Goal: Information Seeking & Learning: Learn about a topic

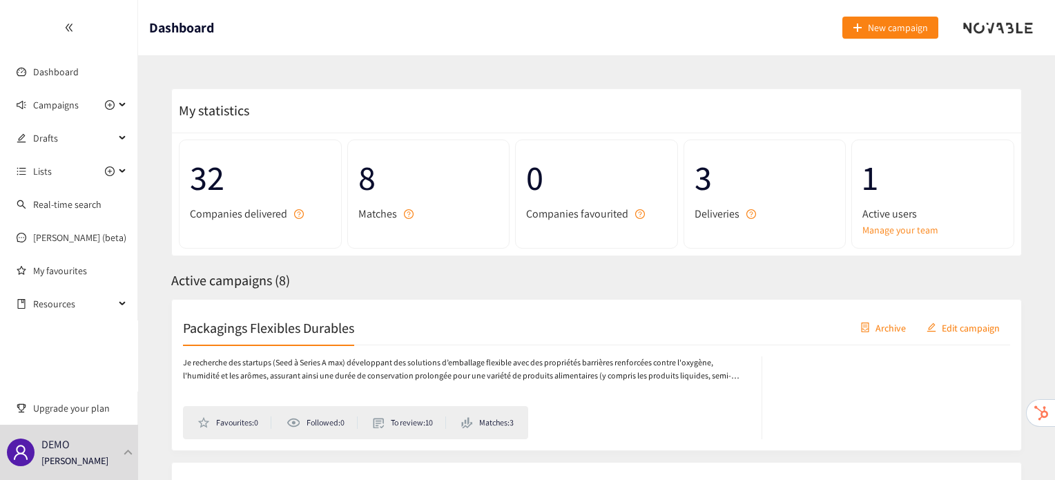
click at [130, 457] on div "DEMO [PERSON_NAME]" at bounding box center [69, 452] width 138 height 55
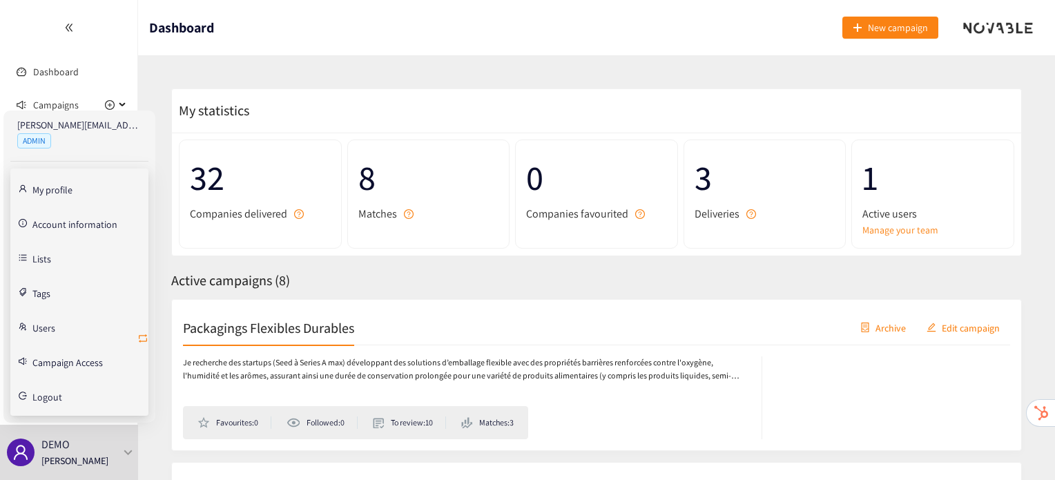
click at [140, 338] on icon "retweet" at bounding box center [142, 338] width 11 height 11
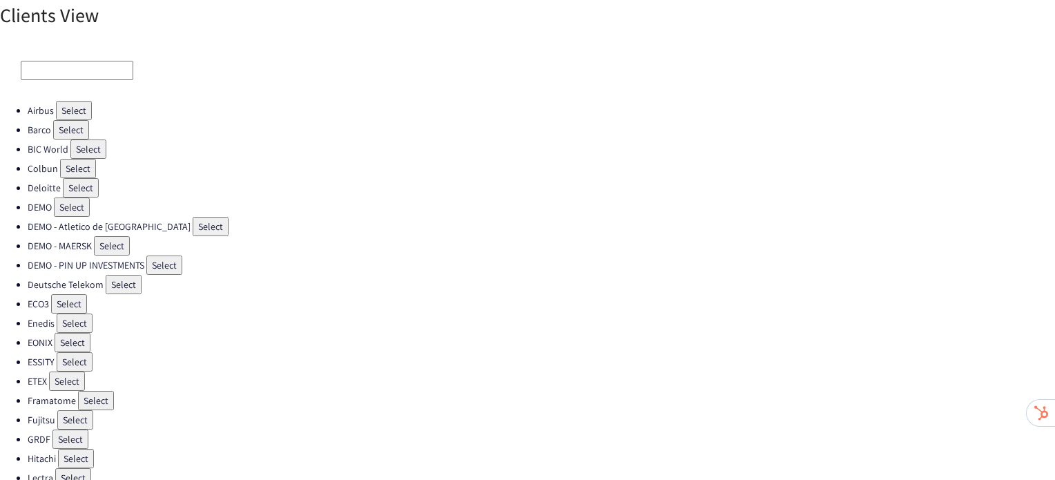
click at [88, 353] on button "Select" at bounding box center [75, 361] width 36 height 19
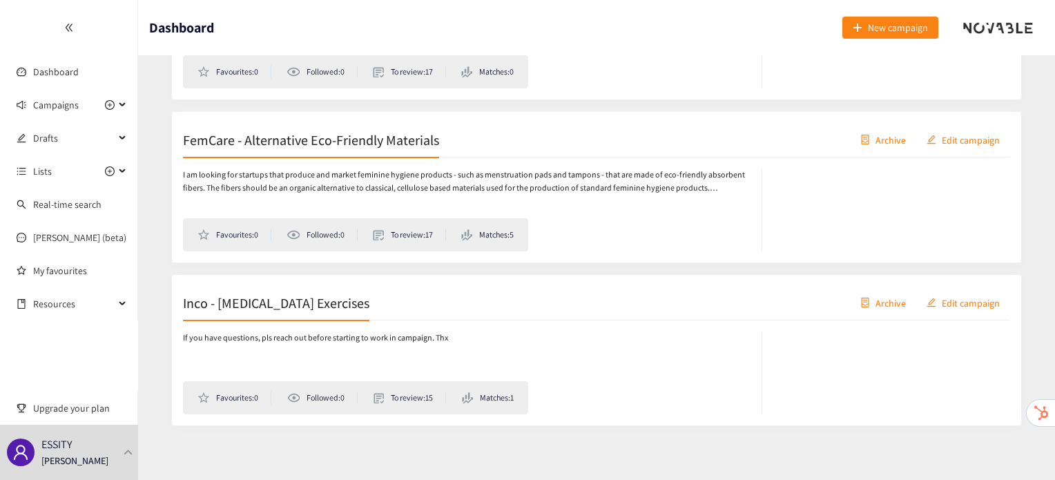
scroll to position [1169, 0]
click at [293, 302] on h2 "Inco - [MEDICAL_DATA] Exercises" at bounding box center [276, 299] width 186 height 19
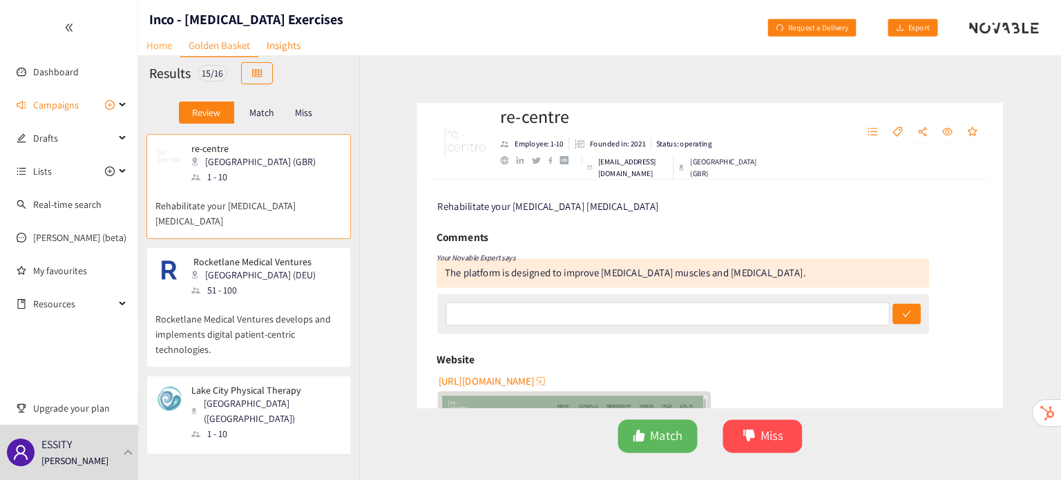
click at [171, 51] on link "Home" at bounding box center [159, 45] width 42 height 21
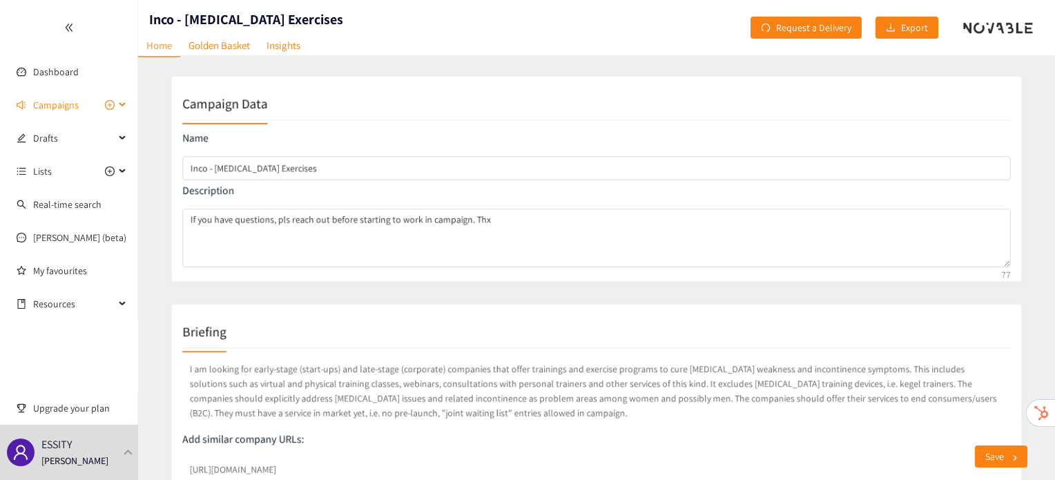
click at [62, 103] on span "Campaigns" at bounding box center [56, 105] width 46 height 28
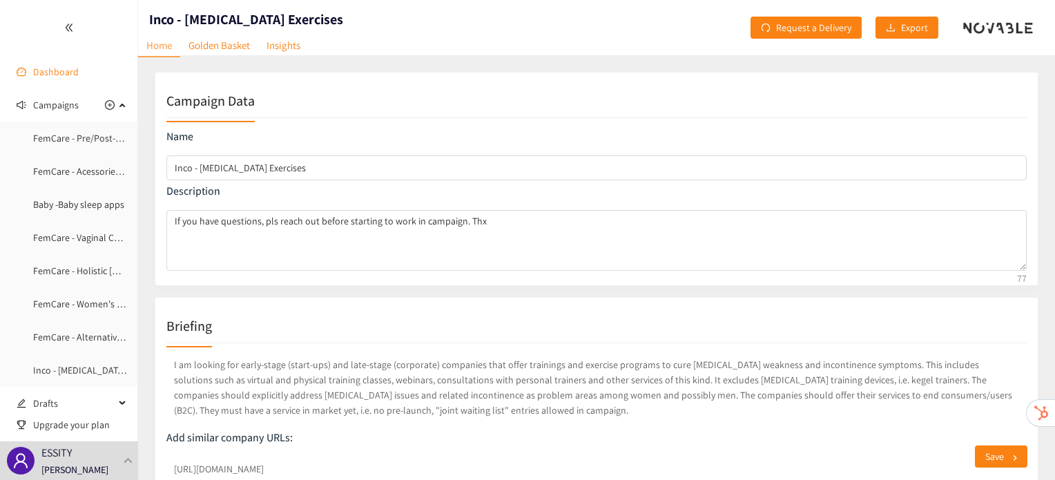
click at [62, 69] on link "Dashboard" at bounding box center [56, 72] width 46 height 12
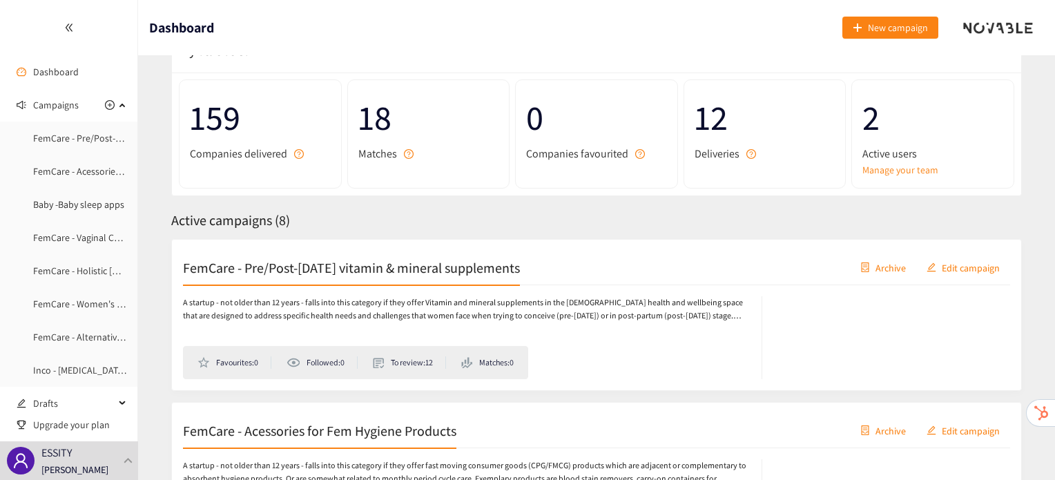
scroll to position [61, 0]
click at [912, 169] on link "Manage your team" at bounding box center [933, 169] width 141 height 15
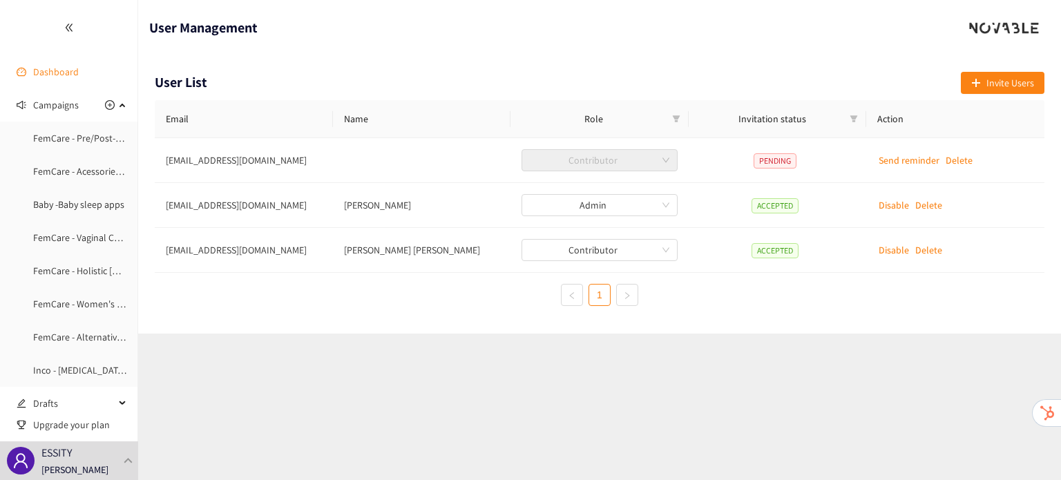
click at [39, 76] on link "Dashboard" at bounding box center [56, 72] width 46 height 12
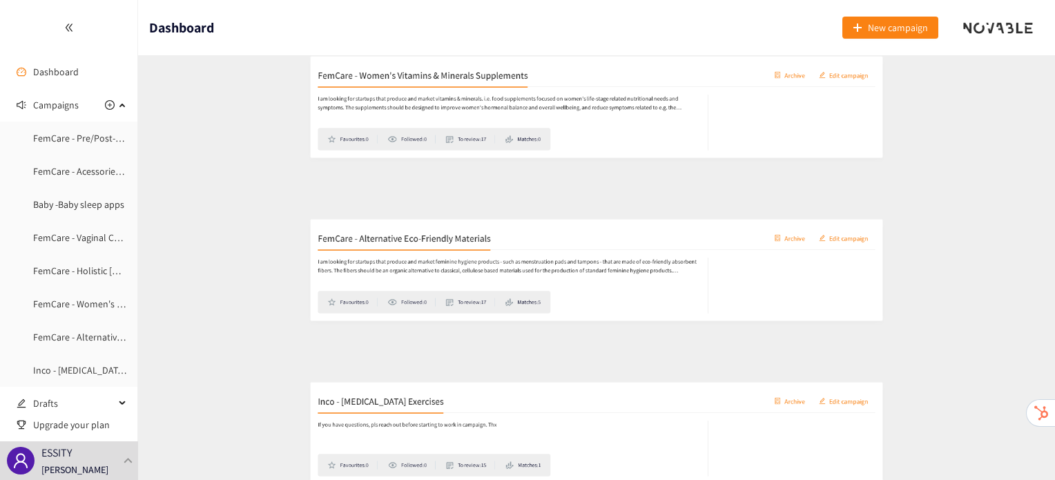
scroll to position [1169, 0]
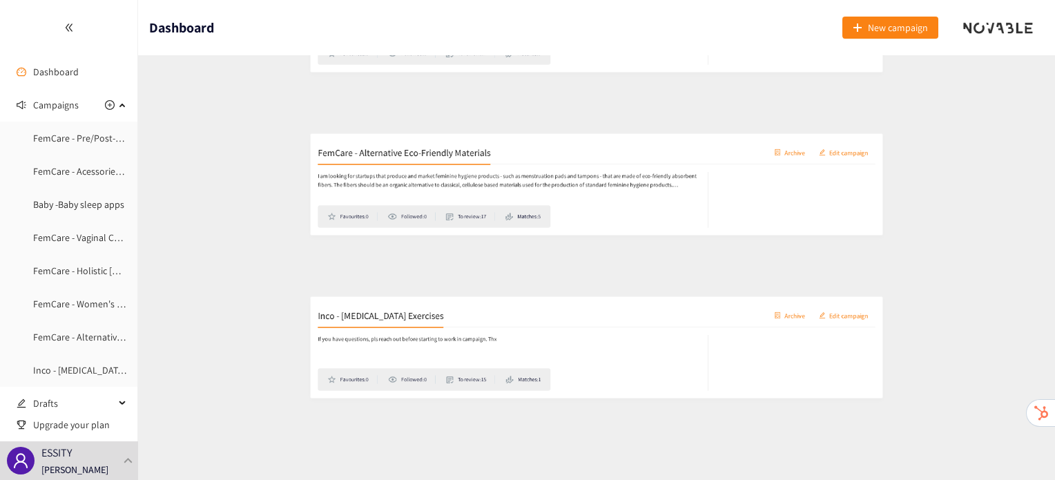
click at [215, 303] on h2 "Inco - [MEDICAL_DATA] Exercises" at bounding box center [276, 299] width 186 height 19
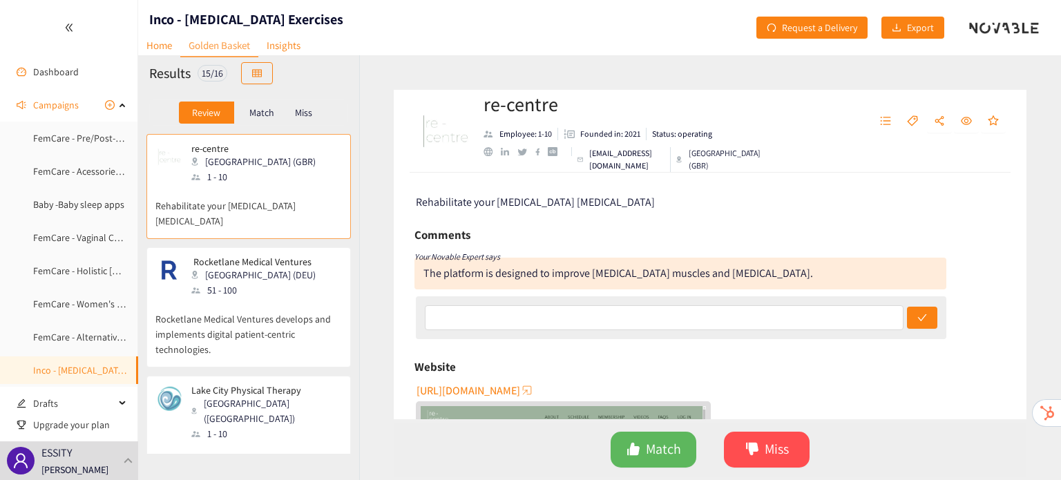
click at [266, 115] on p "Match" at bounding box center [261, 112] width 25 height 11
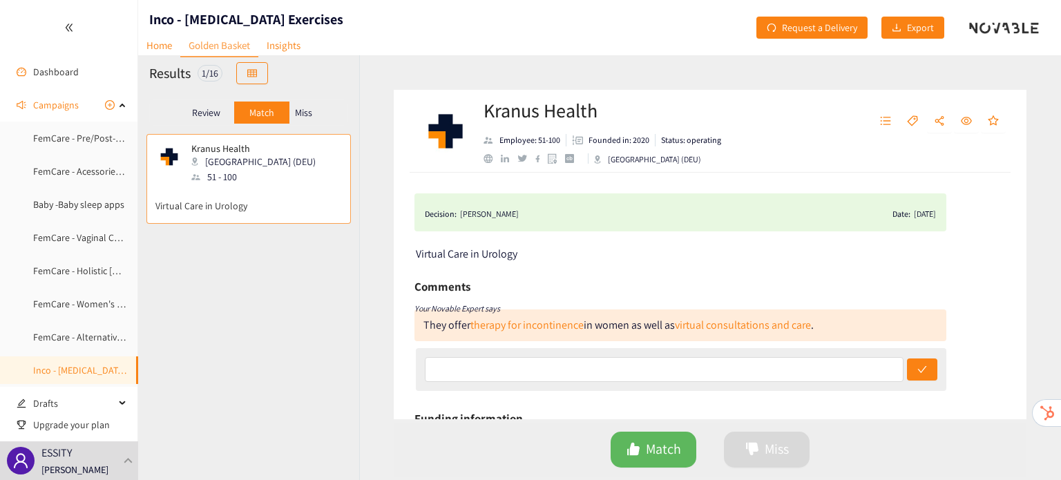
click at [207, 115] on p "Review" at bounding box center [206, 112] width 28 height 11
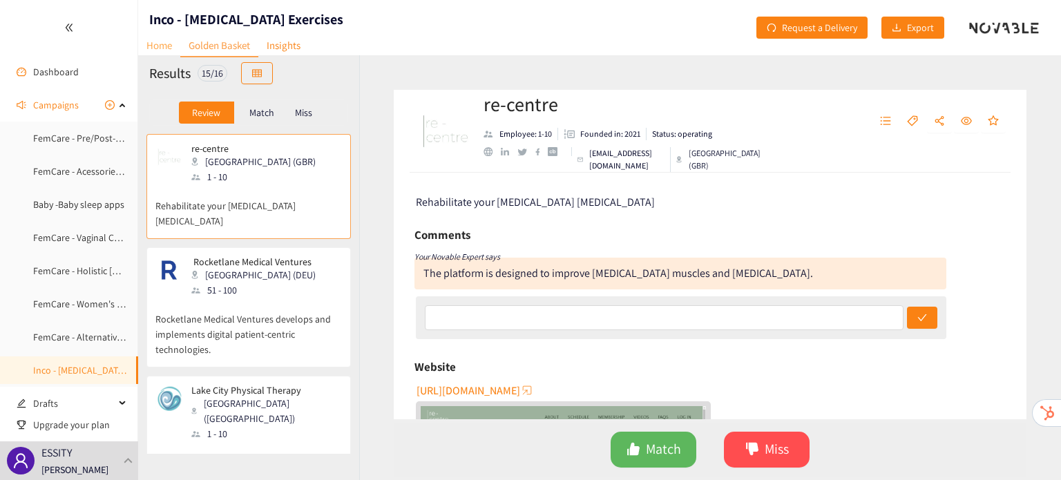
click at [166, 41] on link "Home" at bounding box center [159, 45] width 42 height 21
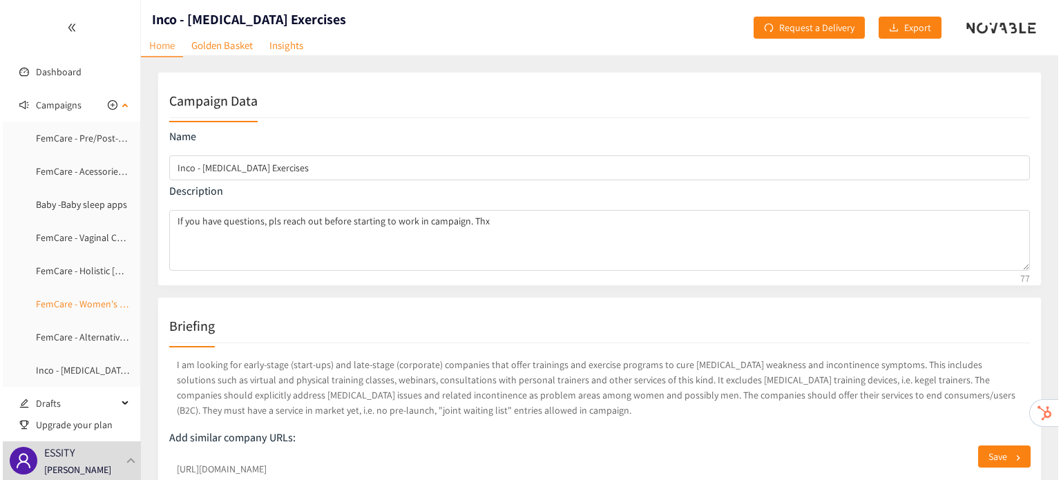
scroll to position [72, 0]
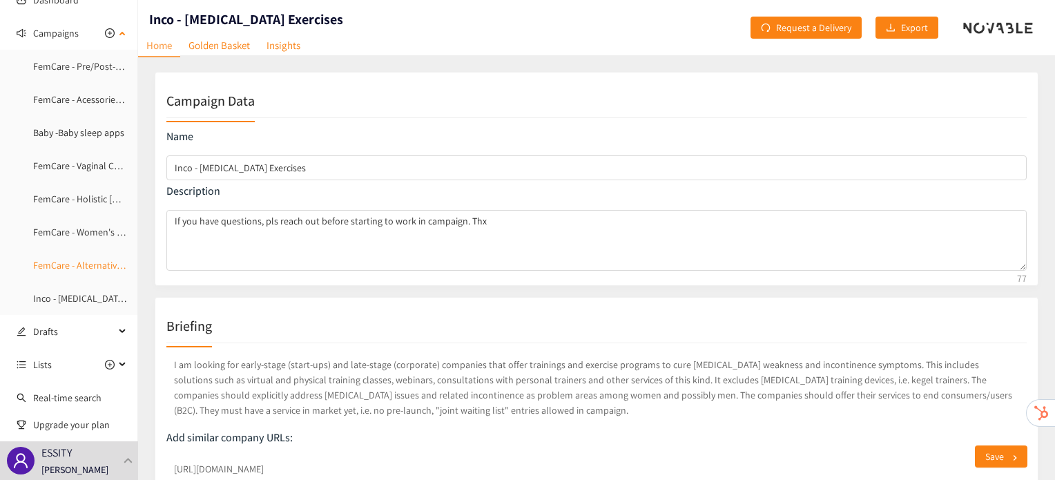
click at [75, 271] on link "FemCare - Alternative Eco-Friendly Materials" at bounding box center [123, 265] width 180 height 12
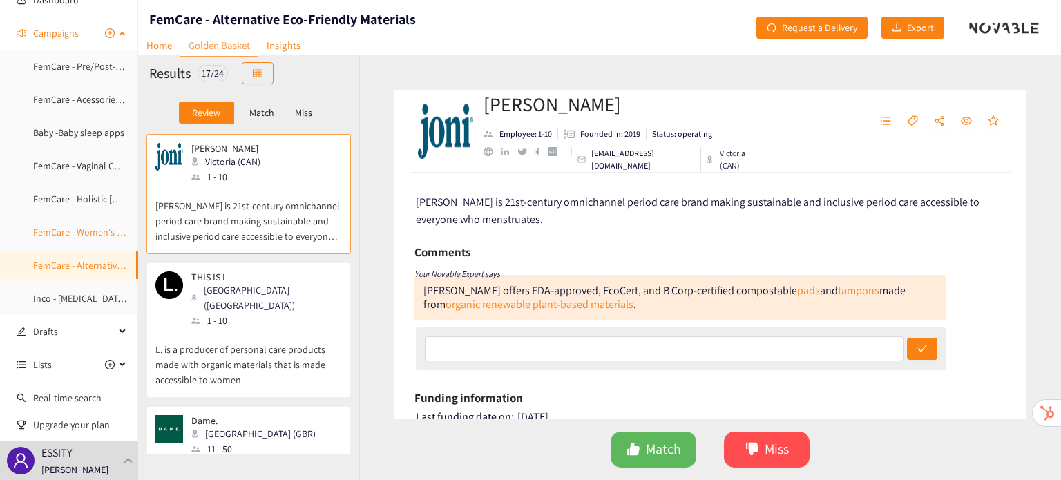
click at [55, 229] on link "FemCare - Women's Vitamins & Minerals Supplements" at bounding box center [143, 232] width 220 height 12
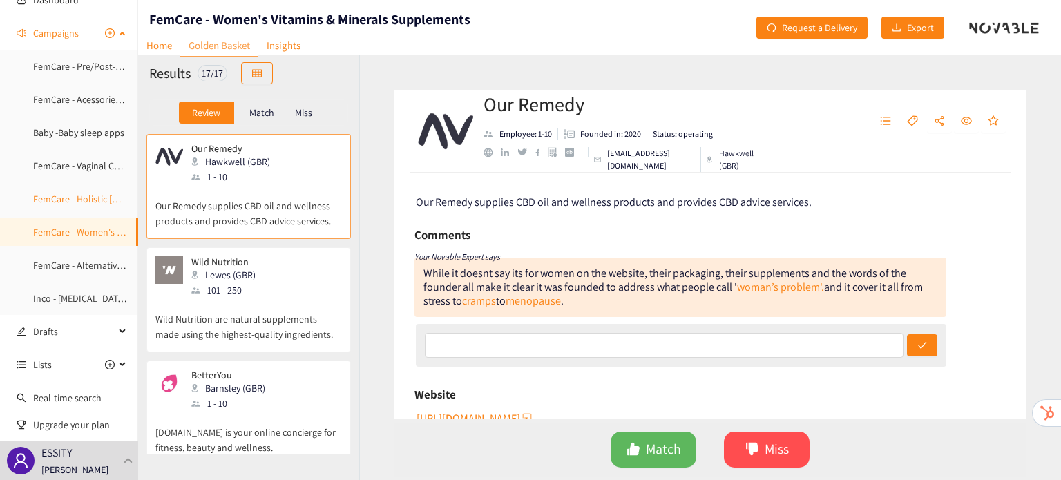
click at [50, 205] on link "FemCare - Holistic [DEMOGRAPHIC_DATA] eCom Platforms" at bounding box center [152, 199] width 238 height 12
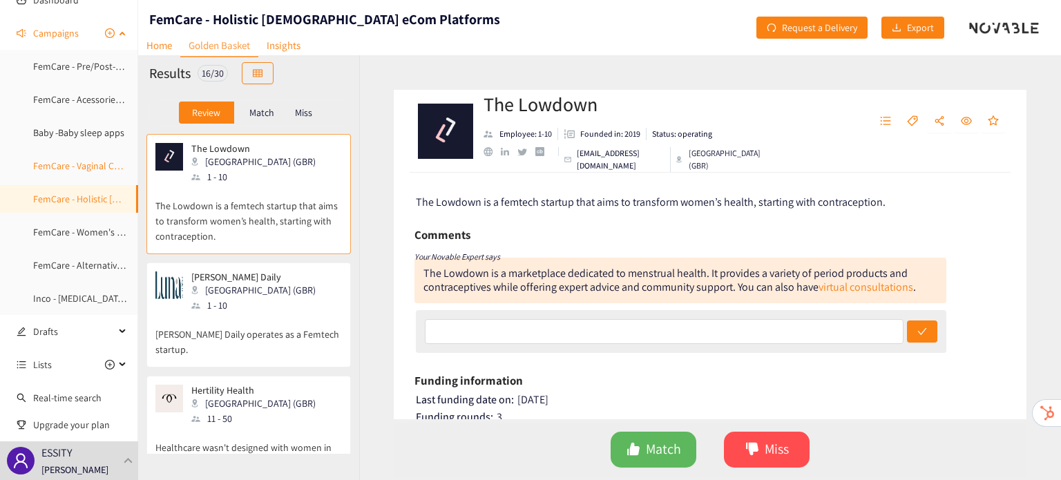
click at [65, 172] on link "FemCare - Vaginal Care Products" at bounding box center [99, 166] width 133 height 12
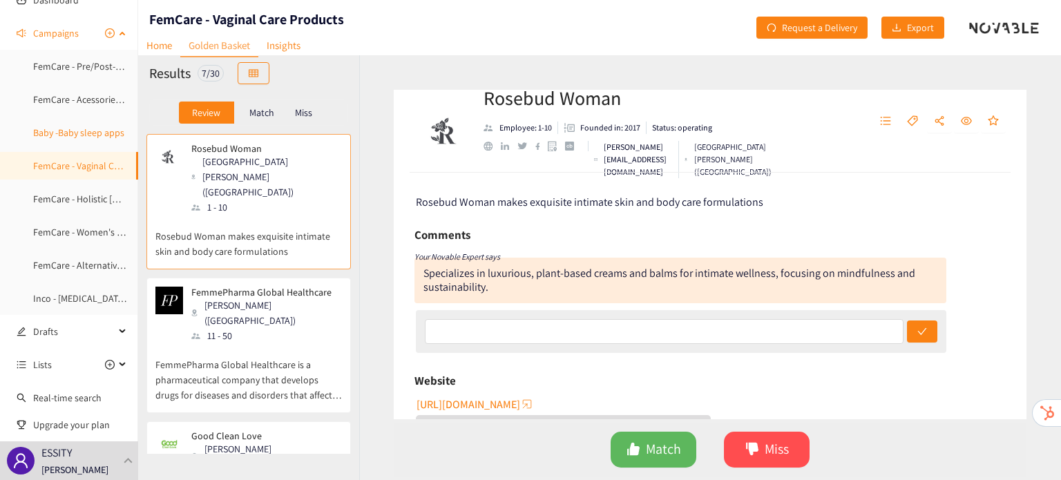
click at [51, 139] on link "Baby -Baby sleep apps" at bounding box center [78, 132] width 91 height 12
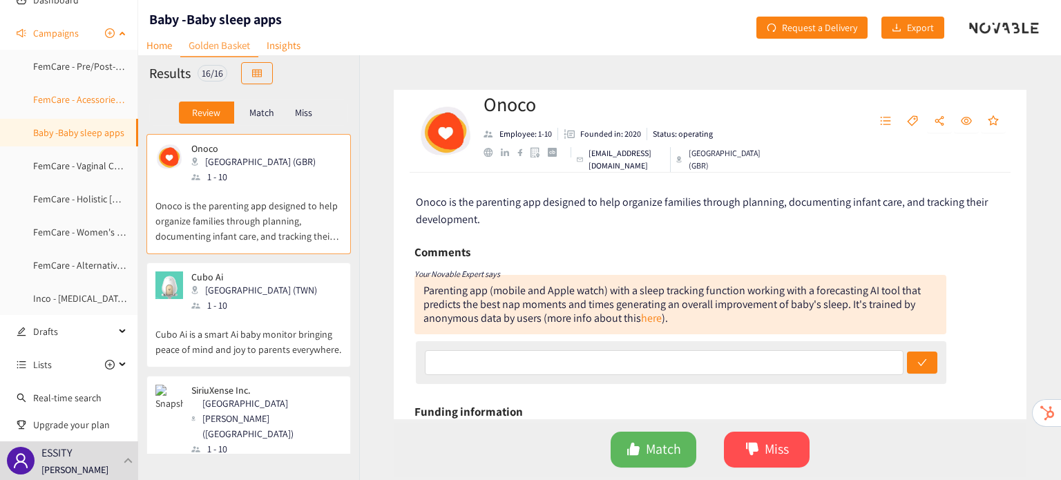
click at [57, 106] on link "FemCare - Acessories for Fem Hygiene Products" at bounding box center [130, 99] width 194 height 12
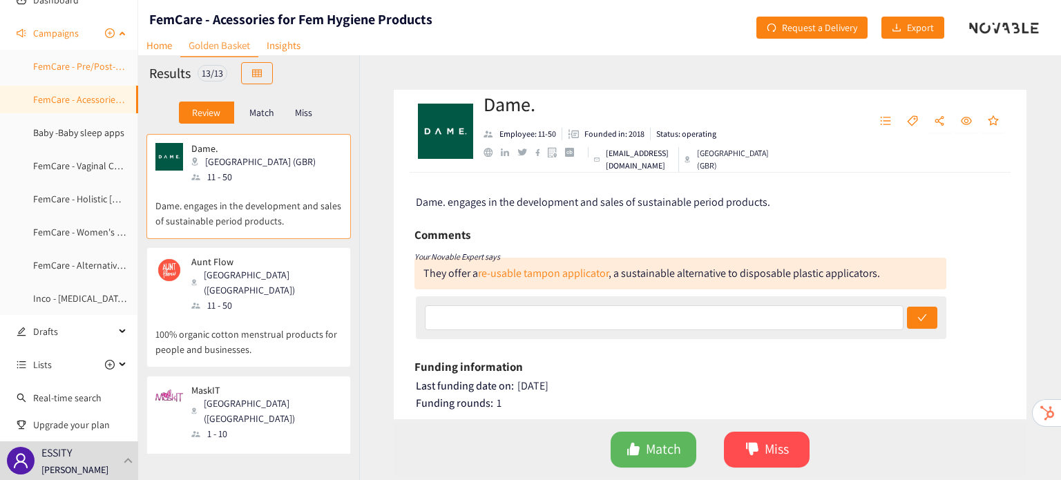
click at [55, 73] on link "FemCare - Pre/Post-[DATE] vitamin & mineral supplements" at bounding box center [152, 66] width 239 height 12
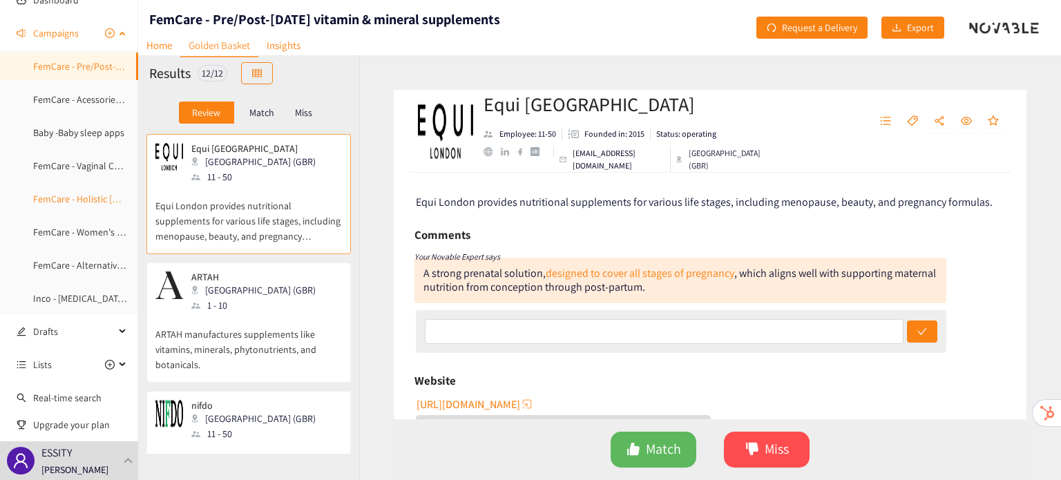
click at [66, 193] on link "FemCare - Holistic [DEMOGRAPHIC_DATA] eCom Platforms" at bounding box center [152, 199] width 238 height 12
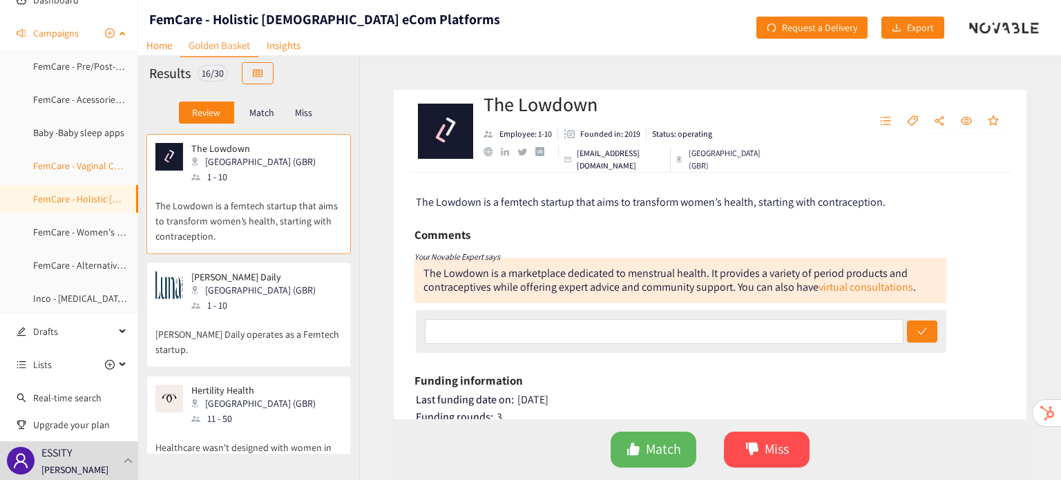
click at [63, 171] on link "FemCare - Vaginal Care Products" at bounding box center [99, 166] width 133 height 12
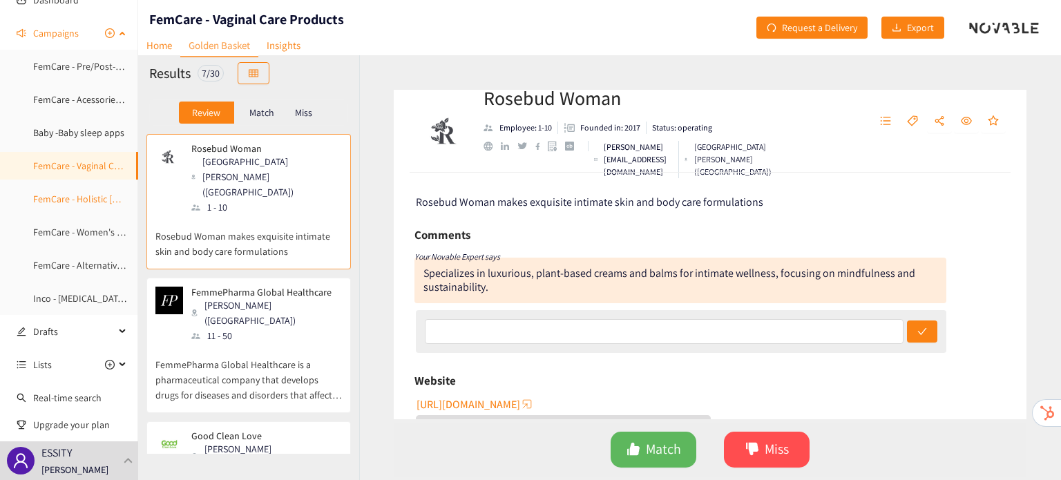
click at [64, 193] on link "FemCare - Holistic [DEMOGRAPHIC_DATA] eCom Platforms" at bounding box center [152, 199] width 238 height 12
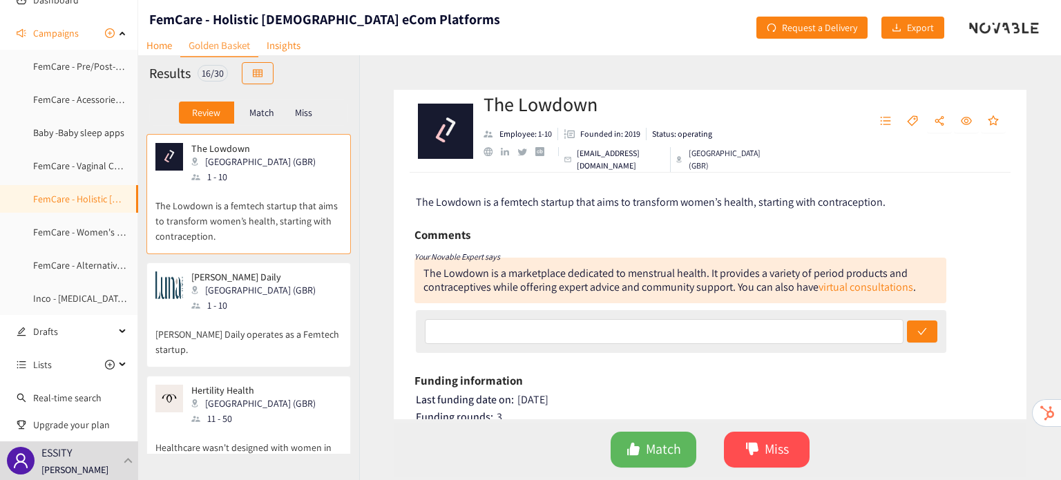
click at [268, 110] on p "Match" at bounding box center [261, 112] width 25 height 11
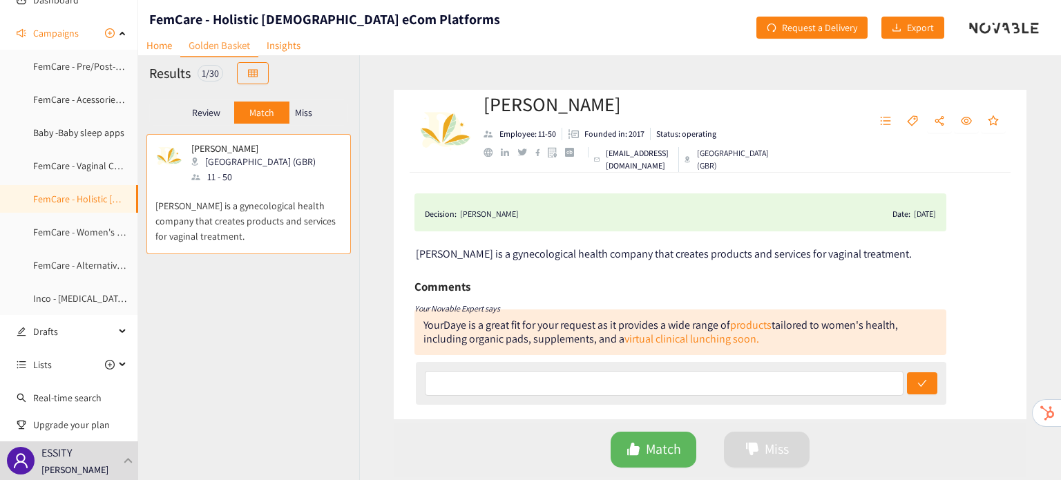
click at [301, 111] on p "Miss" at bounding box center [303, 112] width 17 height 11
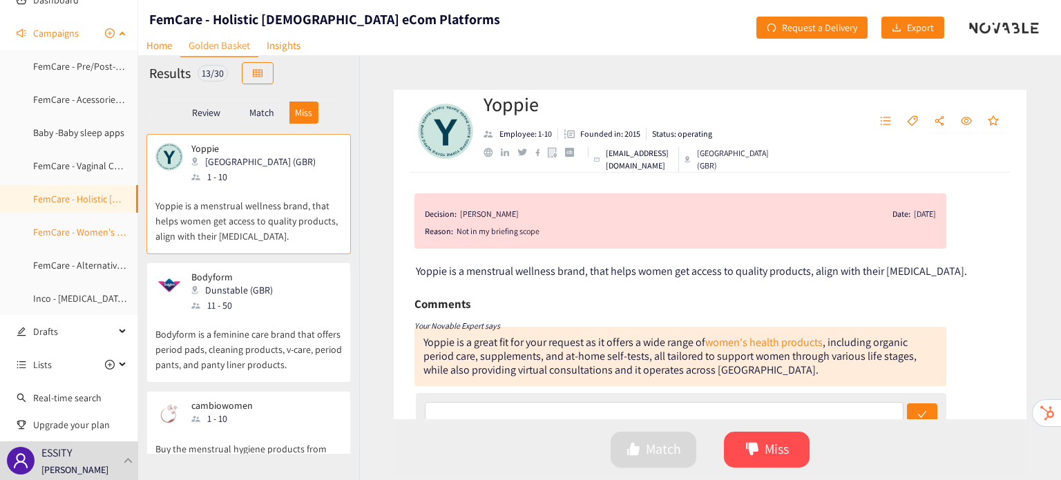
click at [96, 230] on link "FemCare - Women's Vitamins & Minerals Supplements" at bounding box center [143, 232] width 220 height 12
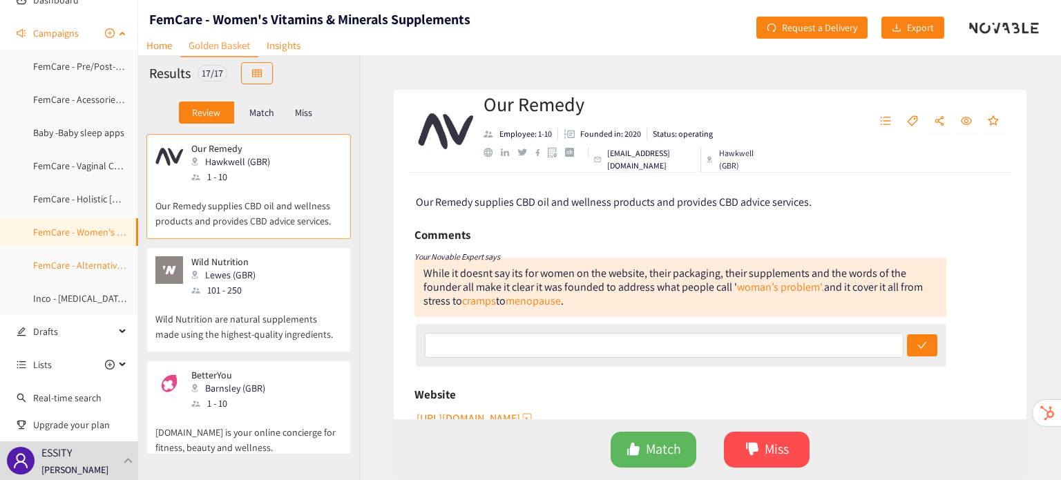
click at [81, 261] on link "FemCare - Alternative Eco-Friendly Materials" at bounding box center [123, 265] width 180 height 12
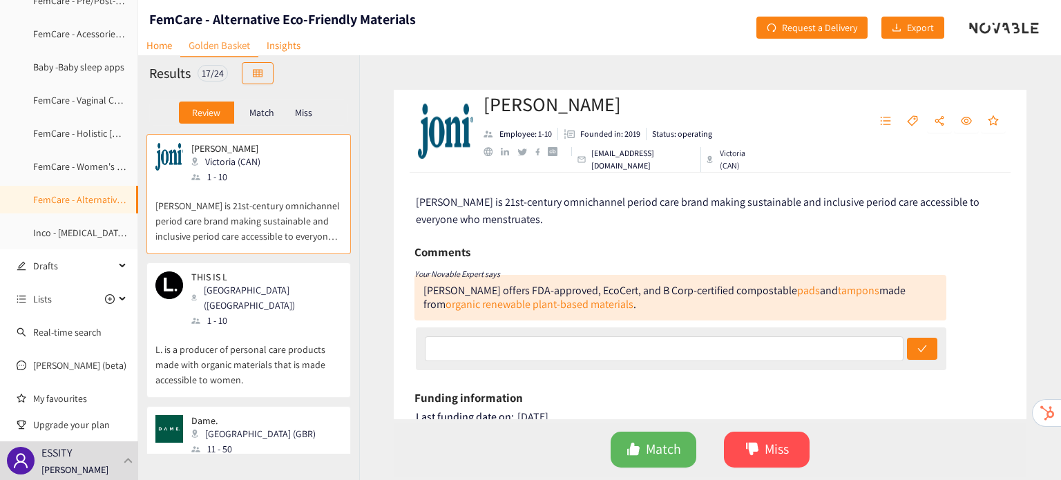
scroll to position [152, 0]
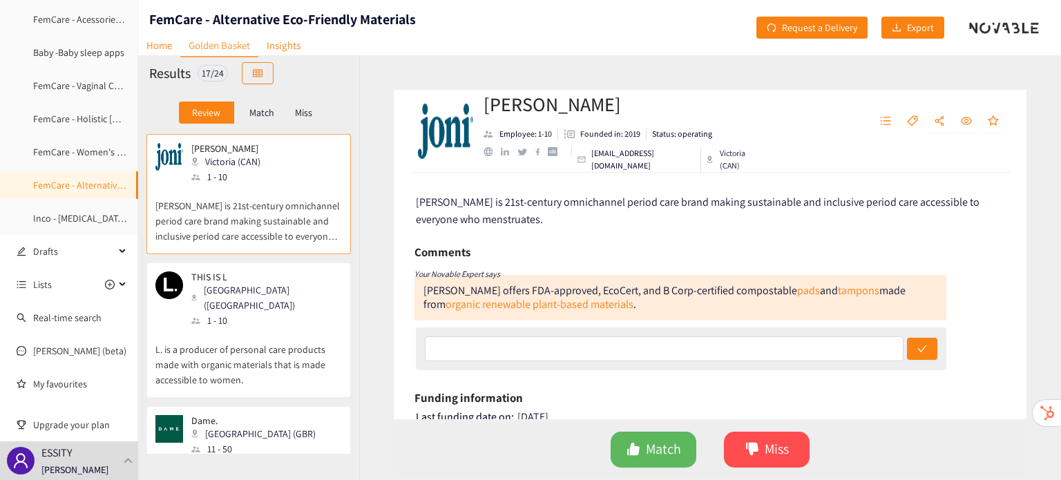
click at [261, 107] on p "Match" at bounding box center [261, 112] width 25 height 11
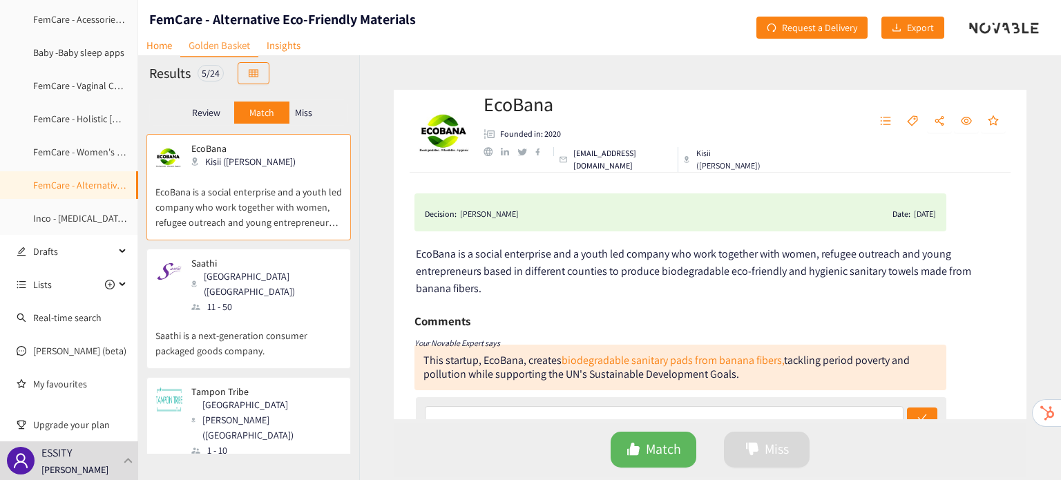
click at [305, 113] on p "Miss" at bounding box center [303, 112] width 17 height 11
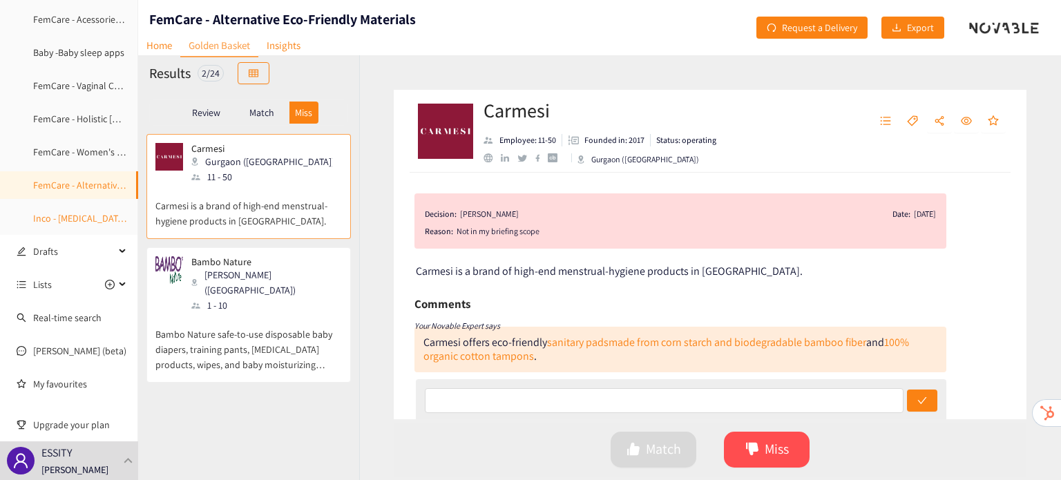
click at [73, 222] on link "Inco - [MEDICAL_DATA] Exercises" at bounding box center [98, 218] width 131 height 12
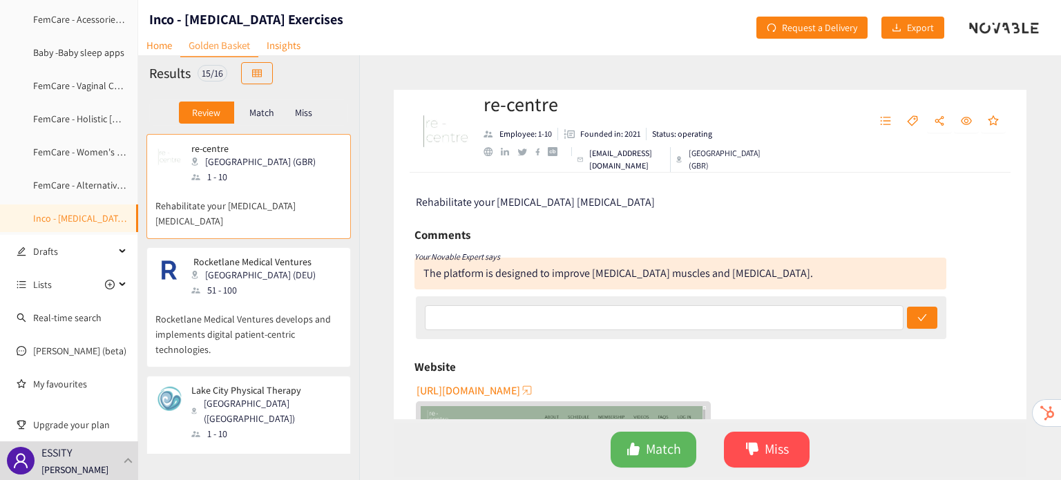
click at [255, 107] on p "Match" at bounding box center [261, 112] width 25 height 11
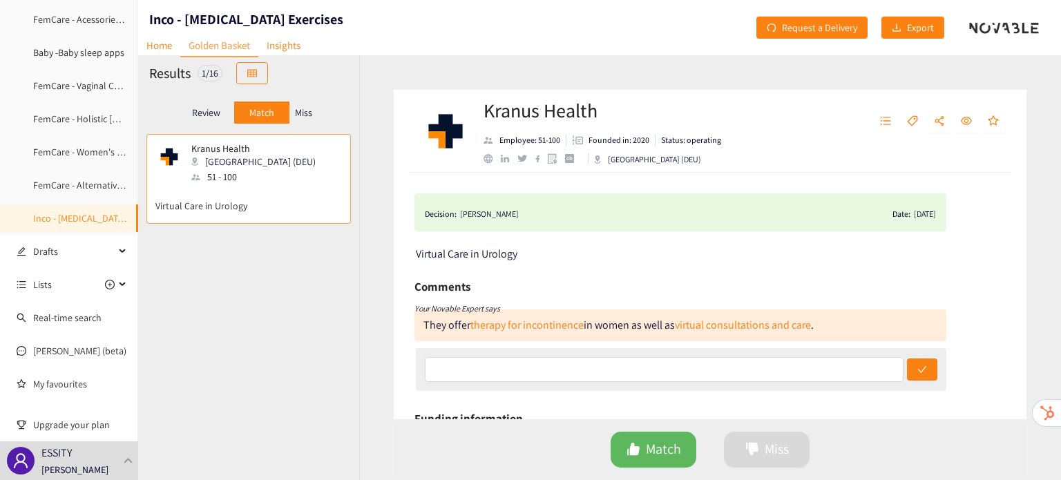
click at [299, 113] on p "Miss" at bounding box center [303, 112] width 17 height 11
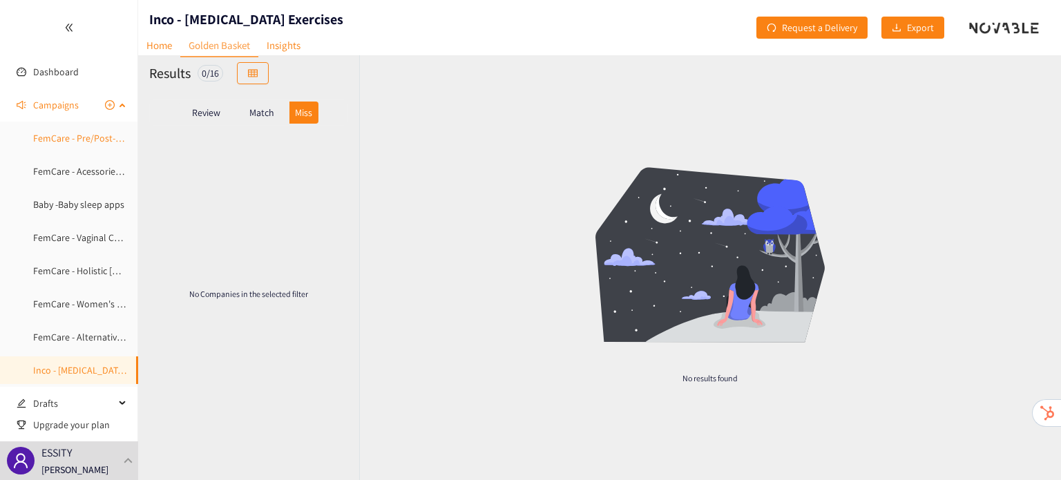
click at [52, 144] on link "FemCare - Pre/Post-[DATE] vitamin & mineral supplements" at bounding box center [152, 138] width 239 height 12
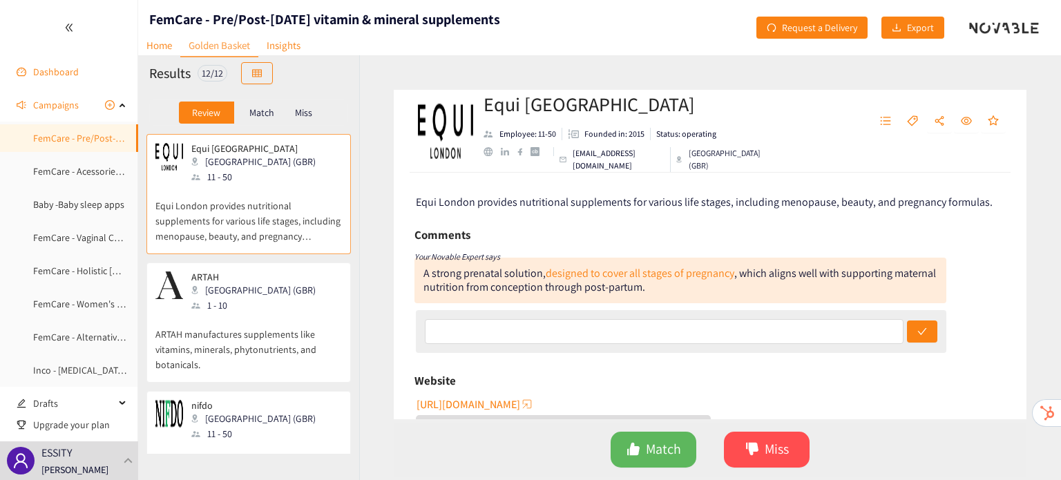
click at [64, 69] on link "Dashboard" at bounding box center [56, 72] width 46 height 12
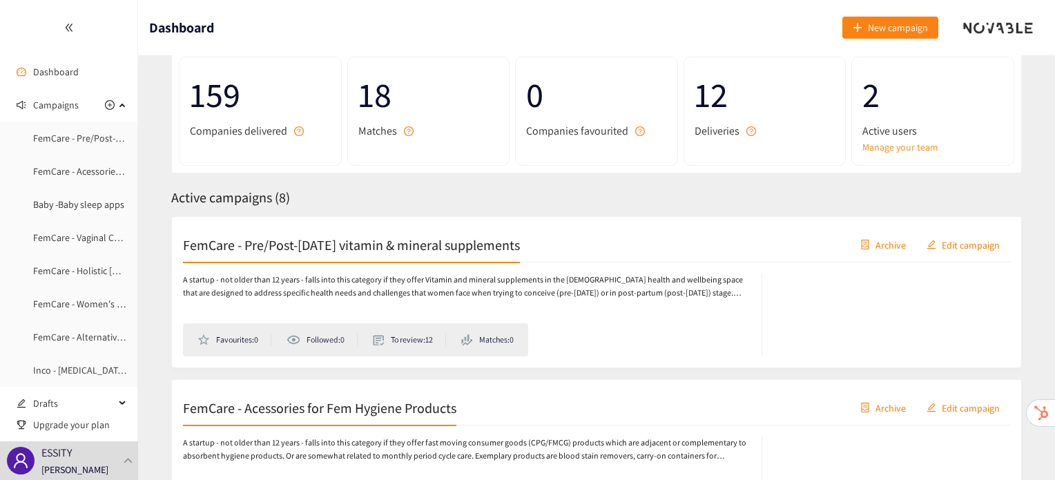
scroll to position [28, 0]
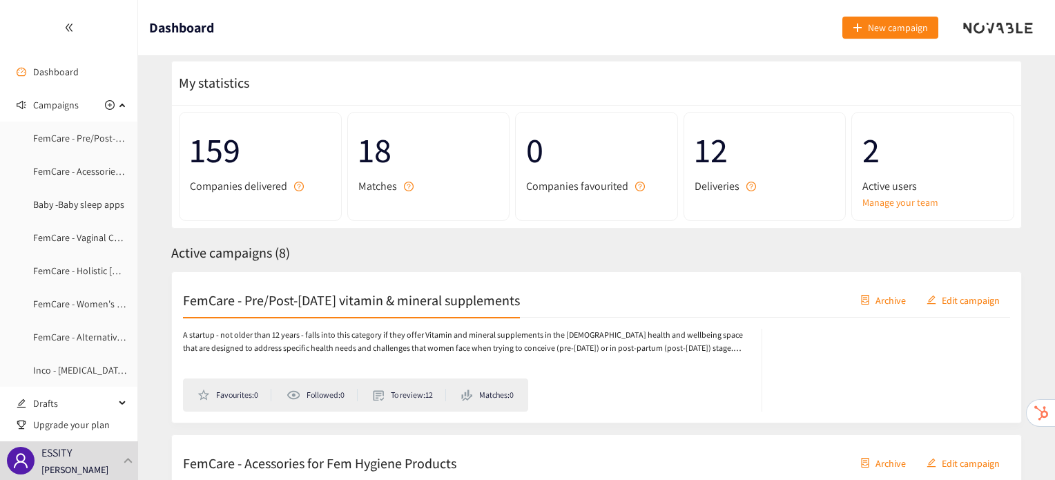
click at [408, 290] on h2 "FemCare - Pre/Post-[DATE] vitamin & mineral supplements" at bounding box center [351, 299] width 337 height 19
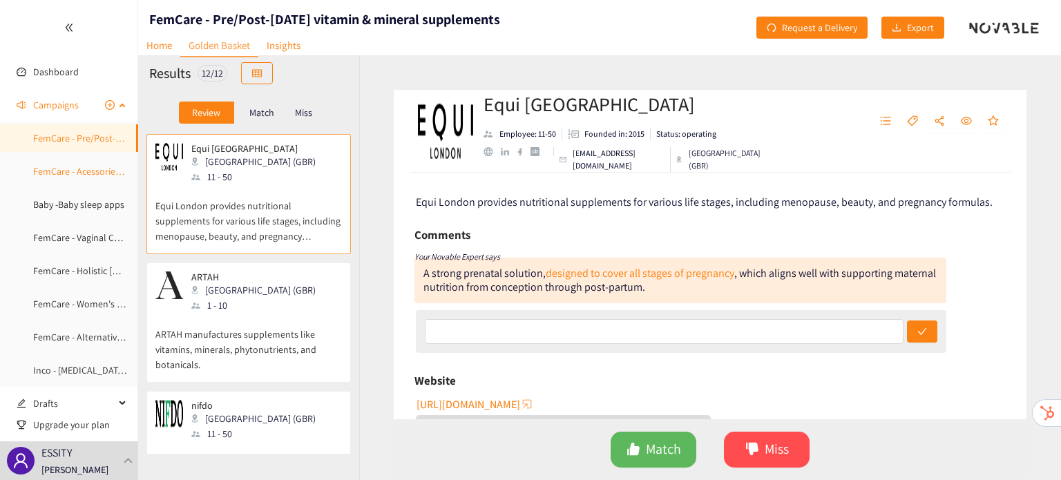
click at [103, 165] on link "FemCare - Acessories for Fem Hygiene Products" at bounding box center [130, 171] width 194 height 12
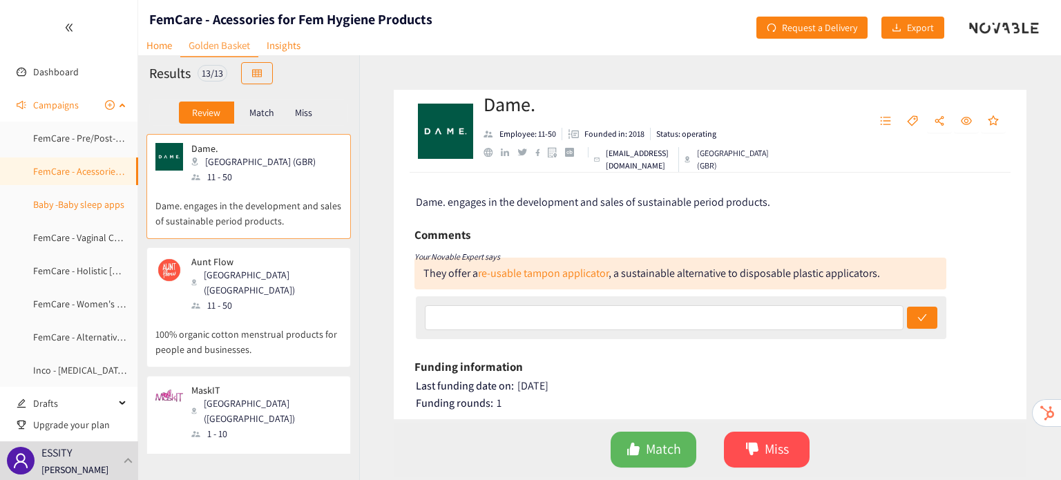
click at [88, 204] on link "Baby -Baby sleep apps" at bounding box center [78, 204] width 91 height 12
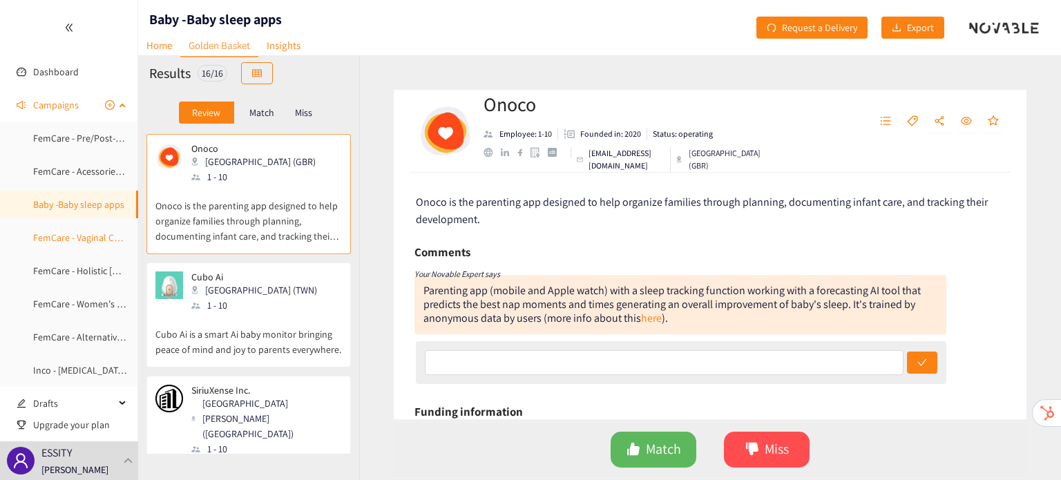
click at [93, 234] on link "FemCare - Vaginal Care Products" at bounding box center [99, 237] width 133 height 12
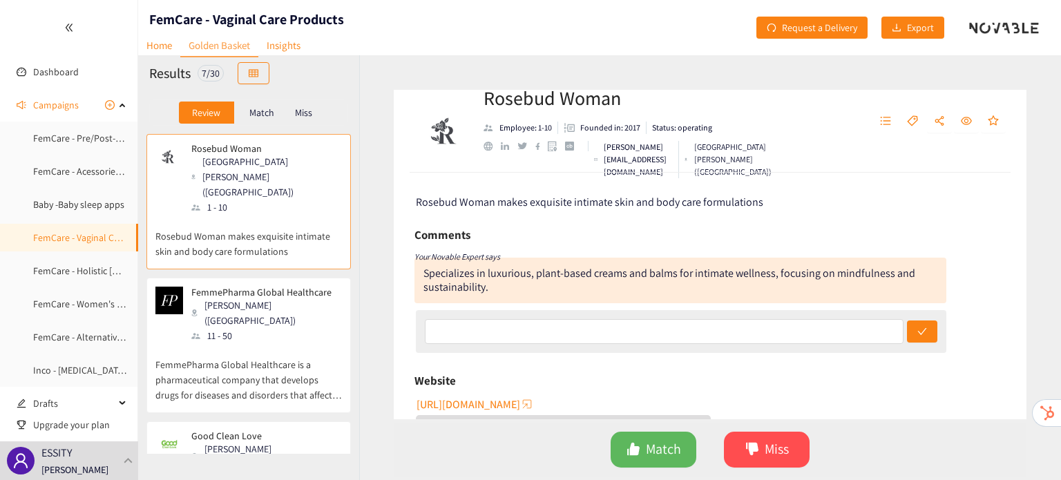
click at [260, 120] on div "Match" at bounding box center [261, 113] width 55 height 22
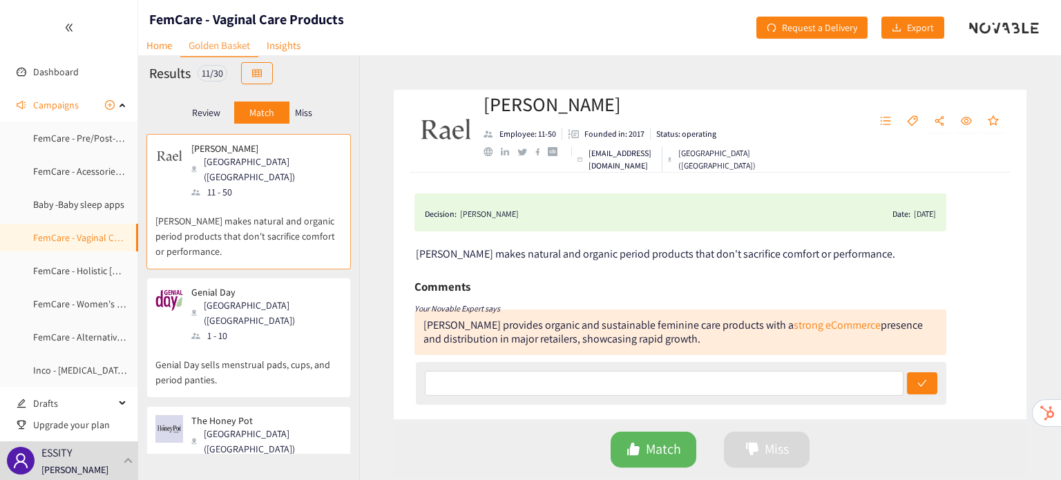
click at [318, 108] on div "Miss" at bounding box center [303, 113] width 29 height 22
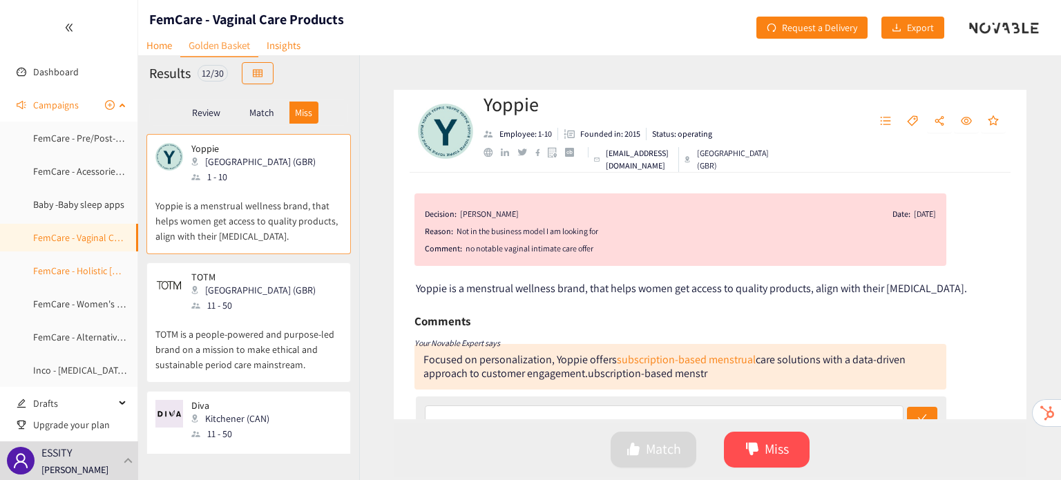
click at [55, 274] on link "FemCare - Holistic [DEMOGRAPHIC_DATA] eCom Platforms" at bounding box center [152, 271] width 238 height 12
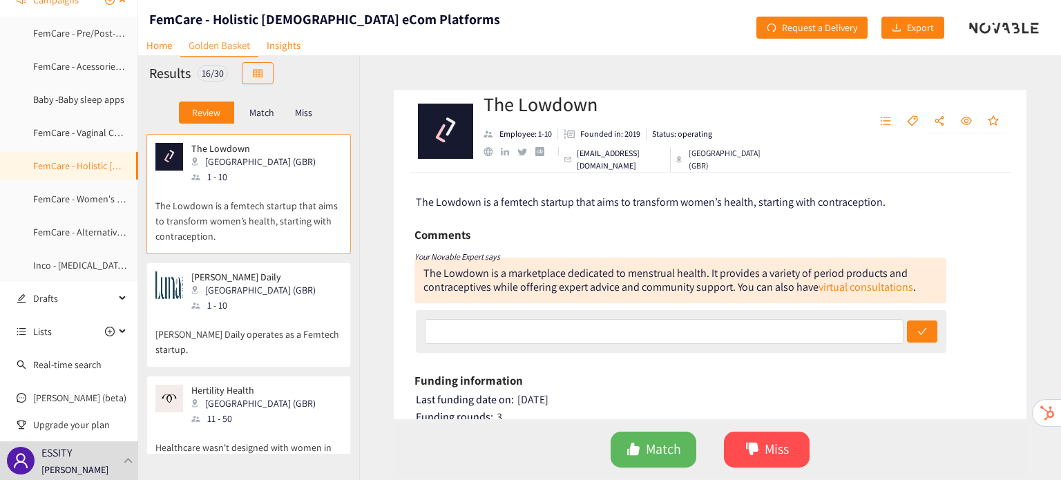
scroll to position [109, 0]
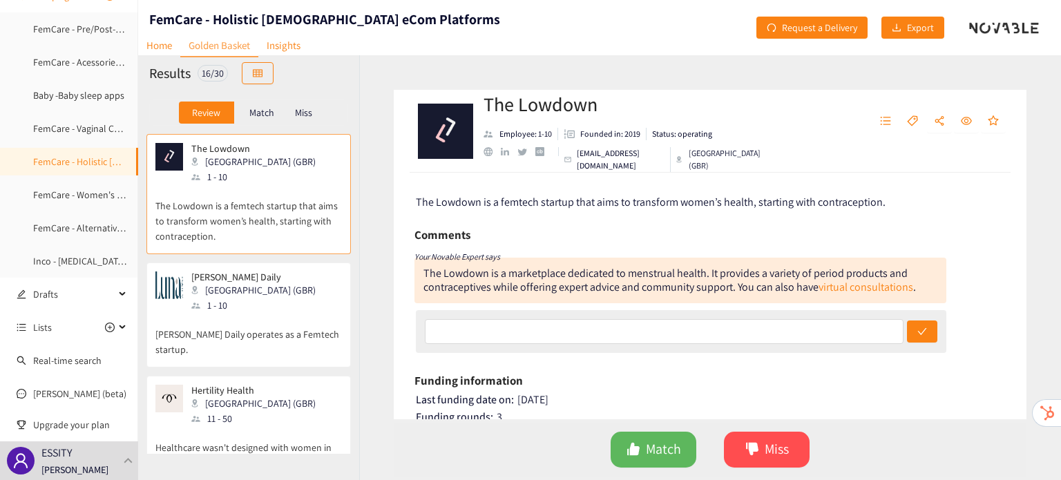
click at [260, 118] on p "Match" at bounding box center [261, 112] width 25 height 11
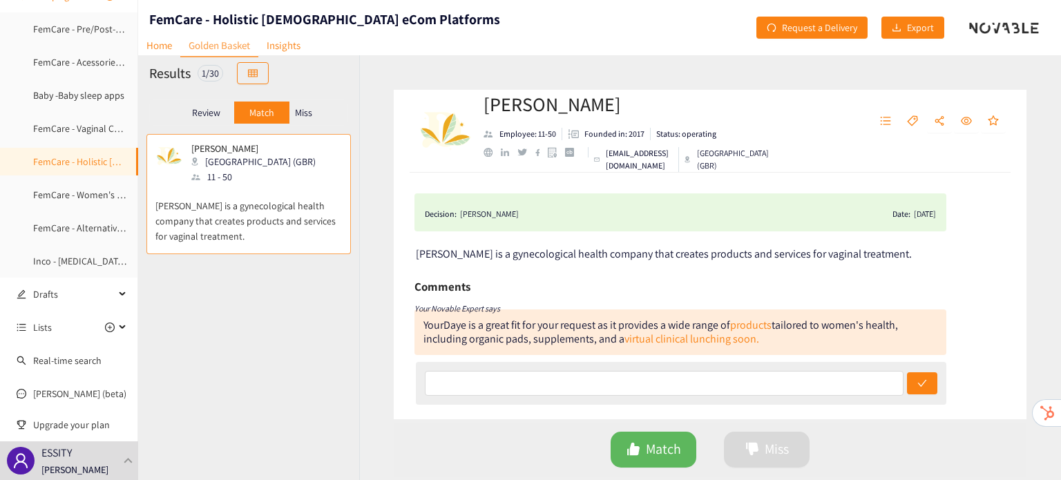
click at [311, 115] on p "Miss" at bounding box center [303, 112] width 17 height 11
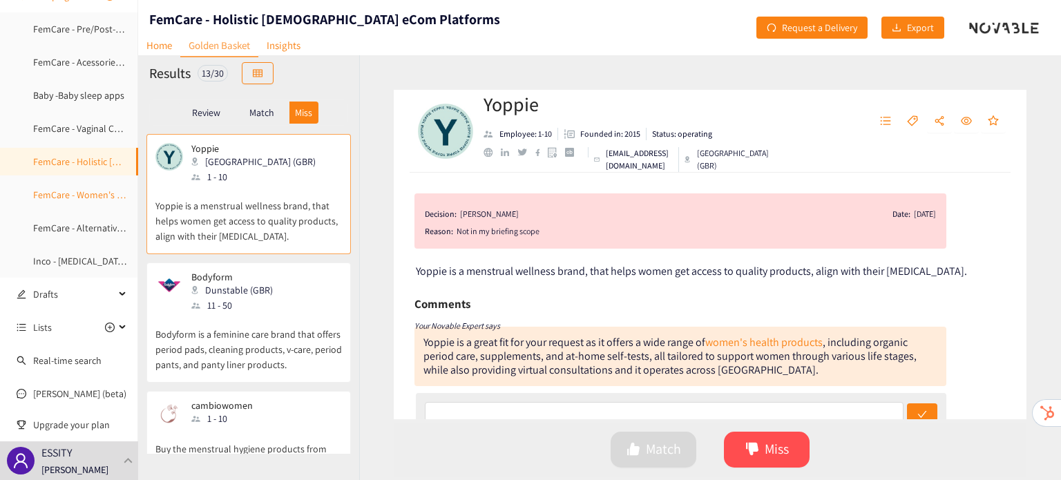
click at [64, 198] on link "FemCare - Women's Vitamins & Minerals Supplements" at bounding box center [143, 195] width 220 height 12
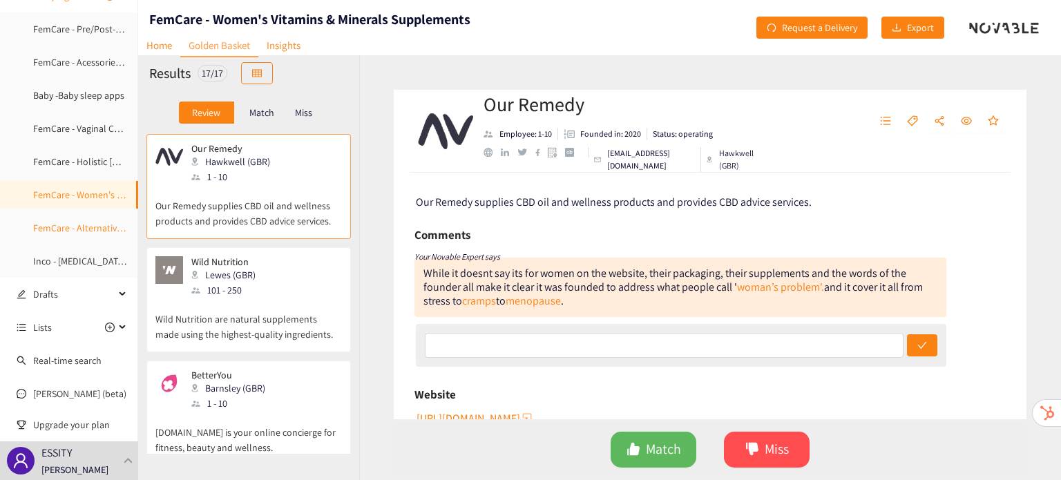
click at [80, 234] on link "FemCare - Alternative Eco-Friendly Materials" at bounding box center [123, 228] width 180 height 12
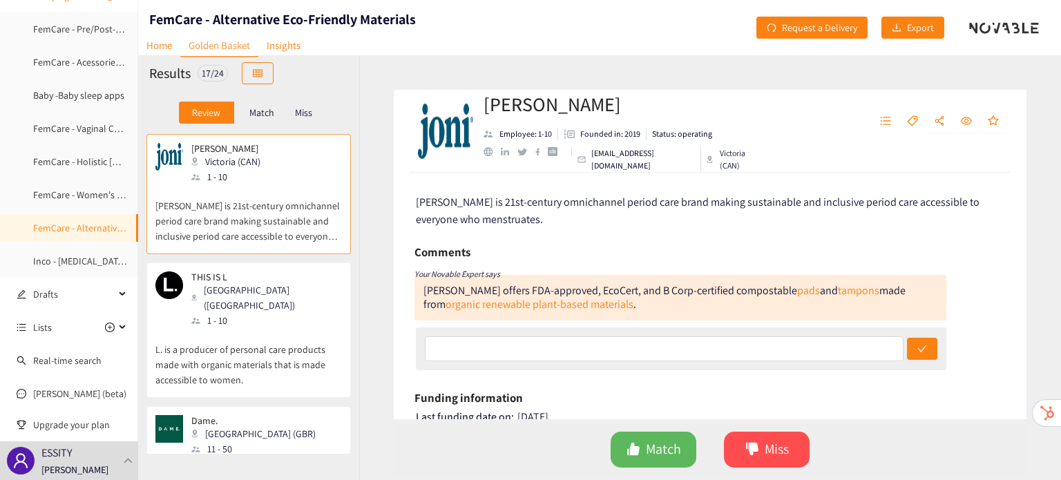
click at [276, 113] on div "Match" at bounding box center [261, 113] width 55 height 22
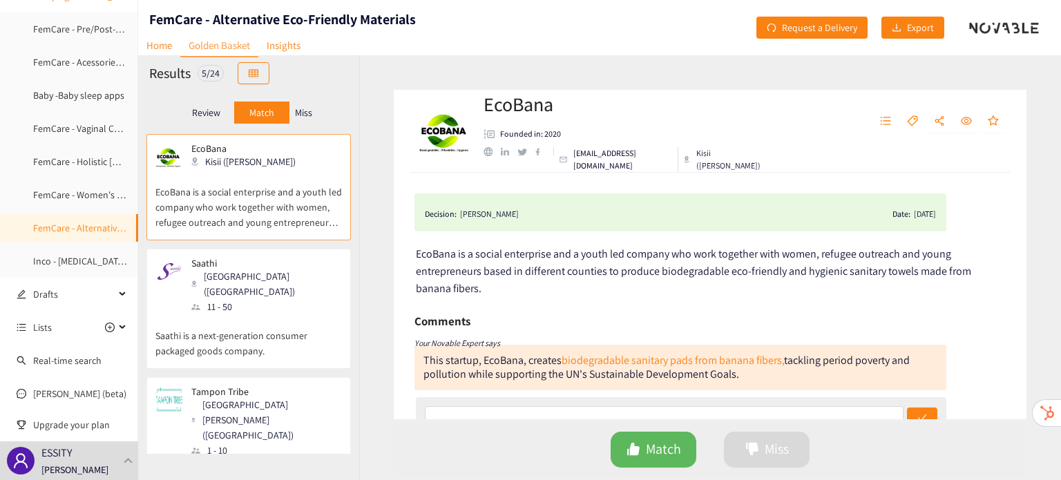
click at [315, 116] on div "Miss" at bounding box center [303, 113] width 29 height 22
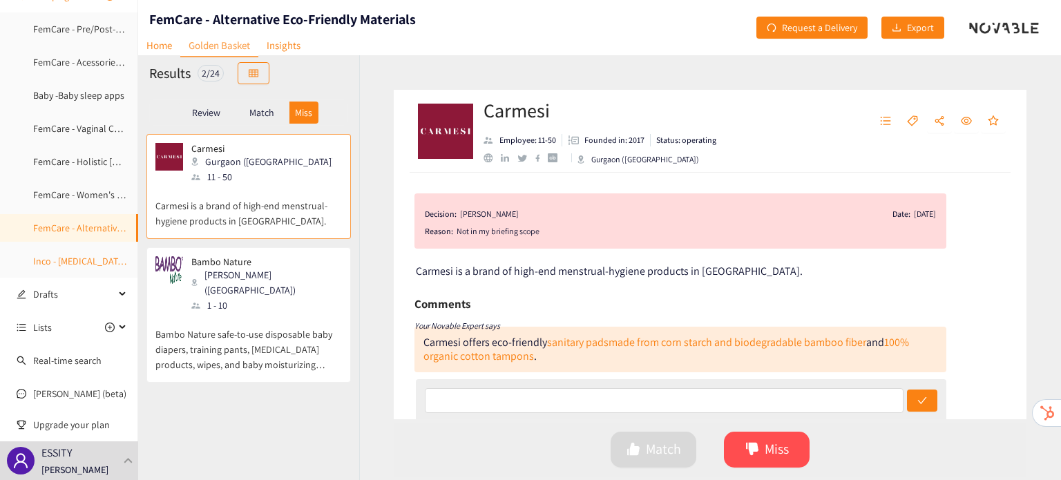
click at [102, 258] on link "Inco - [MEDICAL_DATA] Exercises" at bounding box center [98, 261] width 131 height 12
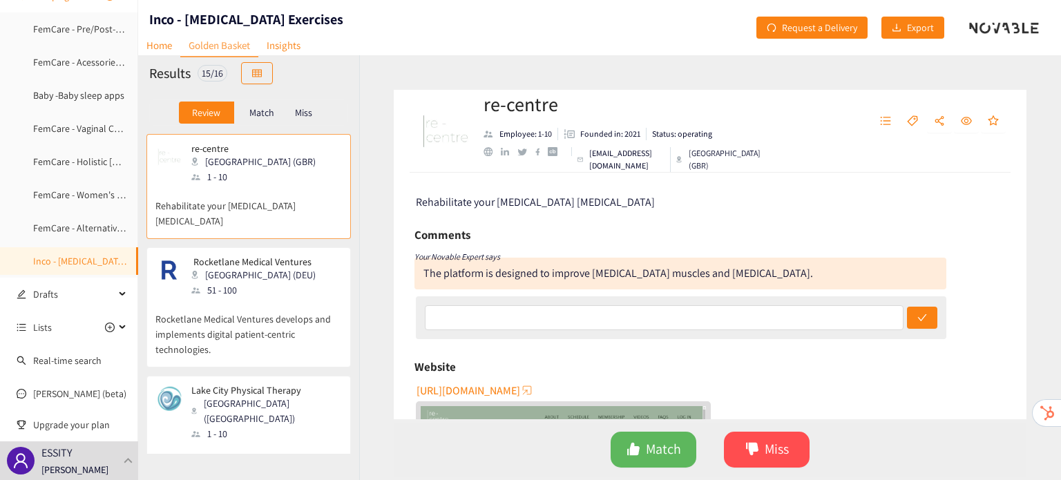
click at [259, 116] on p "Match" at bounding box center [261, 112] width 25 height 11
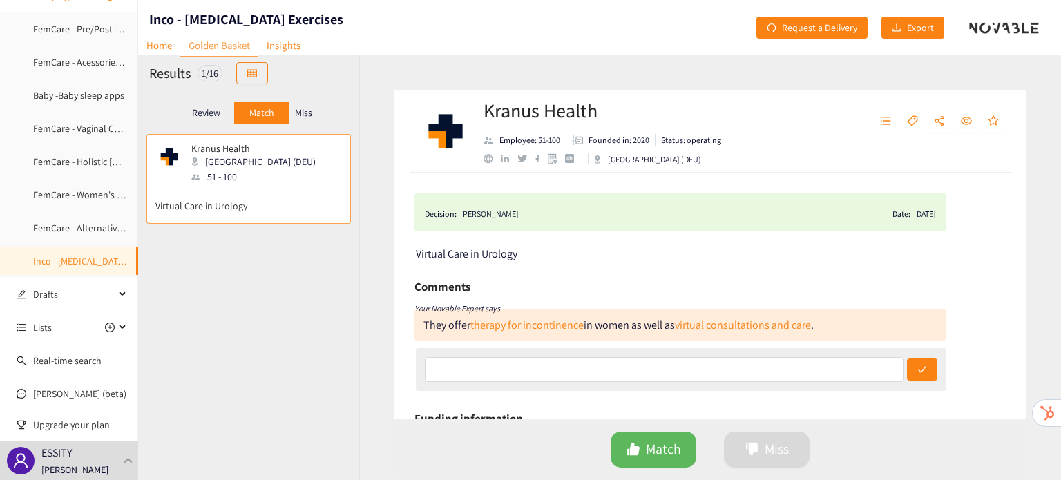
click at [211, 122] on div "Review" at bounding box center [206, 113] width 55 height 22
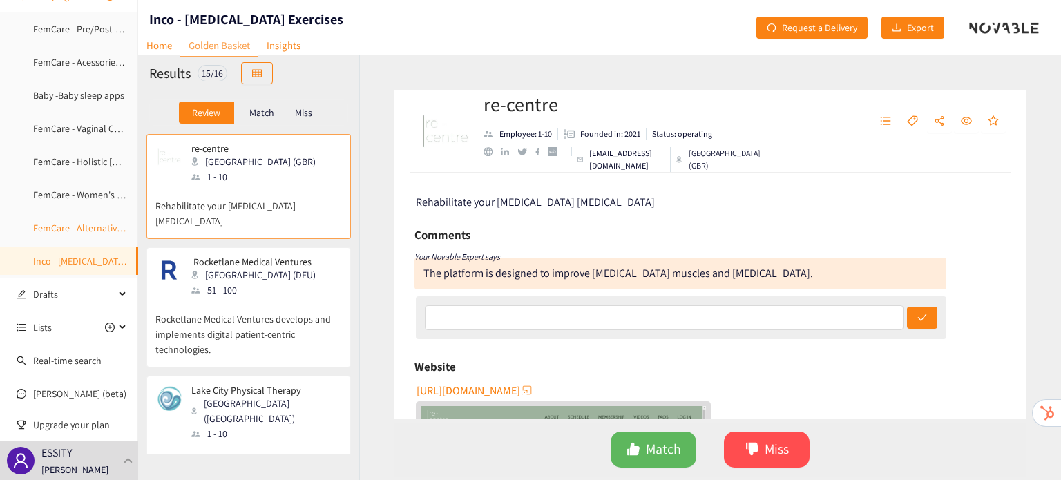
click at [86, 222] on link "FemCare - Alternative Eco-Friendly Materials" at bounding box center [123, 228] width 180 height 12
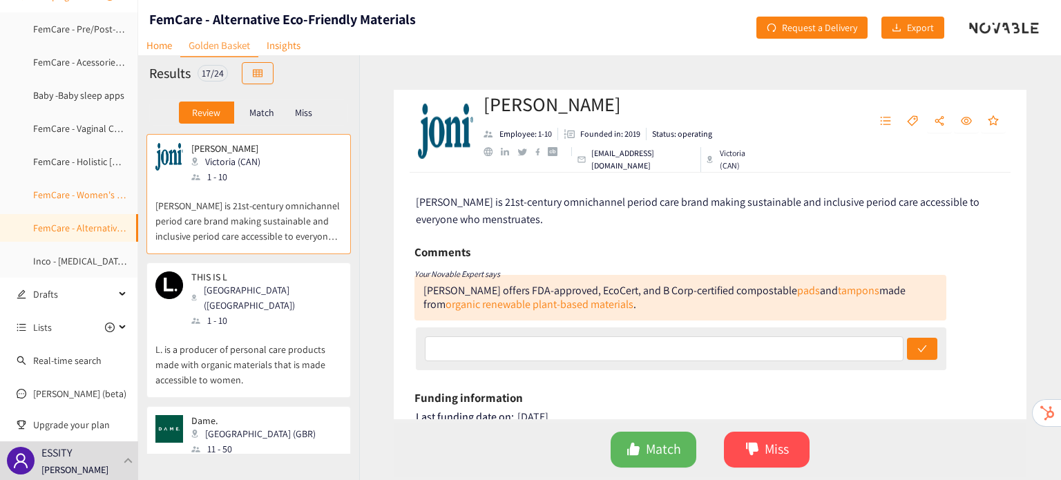
click at [77, 195] on link "FemCare - Women's Vitamins & Minerals Supplements" at bounding box center [143, 195] width 220 height 12
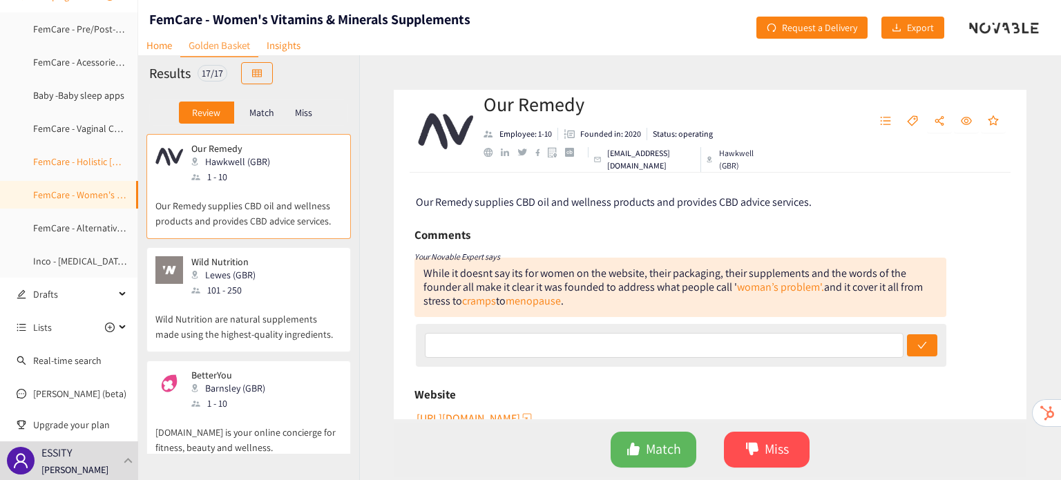
click at [81, 166] on link "FemCare - Holistic [DEMOGRAPHIC_DATA] eCom Platforms" at bounding box center [152, 161] width 238 height 12
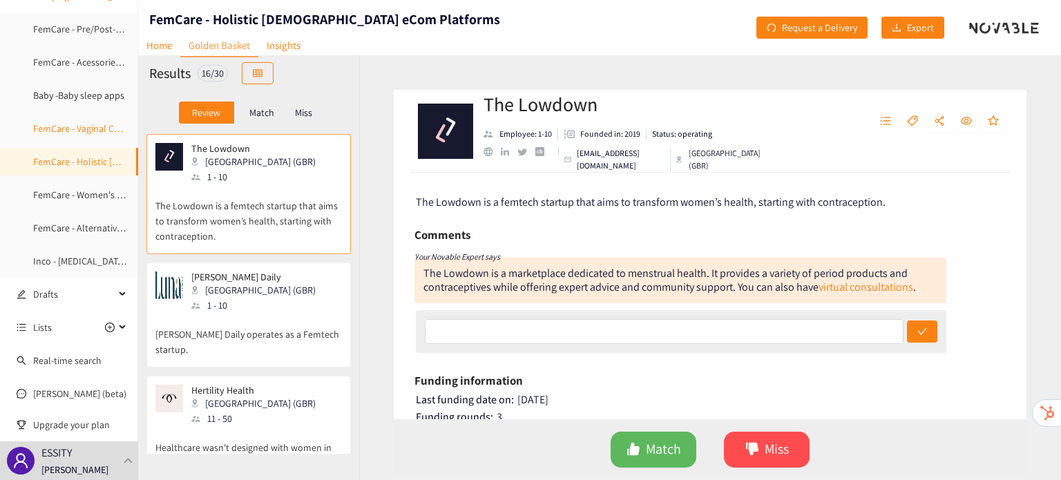
click at [86, 123] on link "FemCare - Vaginal Care Products" at bounding box center [99, 128] width 133 height 12
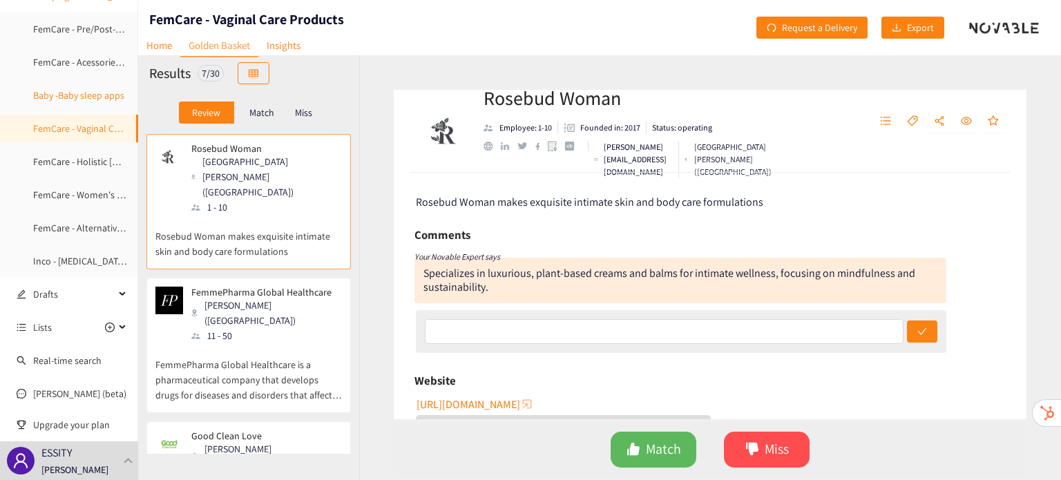
click at [67, 90] on link "Baby -Baby sleep apps" at bounding box center [78, 95] width 91 height 12
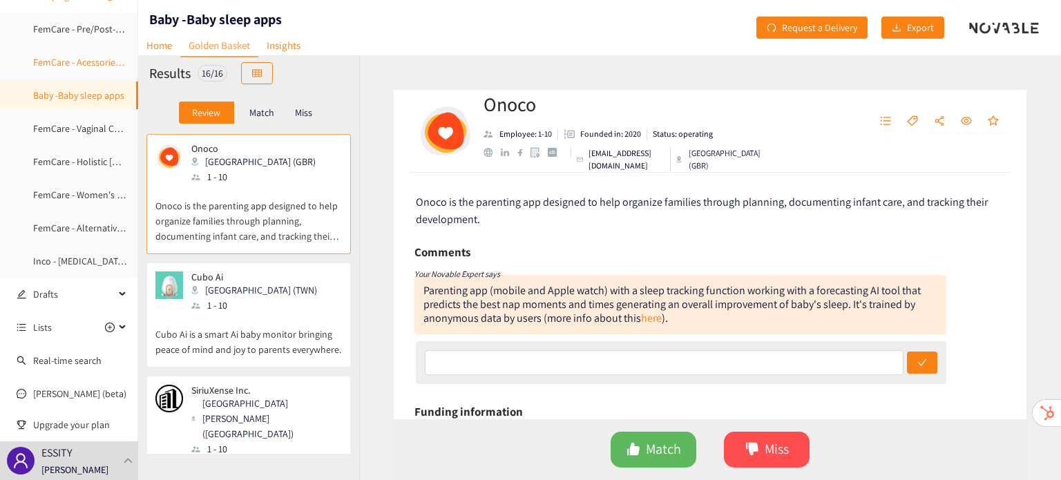
click at [55, 68] on link "FemCare - Acessories for Fem Hygiene Products" at bounding box center [130, 62] width 194 height 12
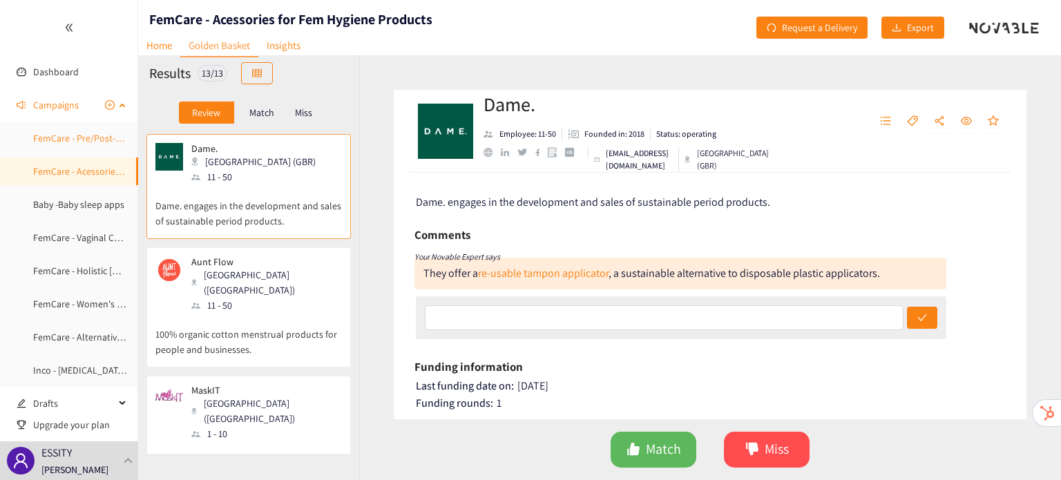
click at [82, 136] on link "FemCare - Pre/Post-[DATE] vitamin & mineral supplements" at bounding box center [152, 138] width 239 height 12
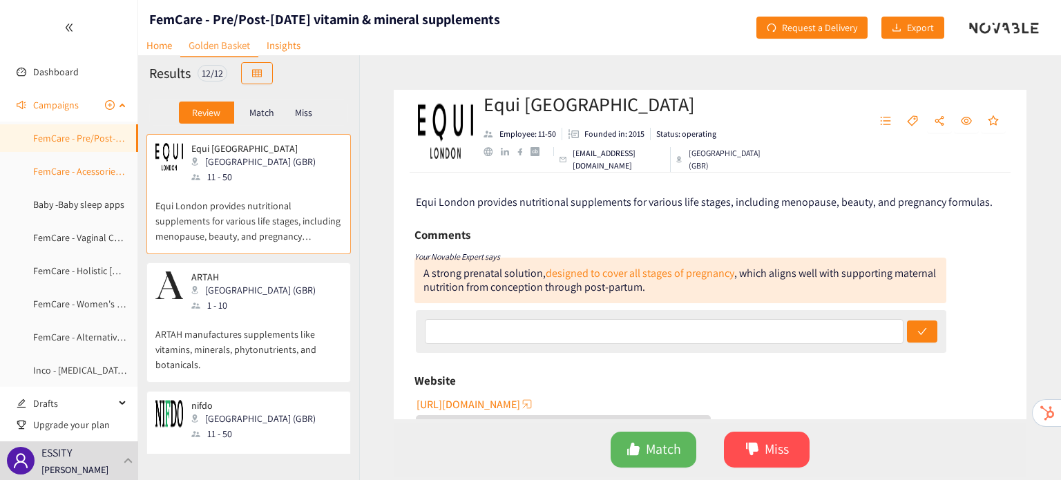
click at [92, 173] on link "FemCare - Acessories for Fem Hygiene Products" at bounding box center [130, 171] width 194 height 12
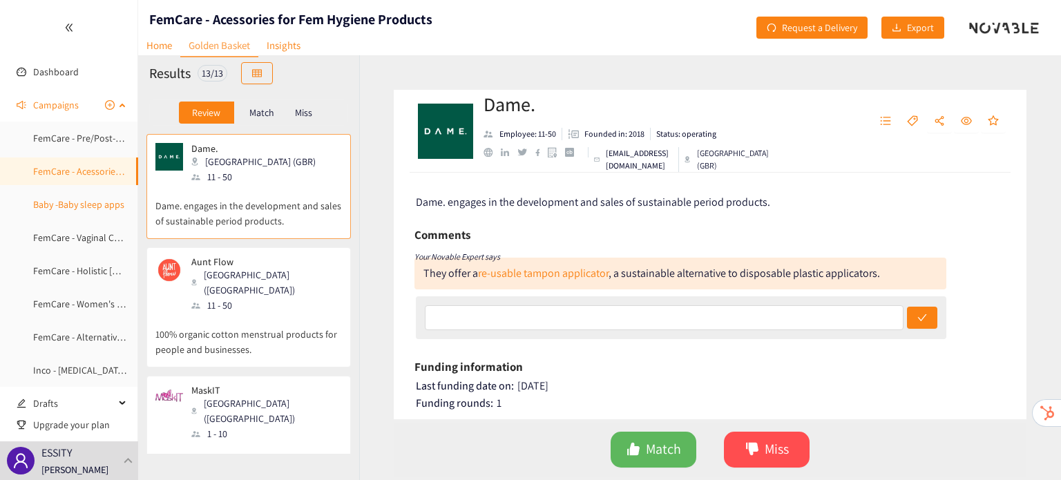
click at [66, 211] on link "Baby -Baby sleep apps" at bounding box center [78, 204] width 91 height 12
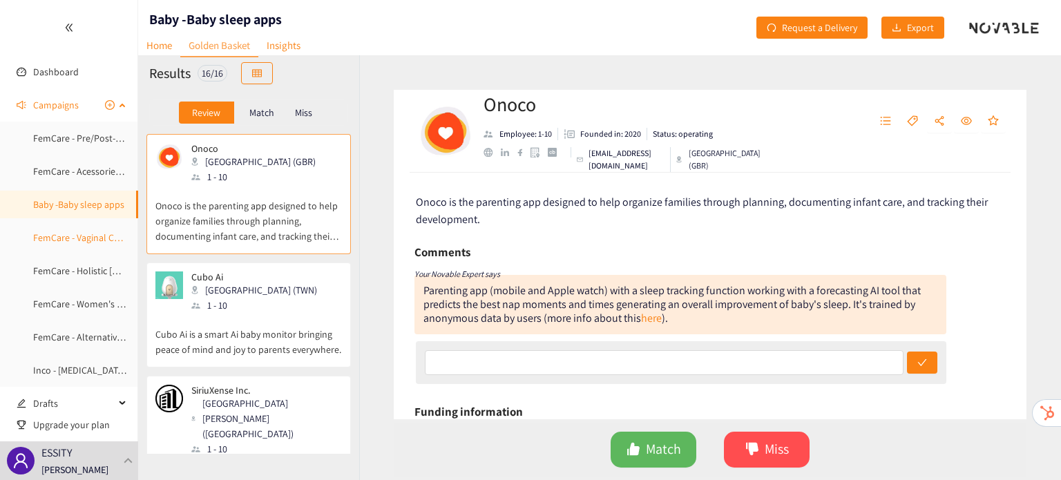
click at [61, 237] on link "FemCare - Vaginal Care Products" at bounding box center [99, 237] width 133 height 12
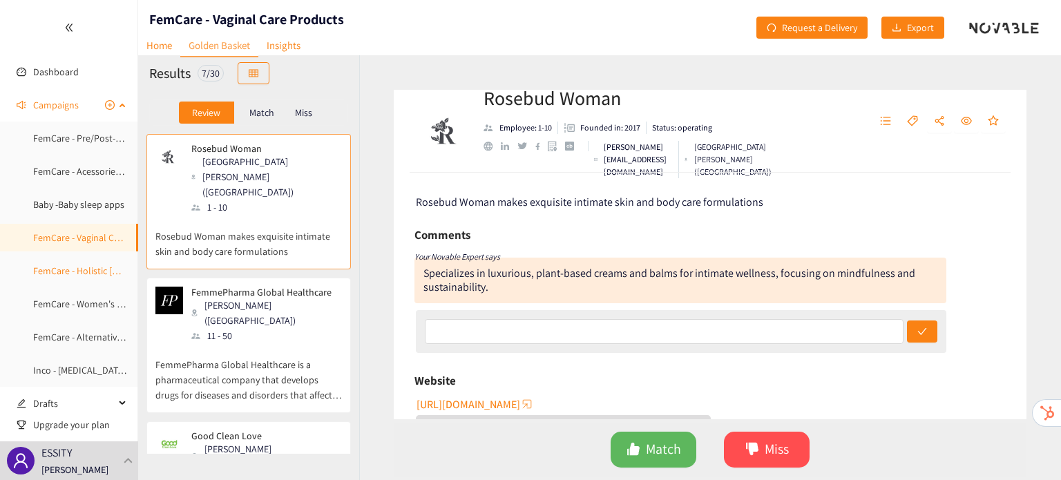
click at [52, 276] on link "FemCare - Holistic [DEMOGRAPHIC_DATA] eCom Platforms" at bounding box center [152, 271] width 238 height 12
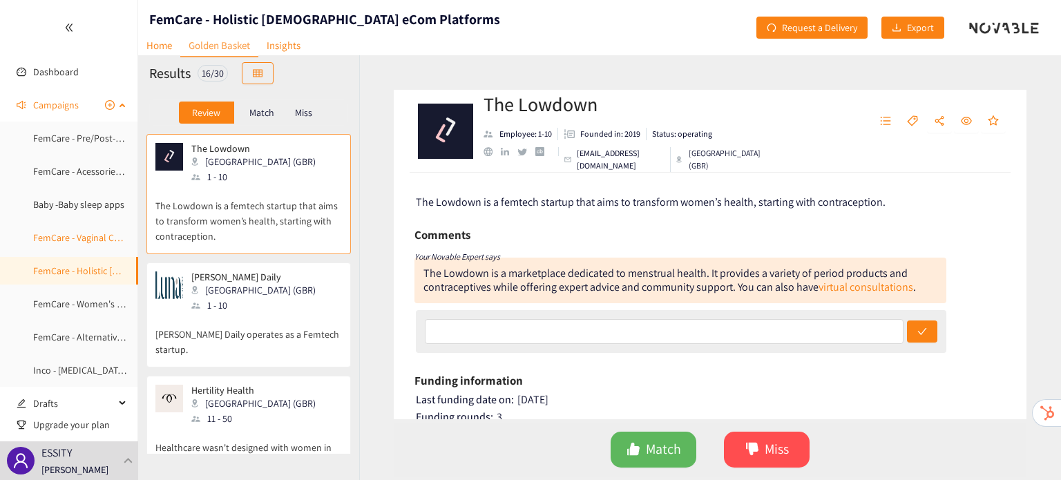
click at [61, 237] on link "FemCare - Vaginal Care Products" at bounding box center [99, 237] width 133 height 12
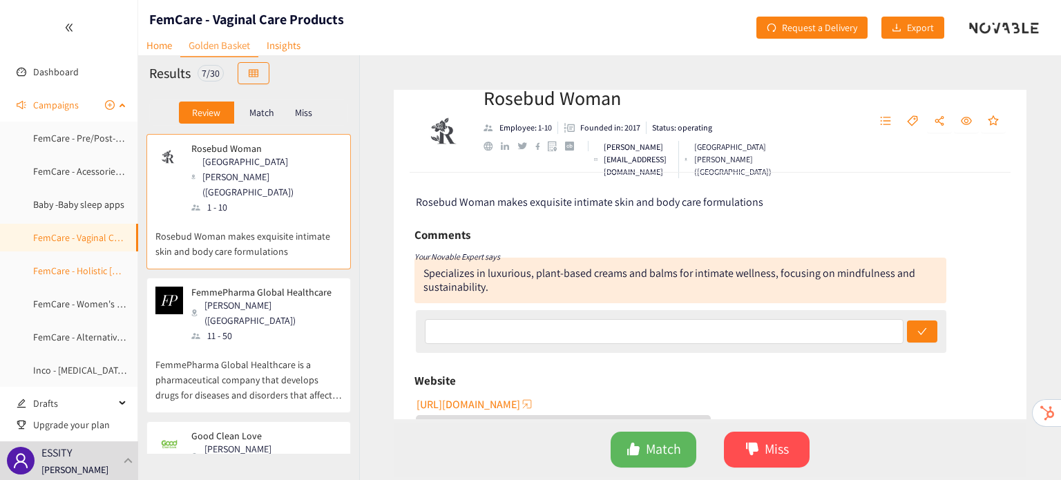
click at [80, 277] on link "FemCare - Holistic [DEMOGRAPHIC_DATA] eCom Platforms" at bounding box center [152, 271] width 238 height 12
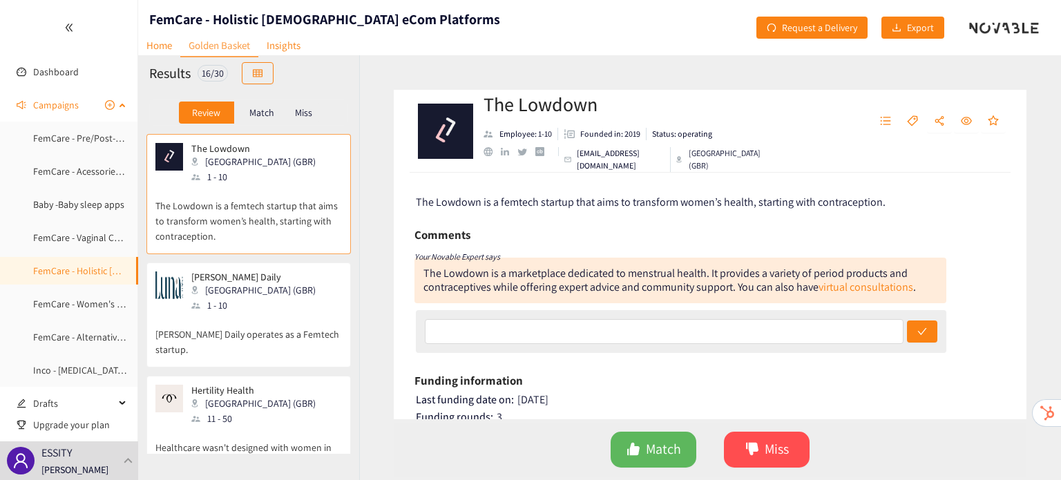
click at [78, 277] on link "FemCare - Holistic [DEMOGRAPHIC_DATA] eCom Platforms" at bounding box center [152, 271] width 238 height 12
click at [76, 298] on link "FemCare - Women's Vitamins & Minerals Supplements" at bounding box center [143, 304] width 220 height 12
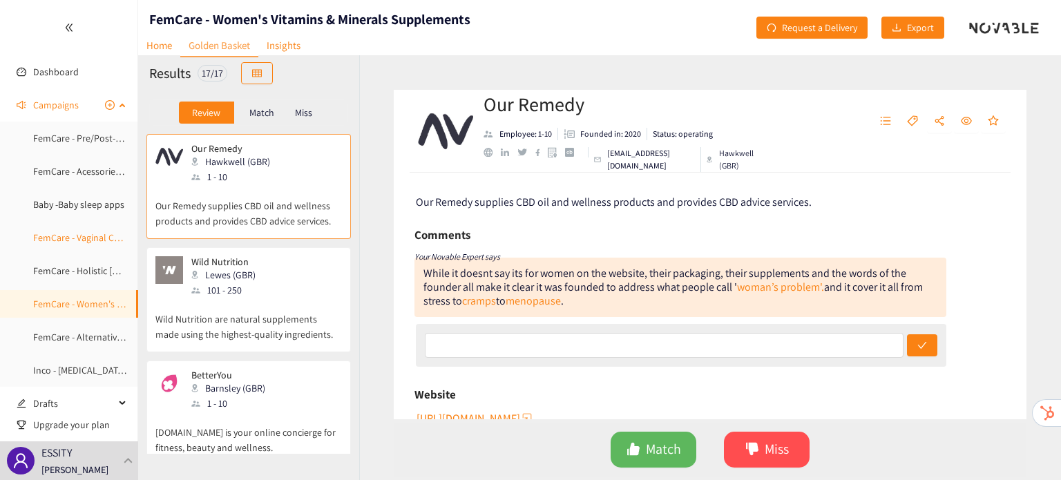
click at [104, 231] on link "FemCare - Vaginal Care Products" at bounding box center [99, 237] width 133 height 12
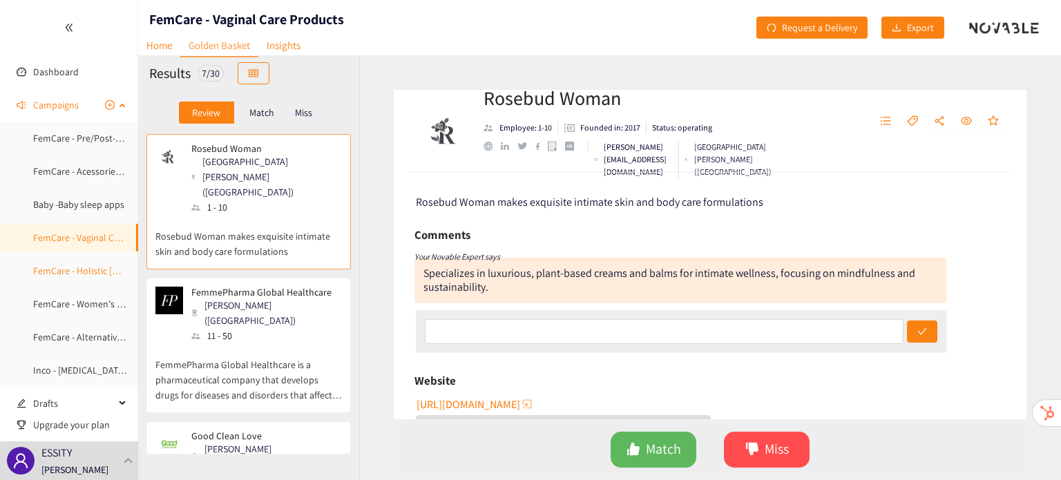
click at [97, 267] on link "FemCare - Holistic [DEMOGRAPHIC_DATA] eCom Platforms" at bounding box center [152, 271] width 238 height 12
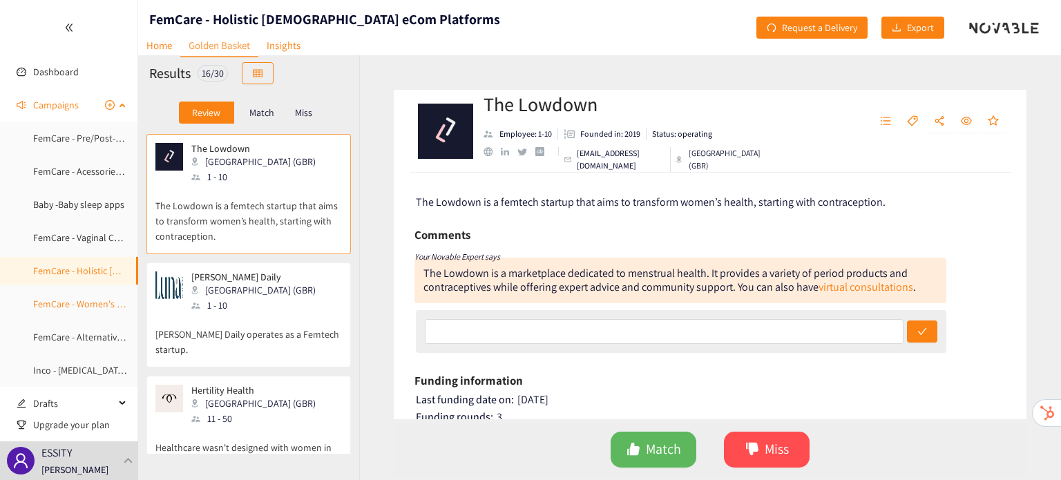
click at [83, 298] on link "FemCare - Women's Vitamins & Minerals Supplements" at bounding box center [143, 304] width 220 height 12
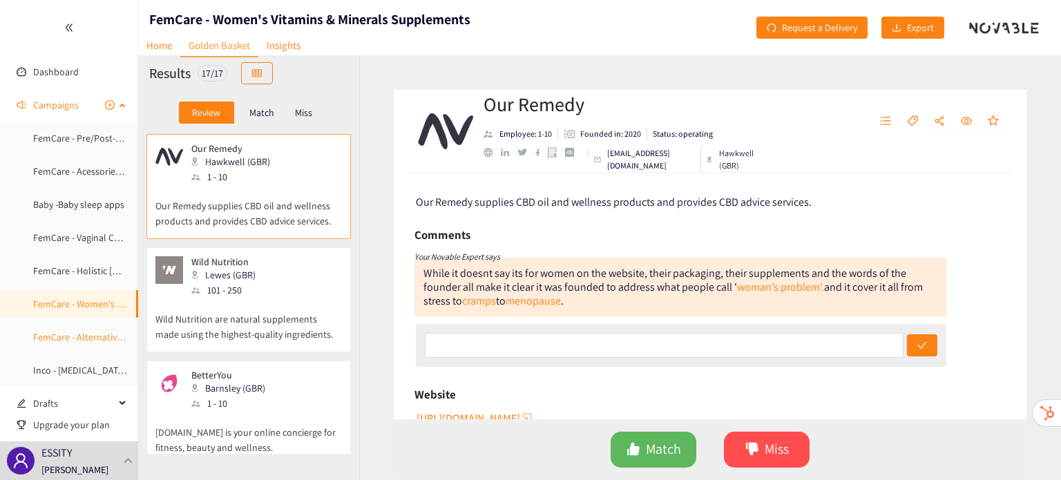
click at [72, 336] on link "FemCare - Alternative Eco-Friendly Materials" at bounding box center [123, 337] width 180 height 12
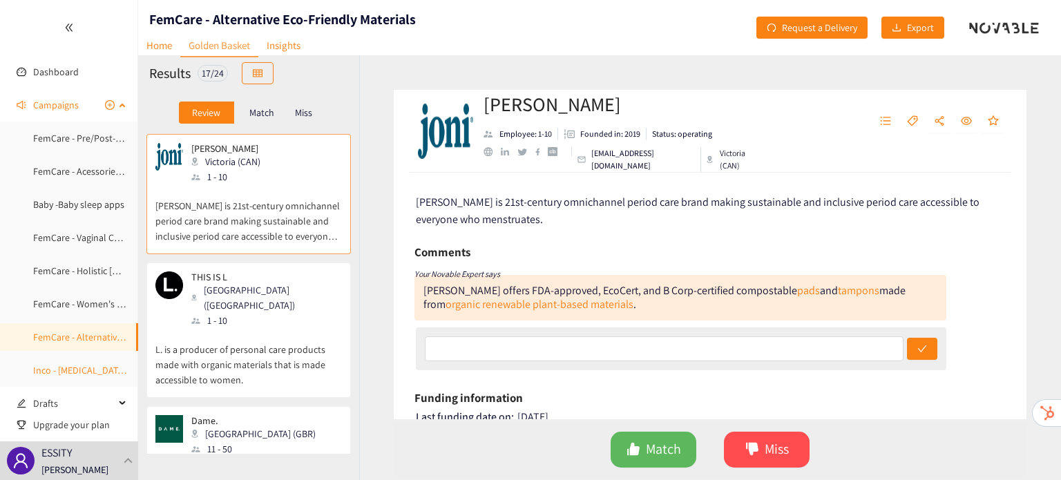
click at [68, 364] on link "Inco - [MEDICAL_DATA] Exercises" at bounding box center [98, 370] width 131 height 12
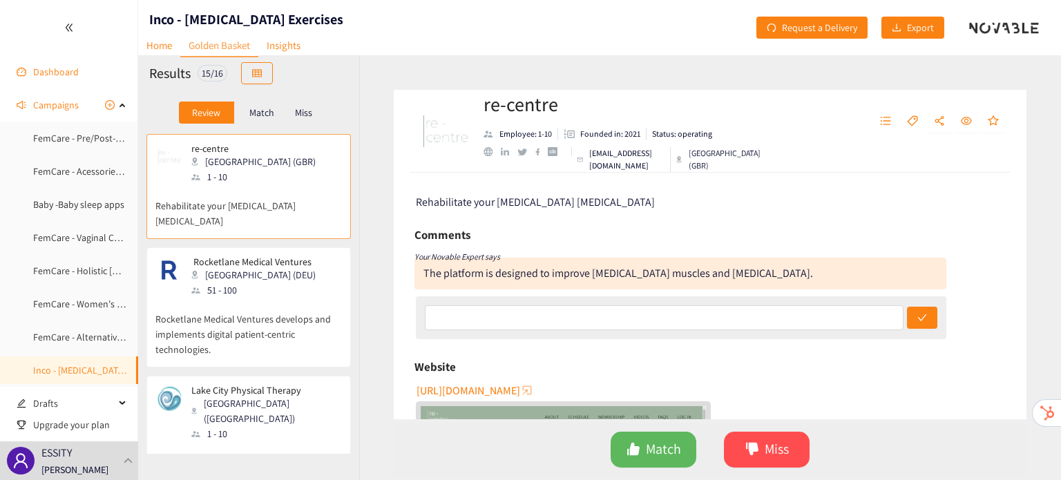
click at [33, 78] on link "Dashboard" at bounding box center [56, 72] width 46 height 12
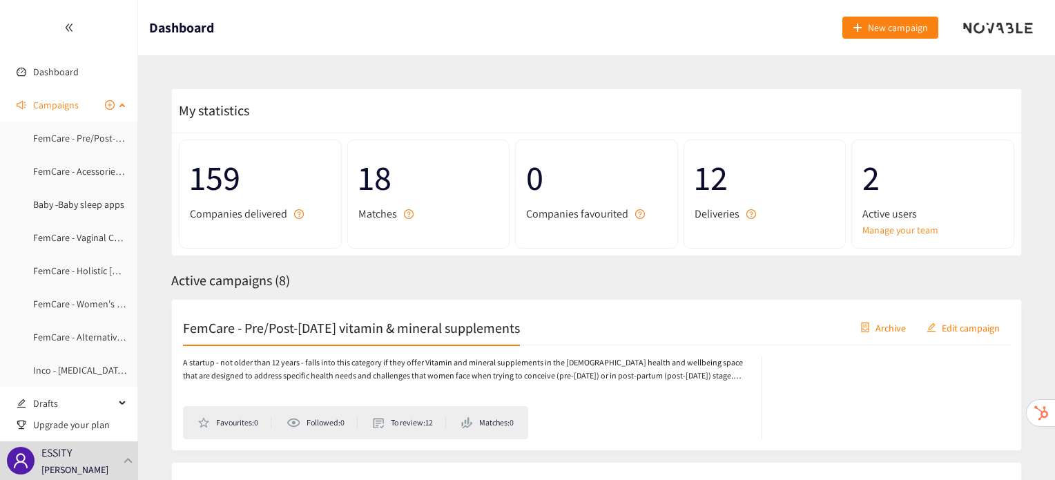
click at [61, 107] on span "Campaigns" at bounding box center [56, 105] width 46 height 28
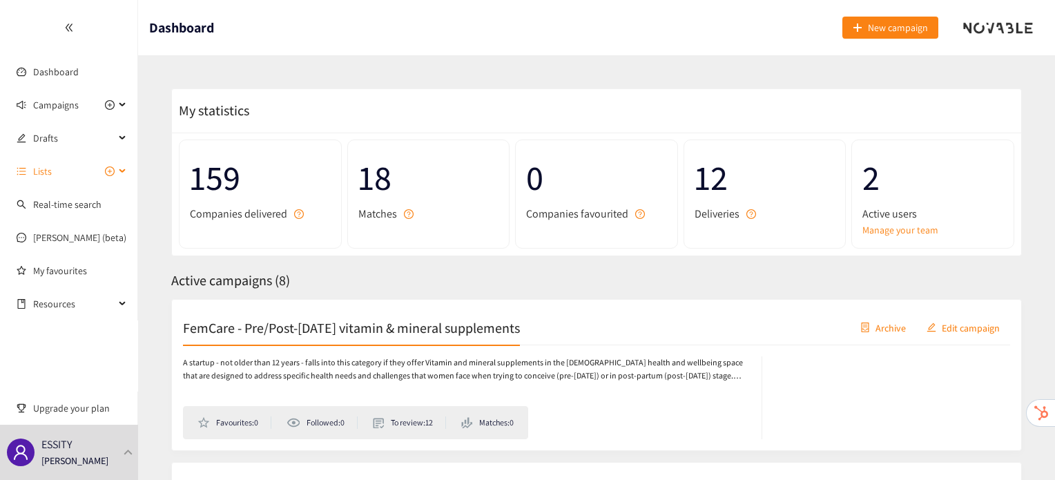
click at [64, 168] on span "Lists" at bounding box center [74, 171] width 82 height 28
click at [64, 135] on span "Drafts" at bounding box center [74, 138] width 82 height 28
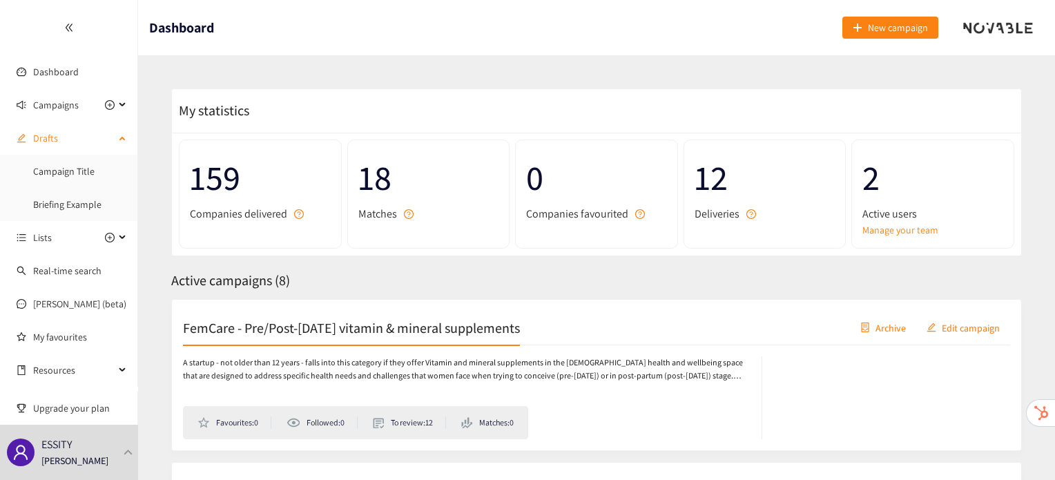
click at [64, 135] on span "Drafts" at bounding box center [74, 138] width 82 height 28
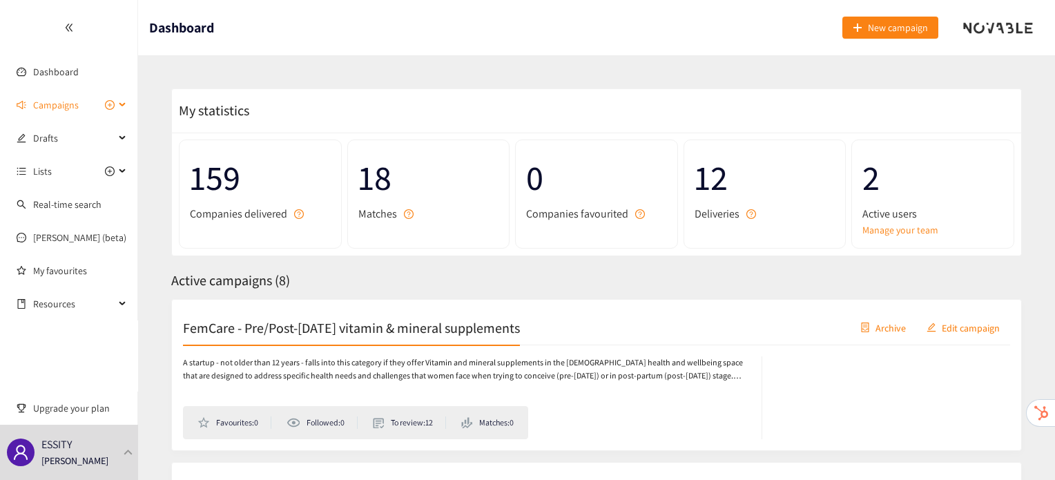
click at [59, 104] on span "Campaigns" at bounding box center [56, 105] width 46 height 28
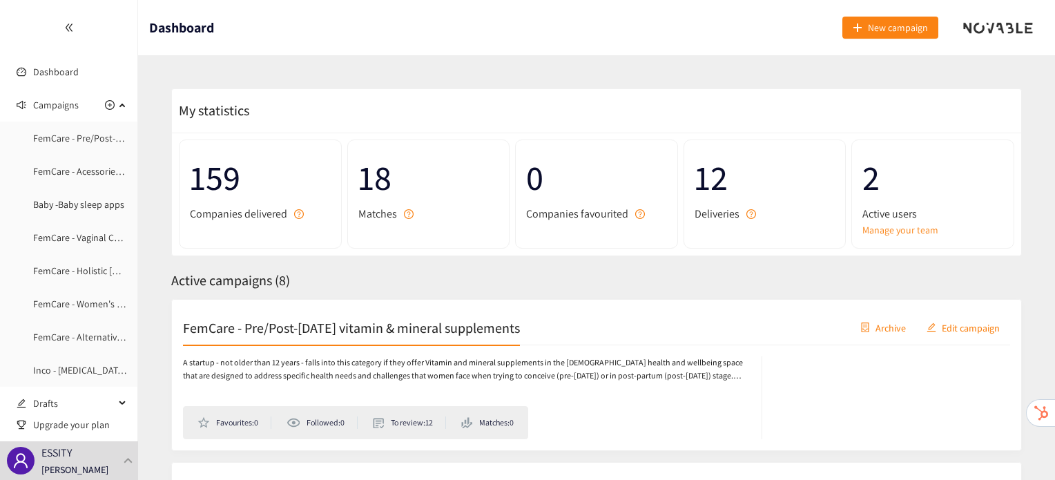
click at [261, 326] on h2 "FemCare - Pre/Post-[DATE] vitamin & mineral supplements" at bounding box center [351, 327] width 337 height 19
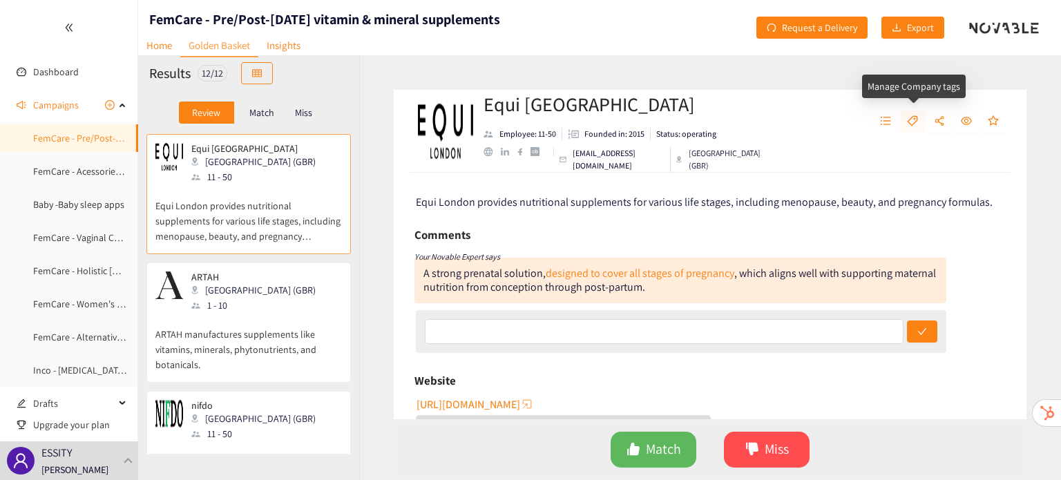
click at [907, 117] on icon "tag" at bounding box center [912, 120] width 11 height 11
click at [48, 99] on span "Campaigns" at bounding box center [56, 105] width 46 height 28
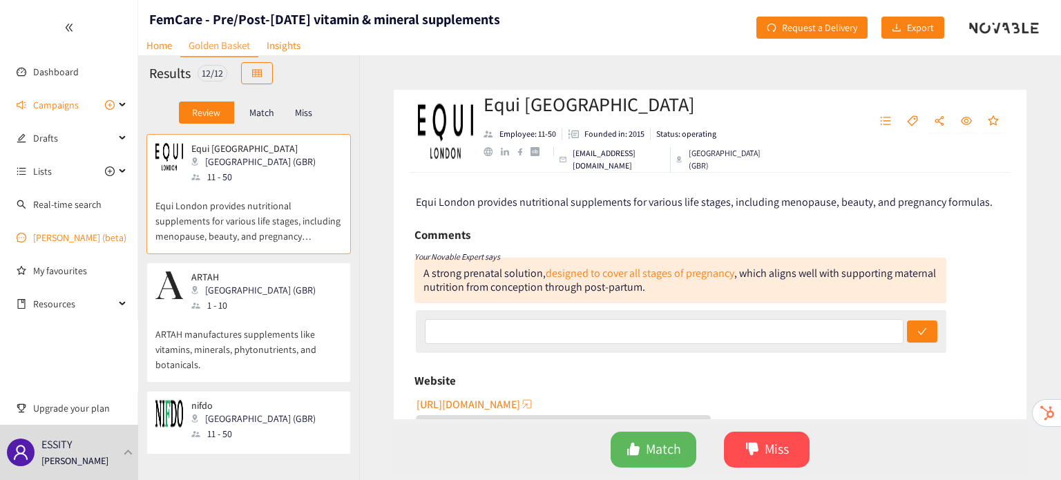
click at [41, 234] on link "[PERSON_NAME] (beta)" at bounding box center [79, 237] width 93 height 12
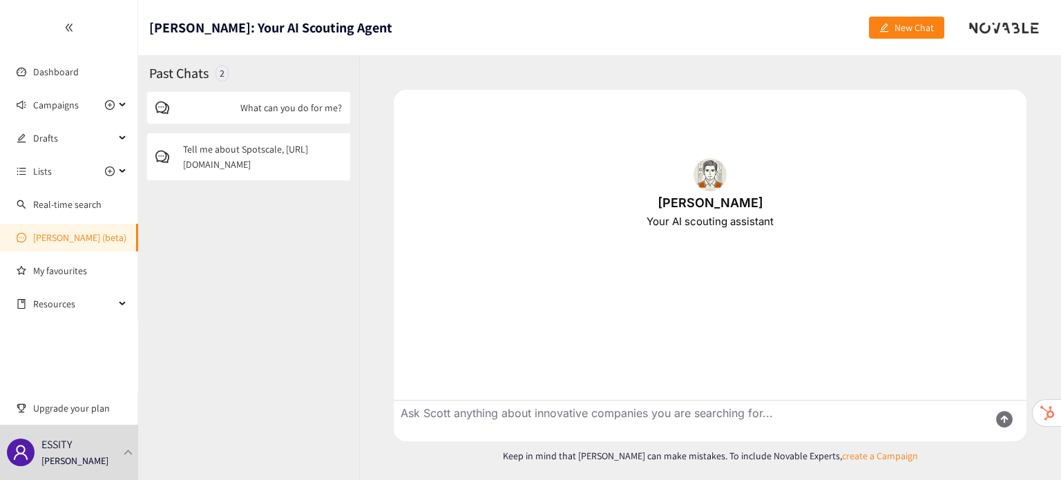
click at [251, 96] on div "What can you do for me?" at bounding box center [248, 107] width 204 height 33
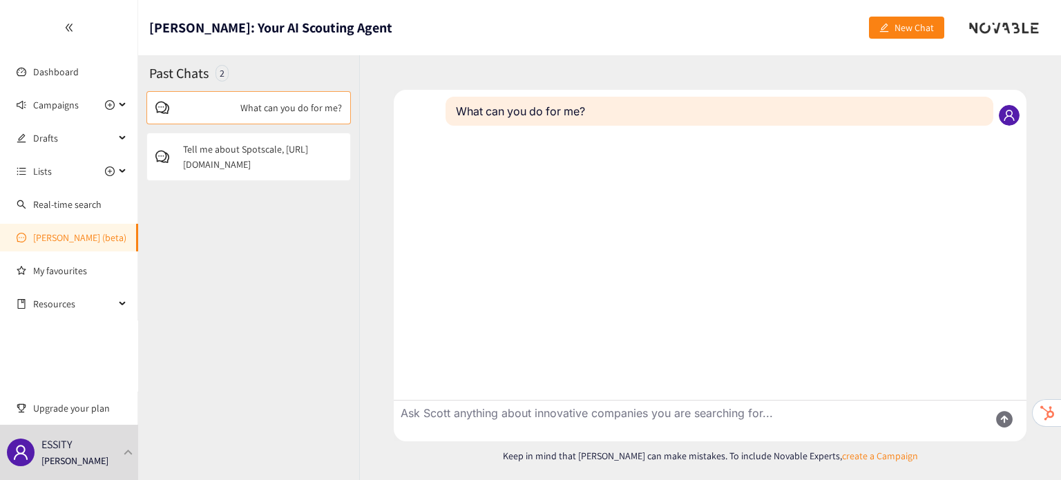
click at [265, 140] on div "Tell me about Spotscale, [URL][DOMAIN_NAME]" at bounding box center [248, 157] width 204 height 48
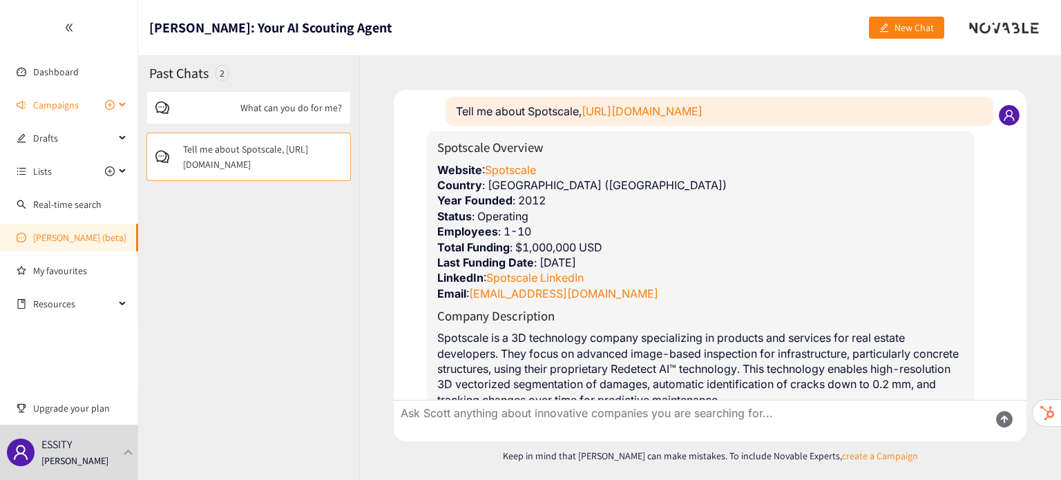
click at [25, 115] on div "Campaigns" at bounding box center [69, 105] width 138 height 28
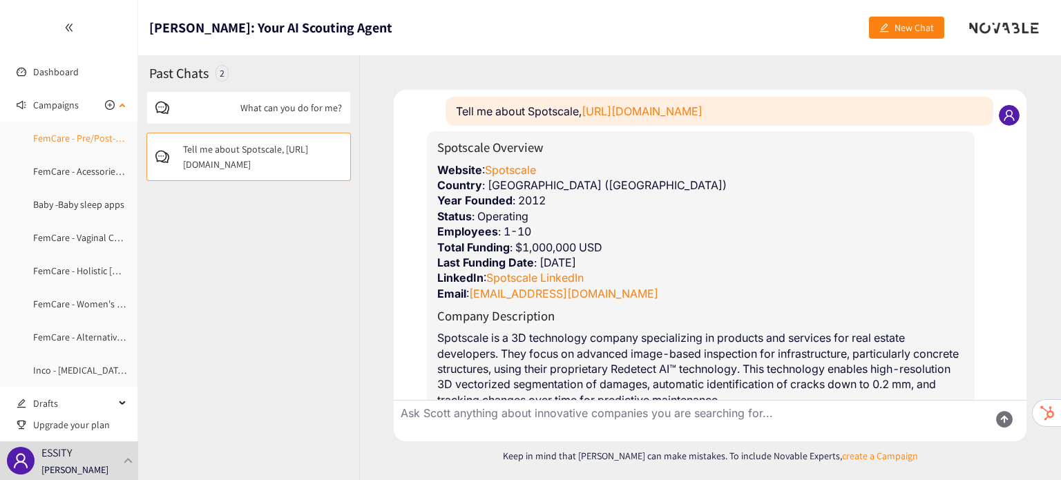
click at [39, 135] on link "FemCare - Pre/Post-[DATE] vitamin & mineral supplements" at bounding box center [152, 138] width 239 height 12
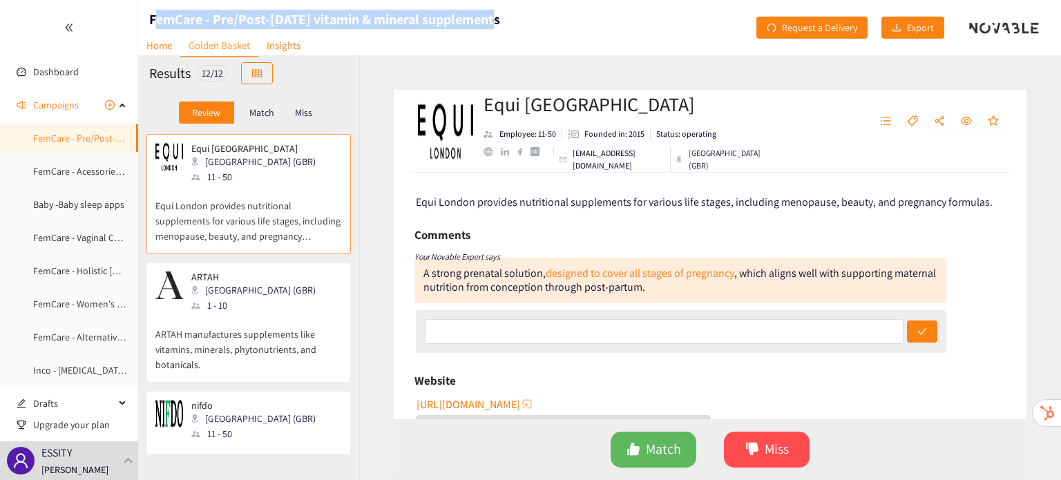
drag, startPoint x: 153, startPoint y: 16, endPoint x: 489, endPoint y: 21, distance: 336.4
click at [489, 21] on h1 "FemCare - Pre/Post-[DATE] vitamin & mineral supplements" at bounding box center [324, 19] width 351 height 19
copy h1 "emCare - Pre/Post-[DATE] vitamin & mineral supplements"
click at [165, 46] on link "Home" at bounding box center [159, 45] width 42 height 21
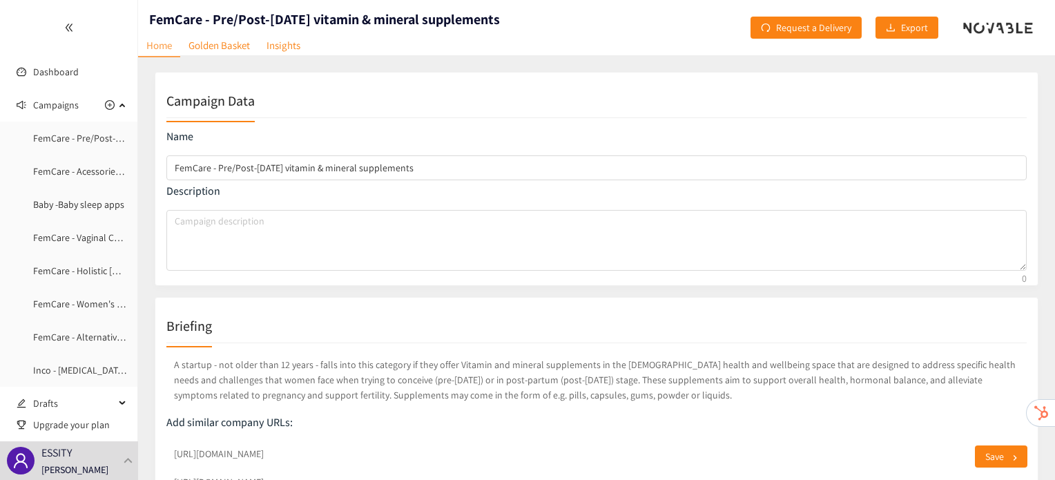
click at [452, 77] on div "Campaign Data Name FemCare - Pre/Post-[DATE] vitamin & mineral supplements Desc…" at bounding box center [597, 179] width 884 height 214
click at [218, 49] on link "Golden Basket" at bounding box center [219, 45] width 78 height 21
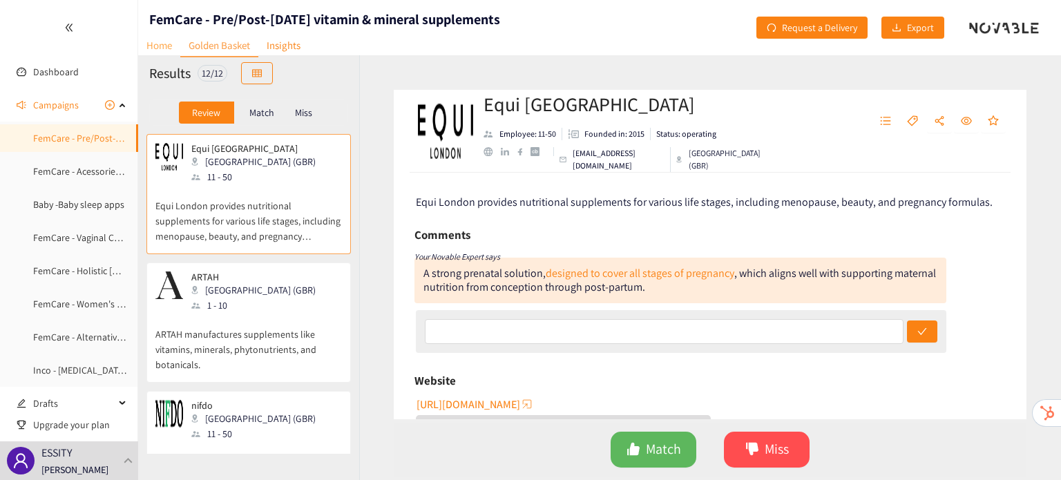
click at [166, 46] on link "Home" at bounding box center [159, 45] width 42 height 21
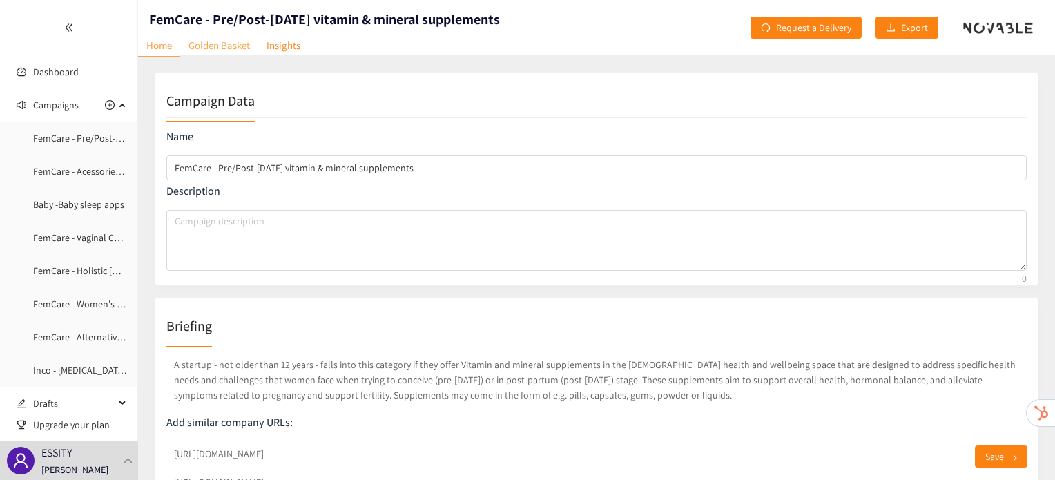
click at [235, 45] on link "Golden Basket" at bounding box center [219, 45] width 78 height 21
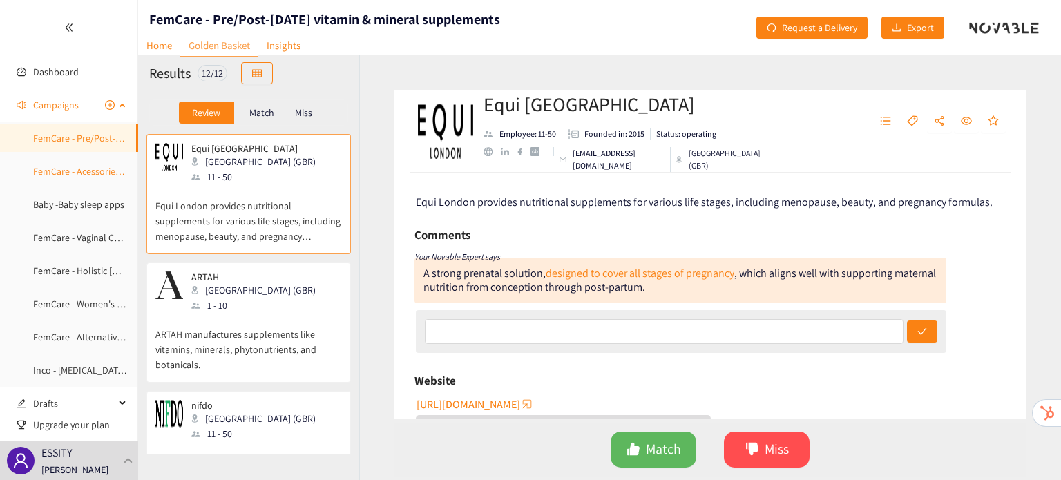
click at [57, 170] on link "FemCare - Acessories for Fem Hygiene Products" at bounding box center [130, 171] width 194 height 12
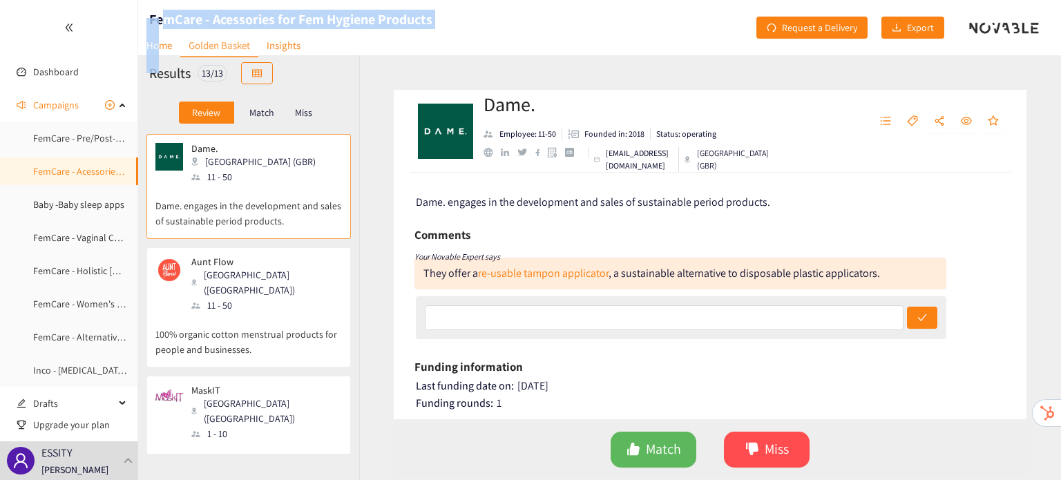
drag, startPoint x: 156, startPoint y: 21, endPoint x: 164, endPoint y: 0, distance: 22.1
click at [164, 0] on header "FemCare - Acessories for Fem Hygiene Products Home Golden Basket Insights Reque…" at bounding box center [599, 27] width 923 height 55
click at [164, 0] on div "FemCare - Acessories for Fem Hygiene Products" at bounding box center [285, 27] width 294 height 55
drag, startPoint x: 438, startPoint y: 14, endPoint x: 155, endPoint y: 16, distance: 282.5
click at [155, 16] on header "FemCare - Acessories for Fem Hygiene Products Home Golden Basket Insights Reque…" at bounding box center [599, 27] width 923 height 55
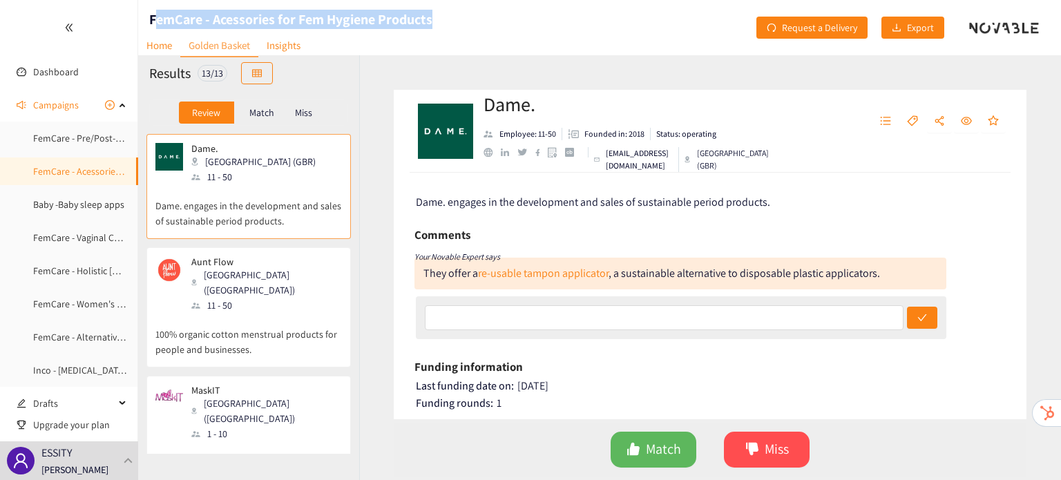
copy h1 "emCare - Acessories for Fem Hygiene Products"
click at [82, 209] on link "Baby -Baby sleep apps" at bounding box center [78, 204] width 91 height 12
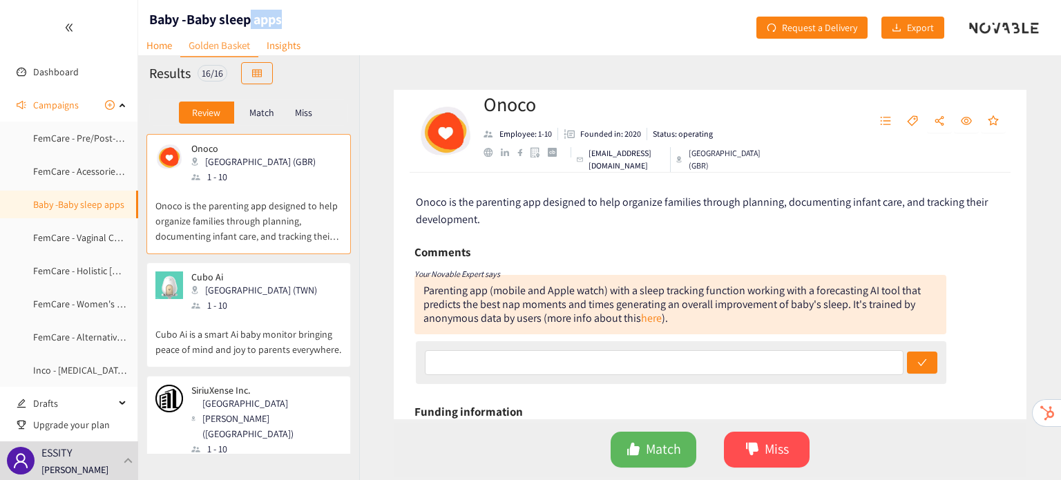
drag, startPoint x: 149, startPoint y: 19, endPoint x: 251, endPoint y: 12, distance: 102.4
click at [251, 12] on header "Baby -Baby sleep apps Home Golden Basket Insights Request a Delivery Export" at bounding box center [599, 27] width 923 height 55
click at [251, 12] on h1 "Baby -Baby sleep apps" at bounding box center [215, 19] width 133 height 19
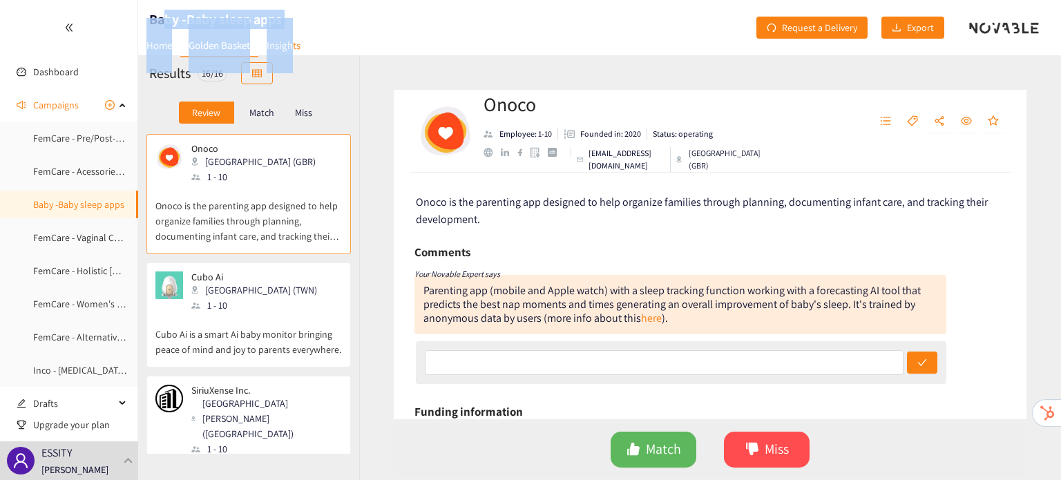
drag, startPoint x: 292, startPoint y: 19, endPoint x: 169, endPoint y: 15, distance: 123.7
click at [169, 15] on header "Baby -Baby sleep apps Home Golden Basket Insights Request a Delivery Export" at bounding box center [599, 27] width 923 height 55
click at [349, 16] on header "Baby -Baby sleep apps Home Golden Basket Insights Request a Delivery Export" at bounding box center [599, 27] width 923 height 55
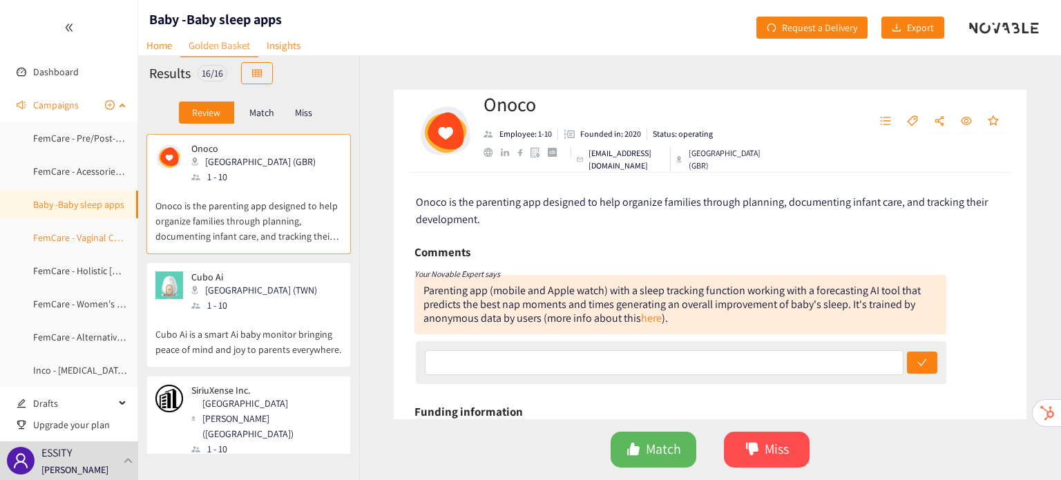
click at [85, 233] on link "FemCare - Vaginal Care Products" at bounding box center [99, 237] width 133 height 12
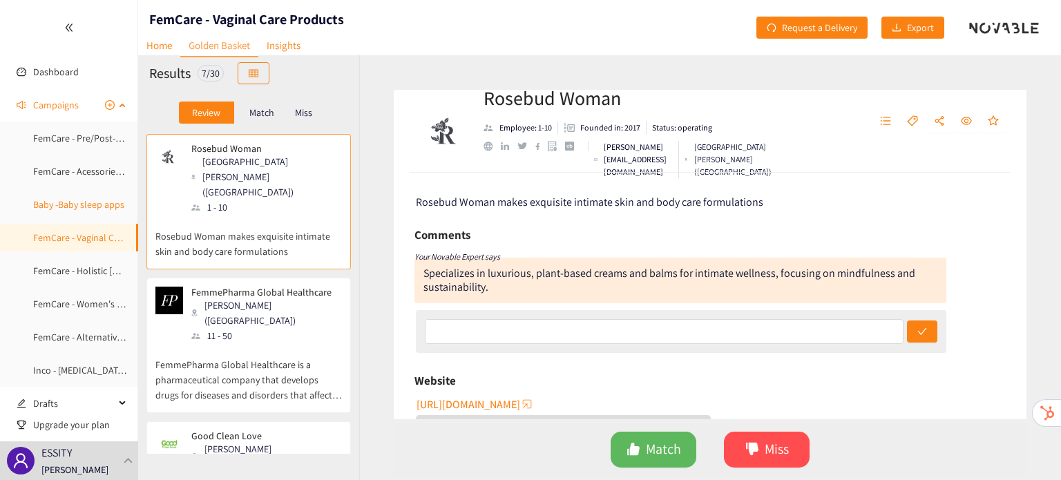
click at [71, 207] on link "Baby -Baby sleep apps" at bounding box center [78, 204] width 91 height 12
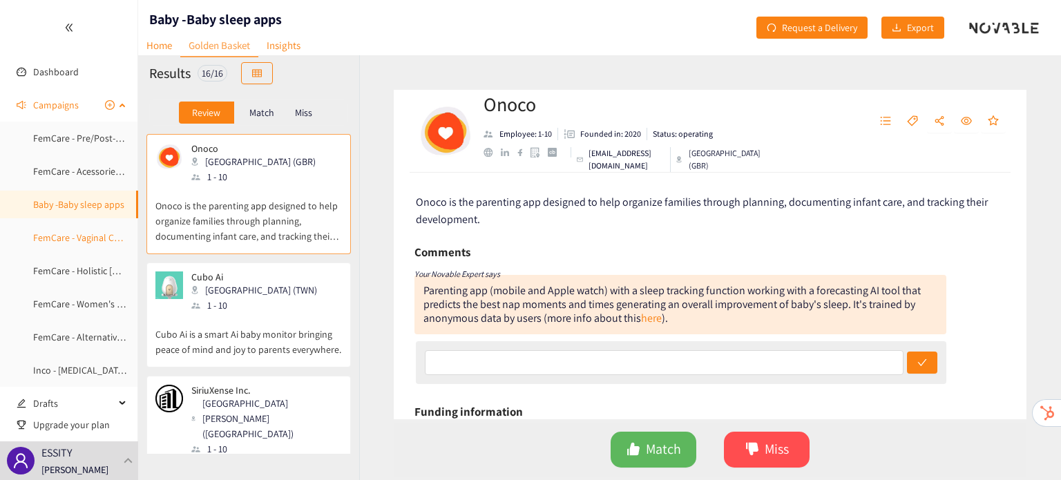
click at [68, 231] on link "FemCare - Vaginal Care Products" at bounding box center [99, 237] width 133 height 12
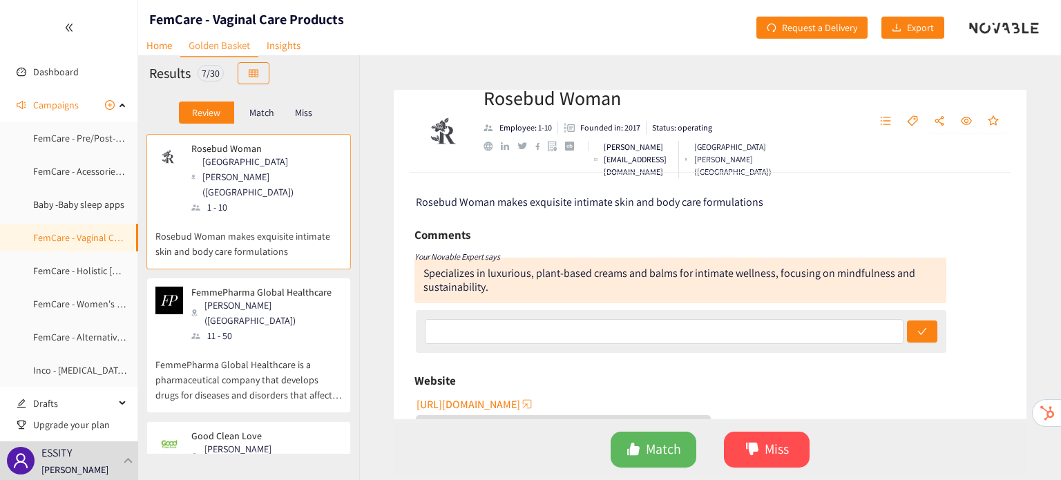
drag, startPoint x: 157, startPoint y: 17, endPoint x: 345, endPoint y: 21, distance: 188.6
click at [345, 21] on header "FemCare - Vaginal Care Products Home Golden Basket Insights Request a Delivery …" at bounding box center [599, 27] width 923 height 55
drag, startPoint x: 345, startPoint y: 21, endPoint x: 162, endPoint y: 12, distance: 183.3
click at [162, 12] on header "FemCare - Vaginal Care Products Home Golden Basket Insights Request a Delivery …" at bounding box center [599, 27] width 923 height 55
copy h1 "mCare - Vaginal Care Products"
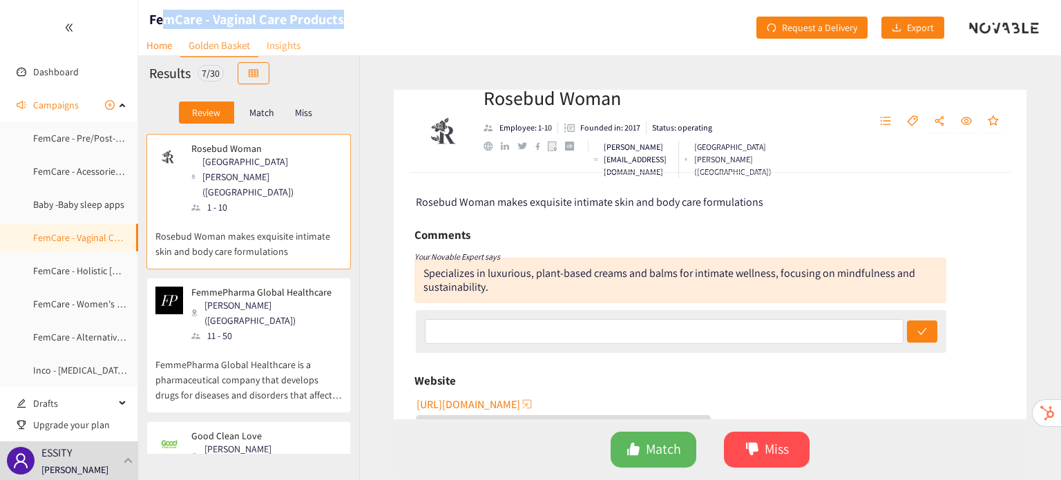
click at [287, 45] on link "Insights" at bounding box center [283, 45] width 50 height 21
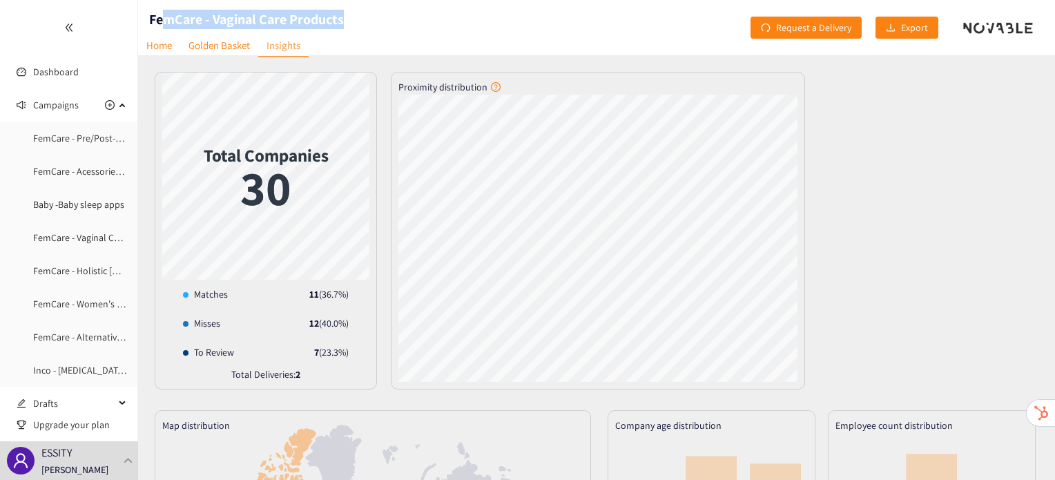
scroll to position [33, 0]
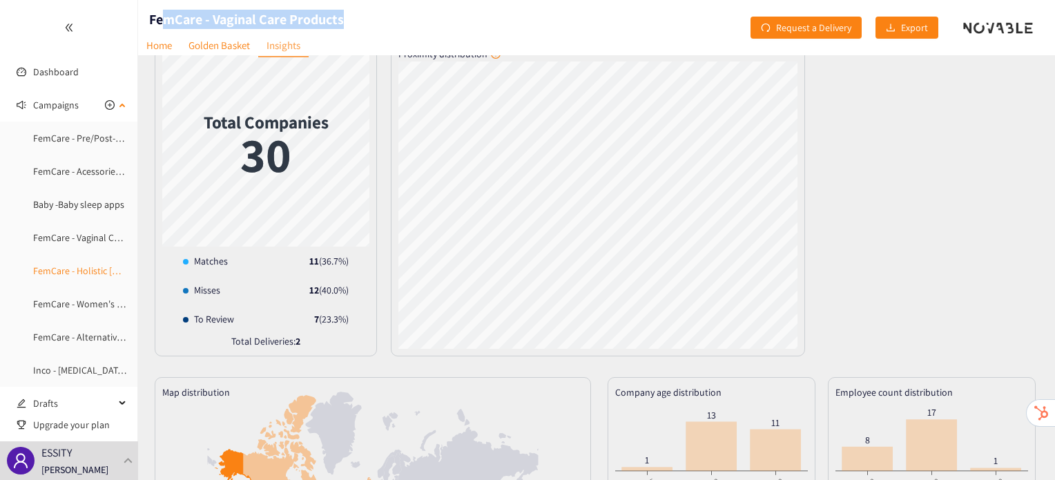
click at [95, 276] on link "FemCare - Holistic [DEMOGRAPHIC_DATA] eCom Platforms" at bounding box center [152, 271] width 238 height 12
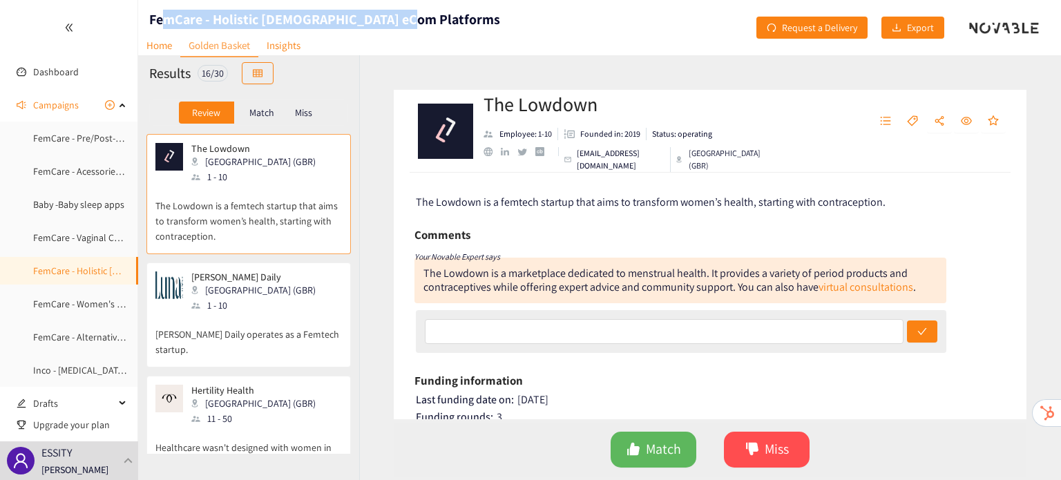
drag, startPoint x: 408, startPoint y: 20, endPoint x: 165, endPoint y: 13, distance: 242.5
click at [165, 13] on header "FemCare - Holistic [DEMOGRAPHIC_DATA] eCom Platforms Home Golden Basket Insight…" at bounding box center [599, 27] width 923 height 55
copy h1 "mCare - Holistic [DEMOGRAPHIC_DATA] eCom Platforms"
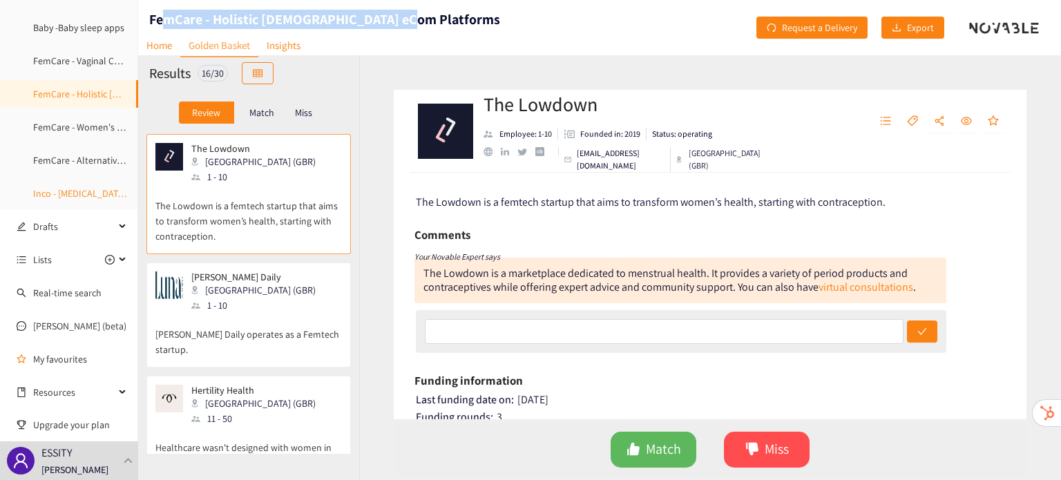
scroll to position [176, 0]
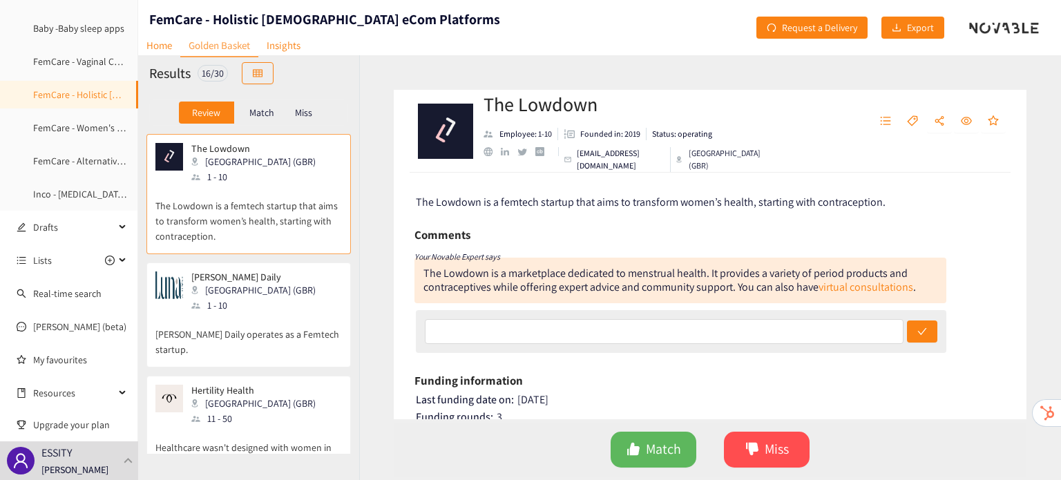
click at [60, 311] on ul "Dashboard Campaigns FemCare - Pre/Post-[DATE] vitamin & mineral supplements Fem…" at bounding box center [69, 117] width 138 height 586
click at [68, 333] on link "[PERSON_NAME] (beta)" at bounding box center [79, 326] width 93 height 12
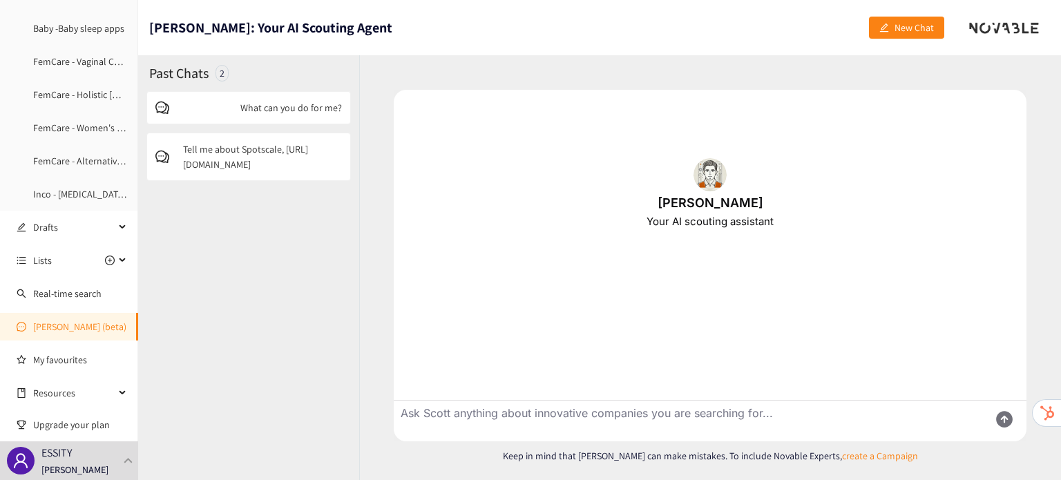
click at [280, 155] on p "Tell me about Spotscale, [URL][DOMAIN_NAME]" at bounding box center [262, 157] width 159 height 30
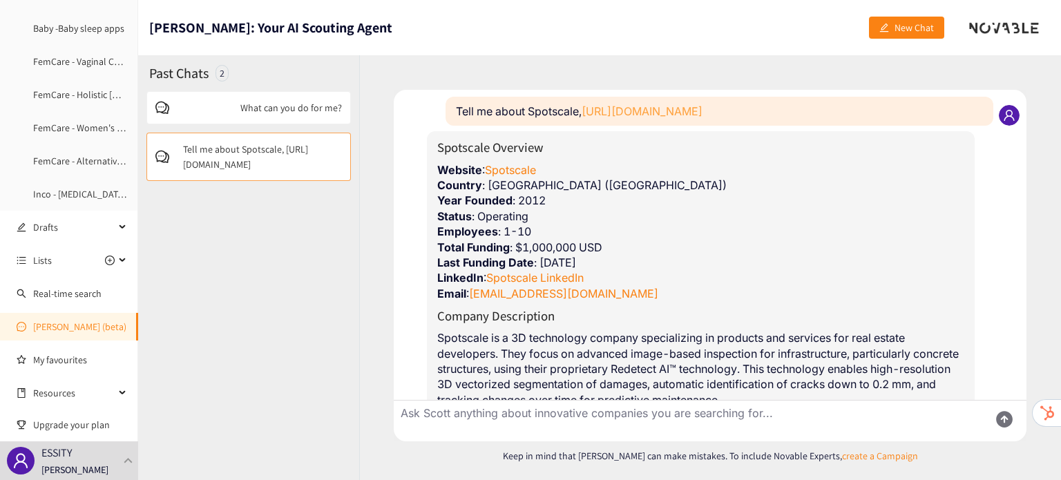
click at [678, 115] on link "[URL][DOMAIN_NAME]" at bounding box center [642, 111] width 121 height 14
click at [204, 107] on div "What can you do for me?" at bounding box center [248, 107] width 186 height 15
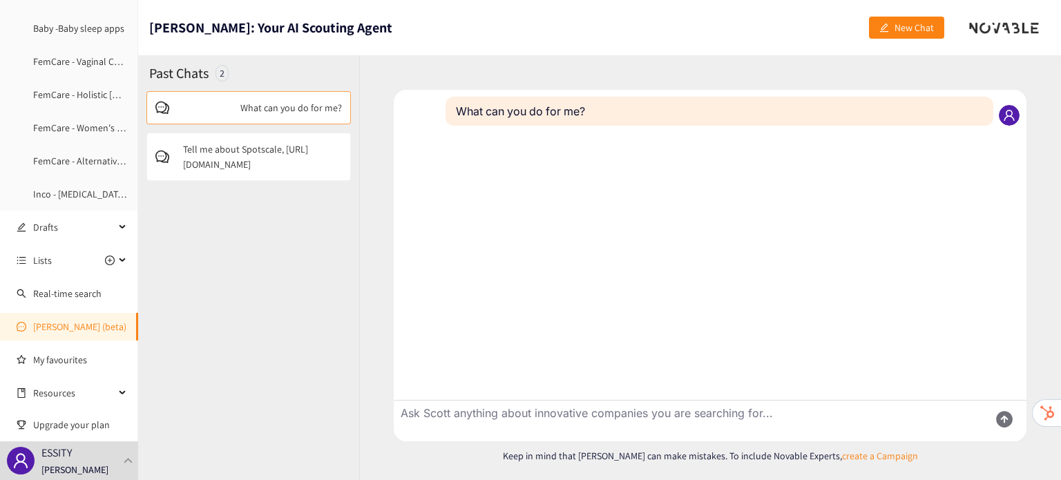
click at [1006, 118] on icon "user" at bounding box center [1009, 115] width 12 height 12
click at [245, 153] on p "Tell me about Spotscale, [URL][DOMAIN_NAME]" at bounding box center [262, 157] width 159 height 30
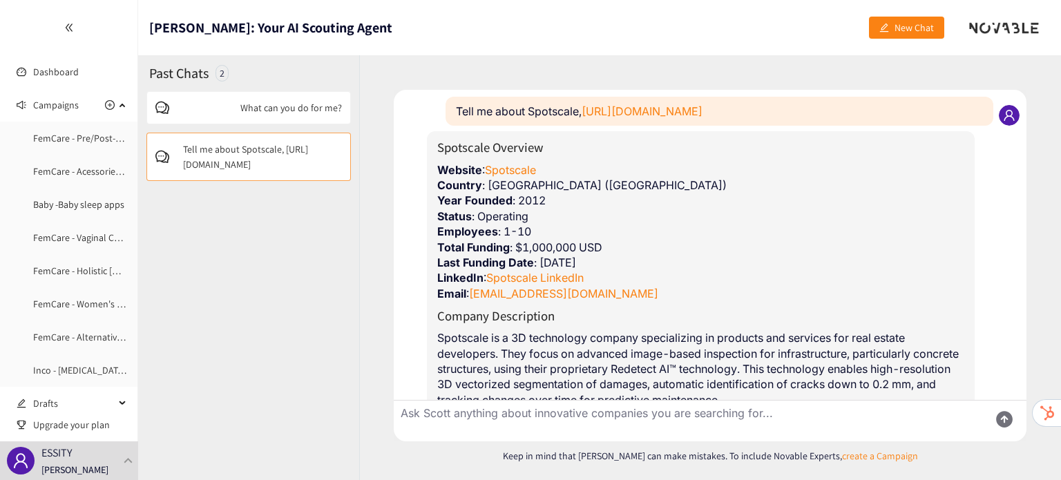
click at [225, 82] on div "Past Chats 2" at bounding box center [248, 73] width 221 height 36
click at [229, 87] on div "Past Chats 2" at bounding box center [248, 73] width 221 height 36
click at [228, 122] on div "What can you do for me? Tell me about Spotscale, [URL][DOMAIN_NAME]" at bounding box center [248, 285] width 221 height 389
click at [91, 271] on link "FemCare - Holistic [DEMOGRAPHIC_DATA] eCom Platforms" at bounding box center [152, 271] width 238 height 12
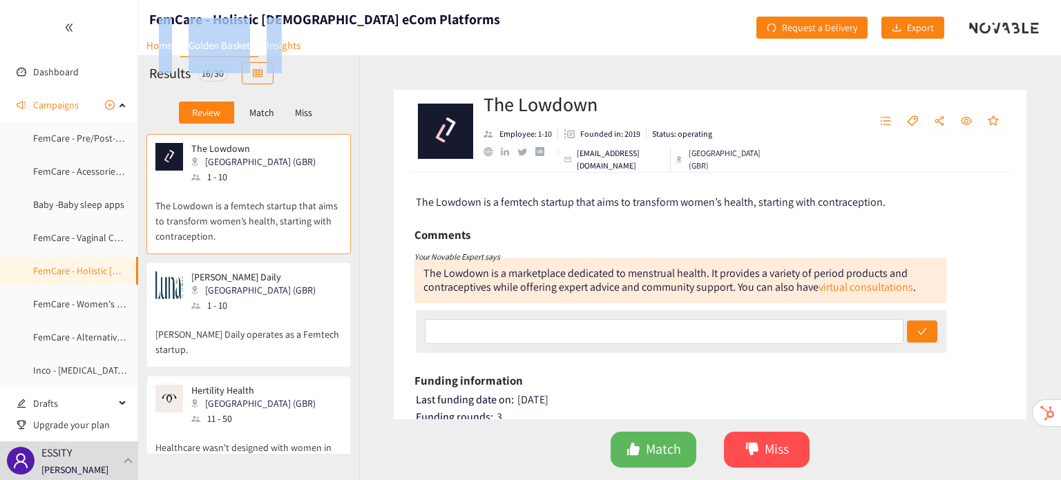
drag, startPoint x: 163, startPoint y: 22, endPoint x: 282, endPoint y: 19, distance: 119.5
click at [282, 19] on nav "Home Golden Basket Insights" at bounding box center [223, 25] width 171 height 14
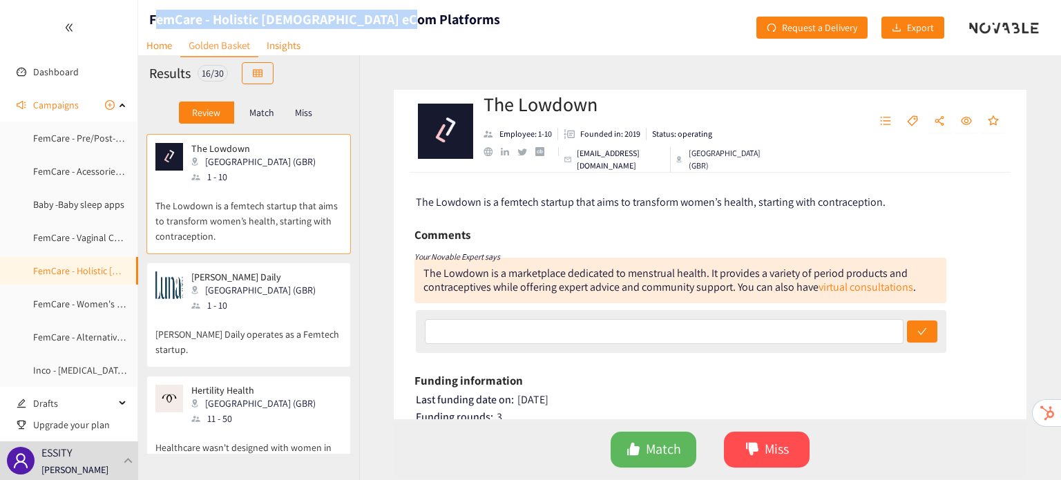
drag, startPoint x: 414, startPoint y: 21, endPoint x: 155, endPoint y: 16, distance: 259.8
click at [155, 16] on header "FemCare - Holistic [DEMOGRAPHIC_DATA] eCom Platforms Home Golden Basket Insight…" at bounding box center [599, 27] width 923 height 55
copy h1 "emCare - Holistic [DEMOGRAPHIC_DATA] eCom Platforms"
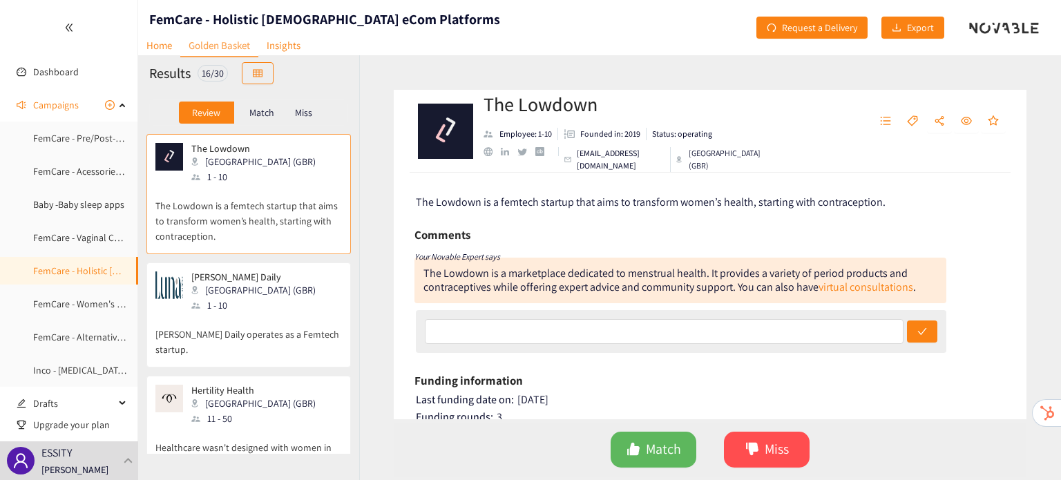
click at [350, 72] on div "Results 16 / 30" at bounding box center [248, 73] width 221 height 36
click at [285, 41] on link "Insights" at bounding box center [283, 45] width 50 height 21
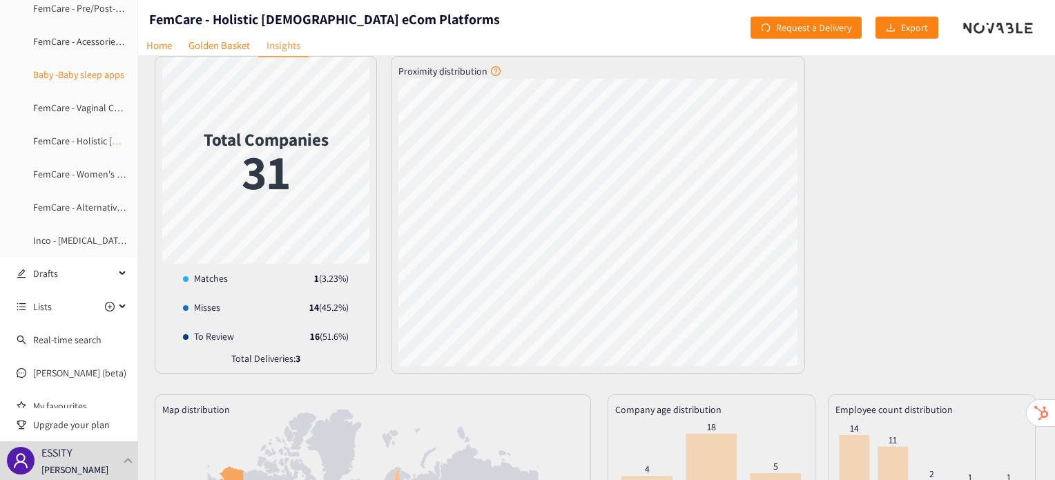
scroll to position [177, 0]
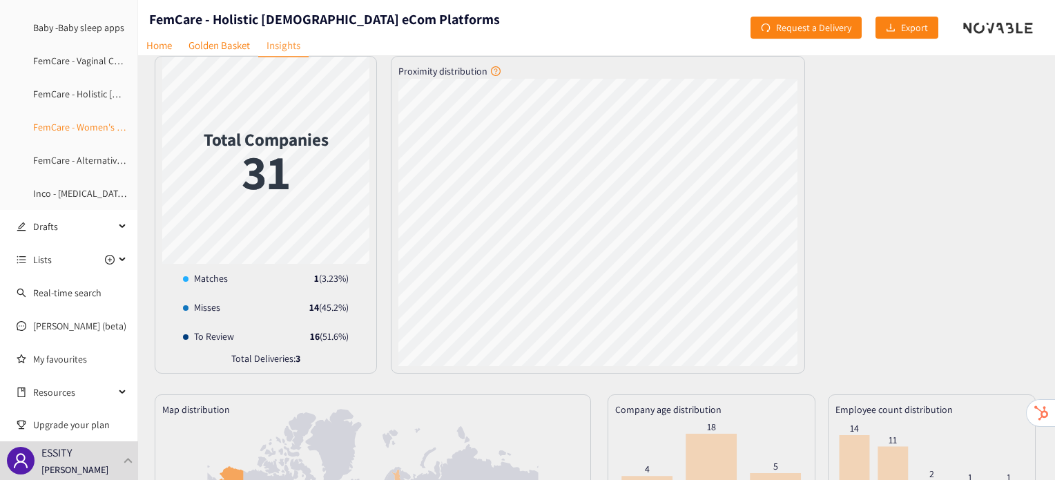
click at [83, 129] on link "FemCare - Women's Vitamins & Minerals Supplements" at bounding box center [143, 127] width 220 height 12
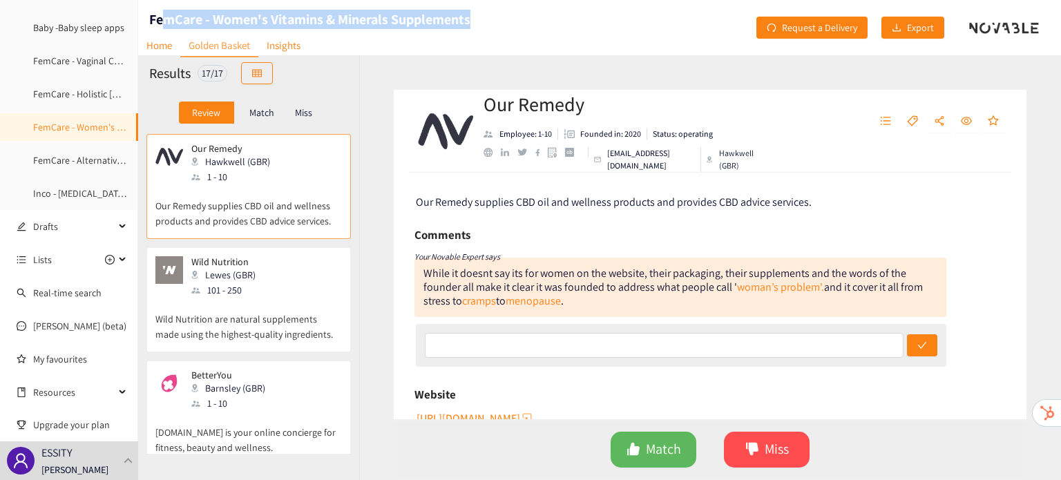
drag, startPoint x: 497, startPoint y: 15, endPoint x: 166, endPoint y: 17, distance: 330.8
click at [166, 17] on header "FemCare - Women's Vitamins & Minerals Supplements Home Golden Basket Insights R…" at bounding box center [599, 27] width 923 height 55
copy h1 "mCare - Women's Vitamins & Minerals Supplements"
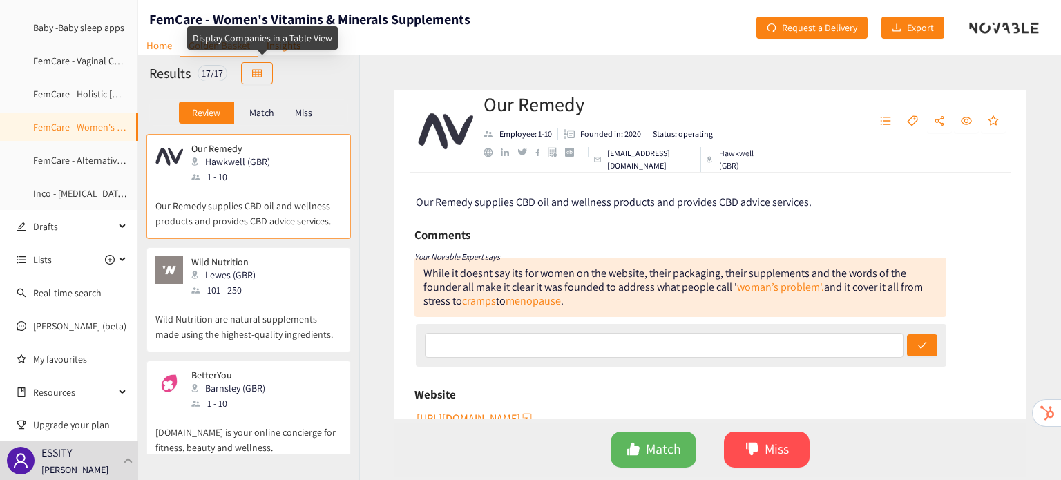
click at [332, 58] on div "Display Companies in a Table View" at bounding box center [262, 42] width 151 height 33
click at [290, 48] on div "Display Companies in a Table View" at bounding box center [262, 37] width 151 height 23
click at [298, 67] on div "Results 17 / 17" at bounding box center [248, 73] width 221 height 36
click at [291, 50] on link "Insights" at bounding box center [283, 45] width 50 height 21
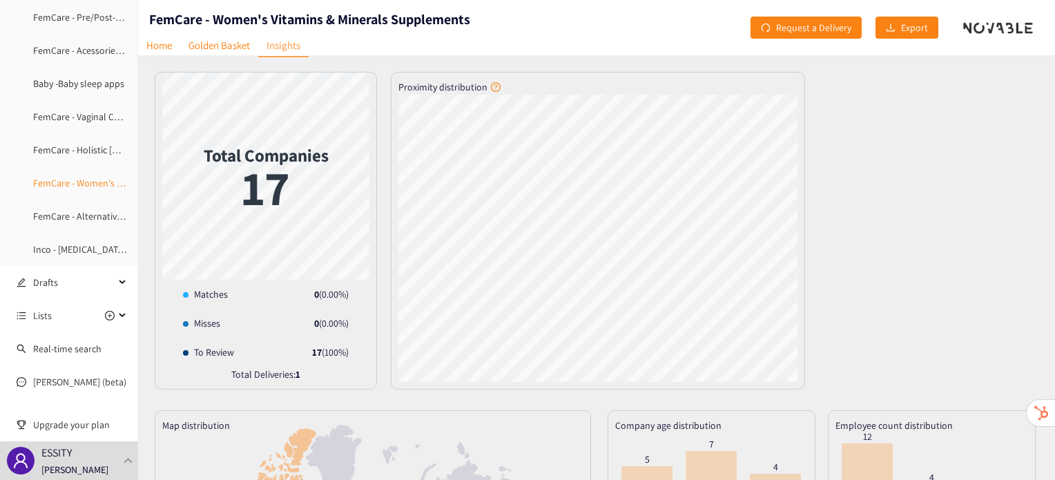
scroll to position [119, 0]
click at [78, 224] on link "FemCare - Alternative Eco-Friendly Materials" at bounding box center [123, 217] width 180 height 12
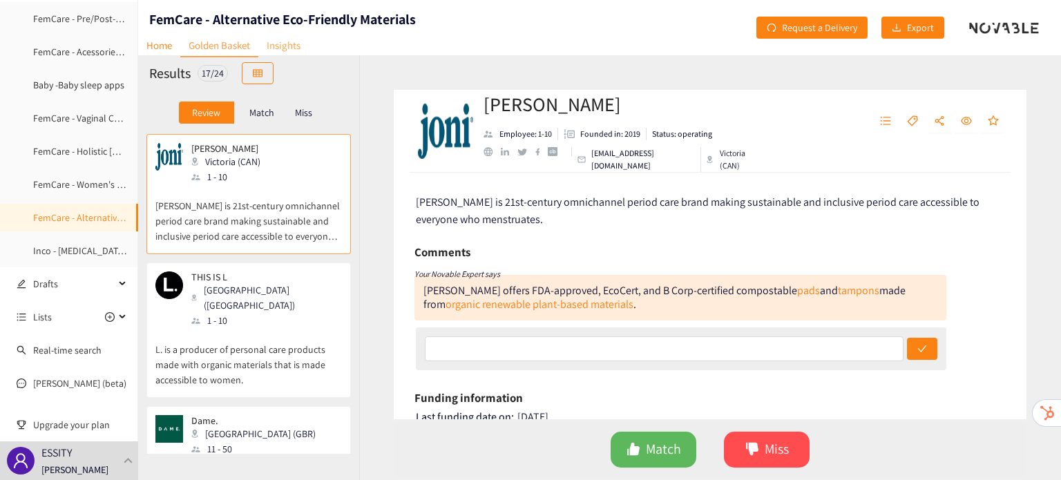
click at [288, 43] on link "Insights" at bounding box center [283, 45] width 50 height 21
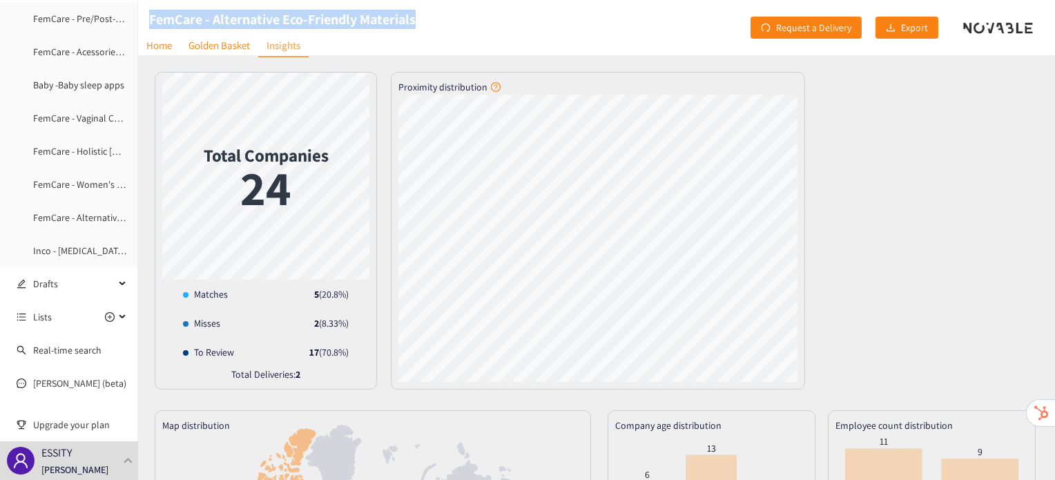
drag, startPoint x: 420, startPoint y: 23, endPoint x: 150, endPoint y: 16, distance: 270.2
click at [150, 16] on header "FemCare - Alternative Eco-Friendly Materials Home Golden Basket Insights Reques…" at bounding box center [596, 27] width 917 height 55
copy h1 "FemCare - Alternative Eco-Friendly Materials"
click at [86, 249] on link "Inco - [MEDICAL_DATA] Exercises" at bounding box center [98, 251] width 131 height 12
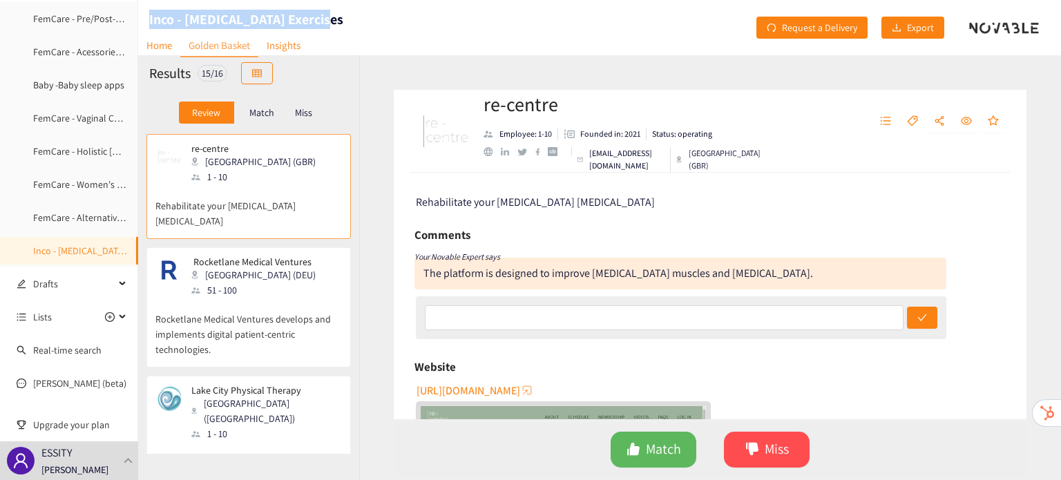
drag, startPoint x: 329, startPoint y: 17, endPoint x: 148, endPoint y: 16, distance: 180.3
click at [148, 16] on header "Inco - [MEDICAL_DATA] Exercises Home Golden Basket Insights Request a Delivery …" at bounding box center [599, 27] width 923 height 55
copy h1 "Inco - [MEDICAL_DATA] Exercises"
click at [288, 51] on link "Insights" at bounding box center [283, 45] width 50 height 21
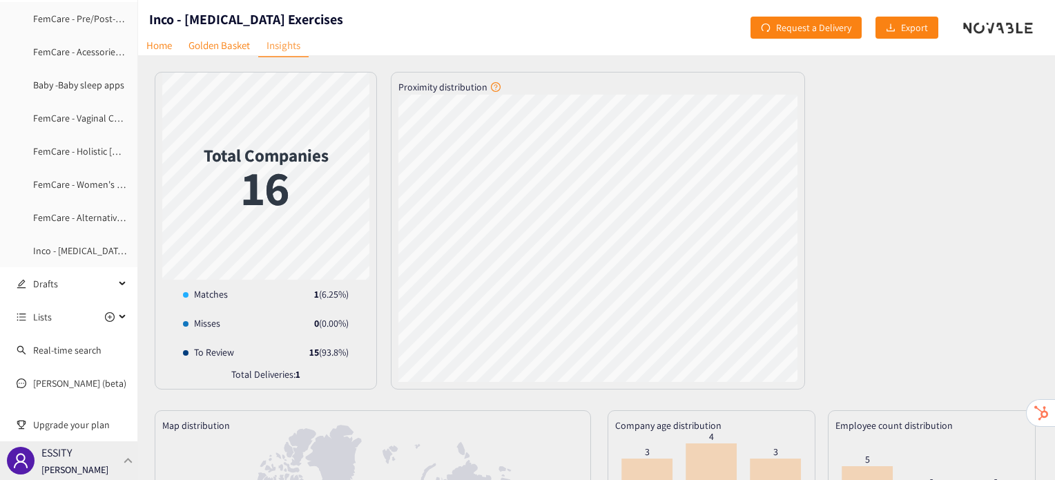
click at [130, 450] on div "ESSITY [PERSON_NAME]" at bounding box center [69, 460] width 138 height 39
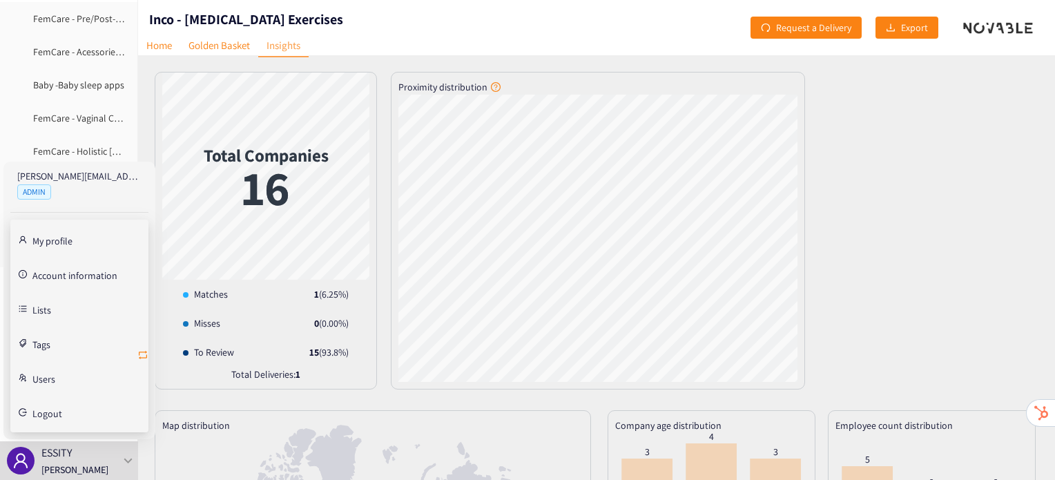
click at [141, 357] on icon "retweet" at bounding box center [143, 355] width 8 height 8
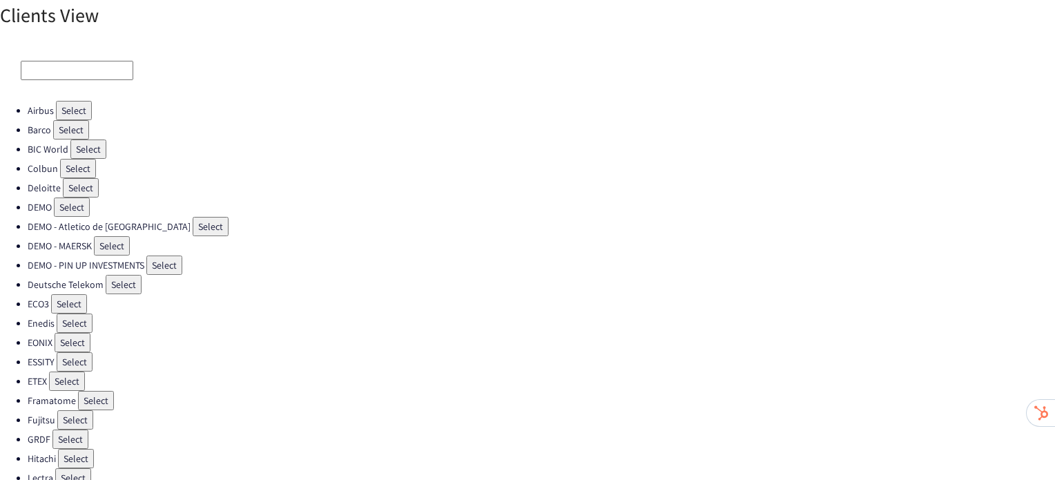
scroll to position [409, 0]
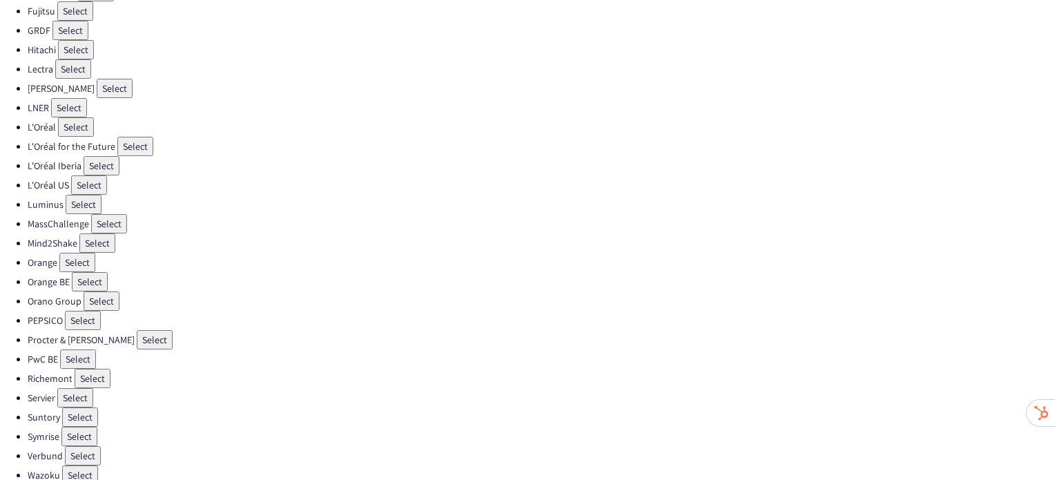
click at [78, 369] on button "Select" at bounding box center [93, 378] width 36 height 19
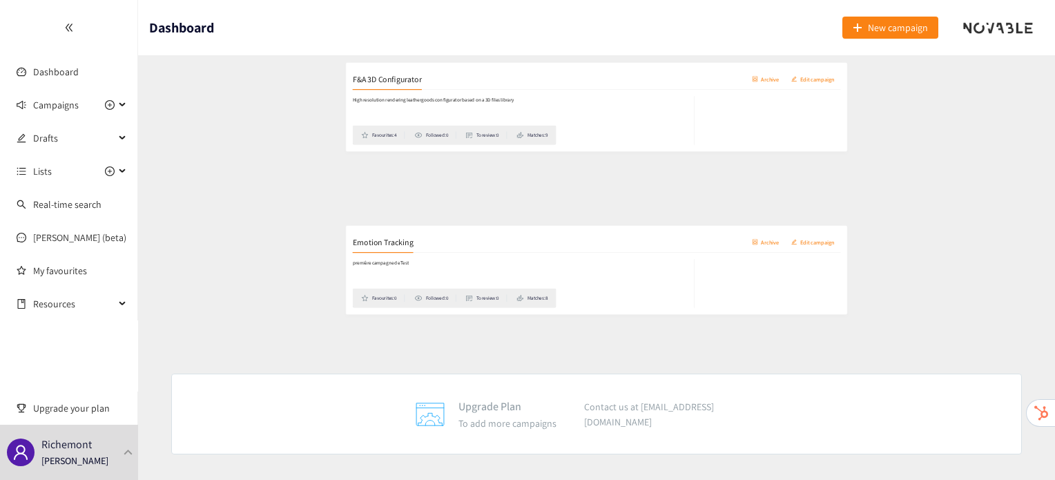
scroll to position [1572, 0]
click at [251, 213] on h2 "Emotion Tracking" at bounding box center [234, 222] width 103 height 19
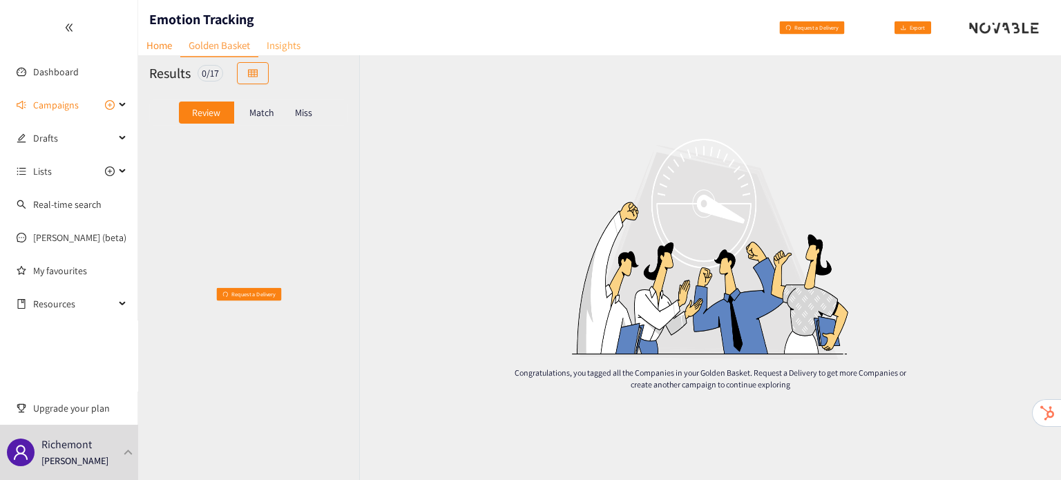
click at [285, 48] on link "Insights" at bounding box center [283, 45] width 50 height 21
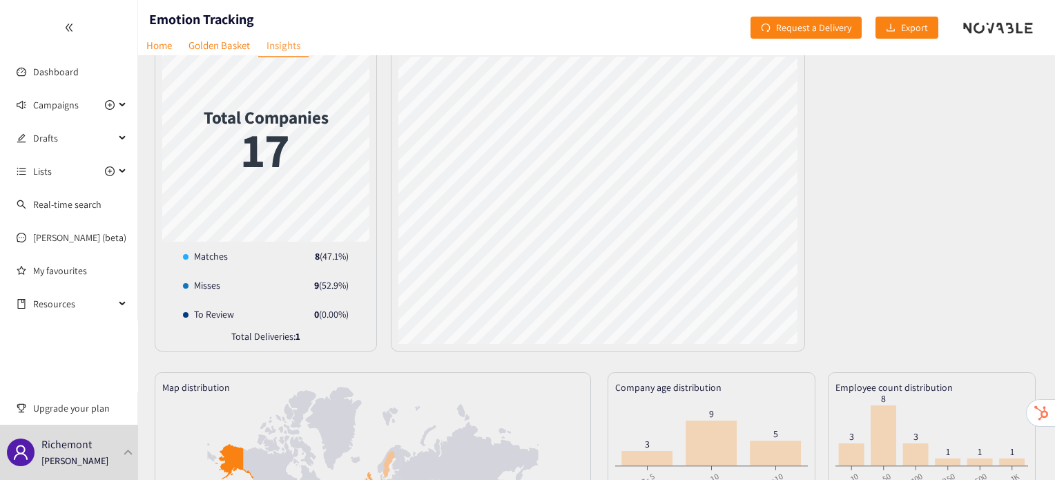
scroll to position [39, 0]
click at [69, 111] on span "Campaigns" at bounding box center [56, 105] width 46 height 28
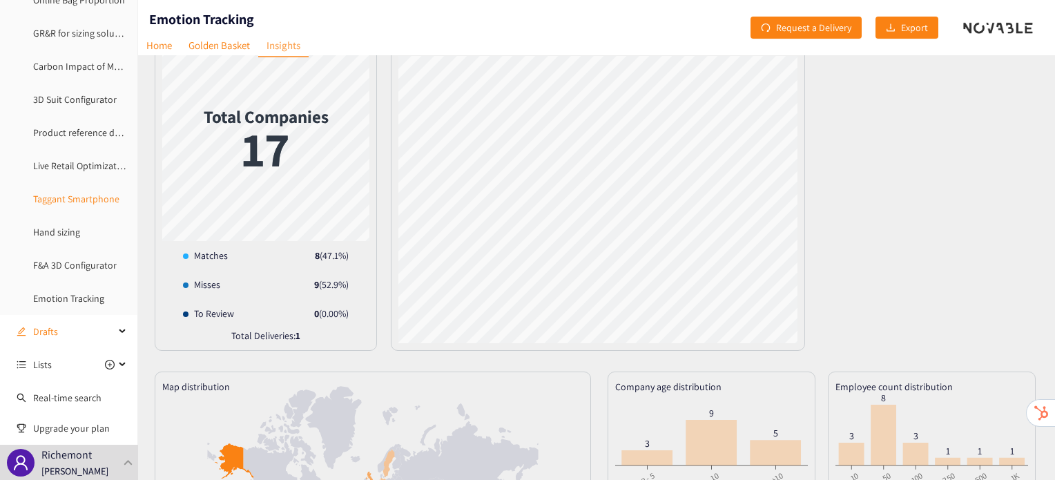
scroll to position [138, 0]
click at [90, 262] on link "F&A 3D Configurator" at bounding box center [75, 265] width 84 height 12
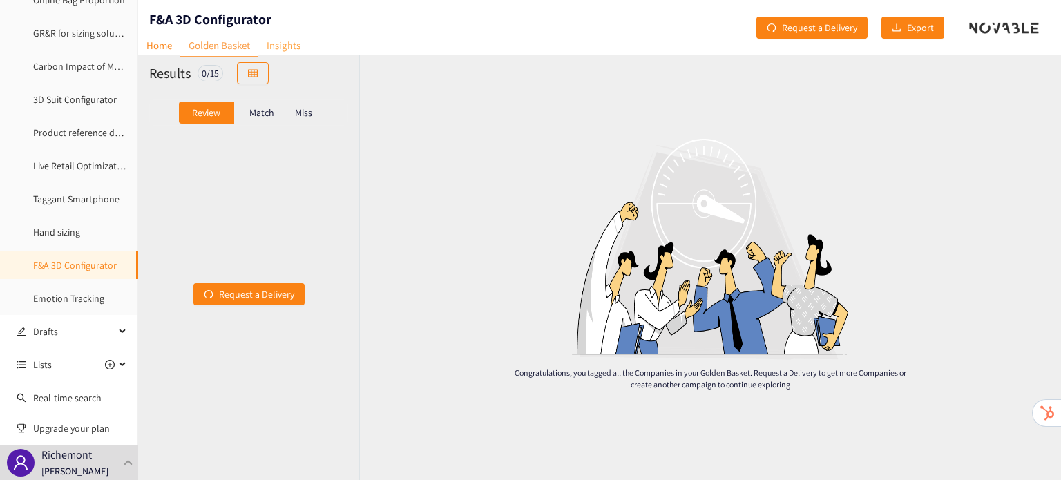
click at [291, 51] on link "Insights" at bounding box center [283, 45] width 50 height 21
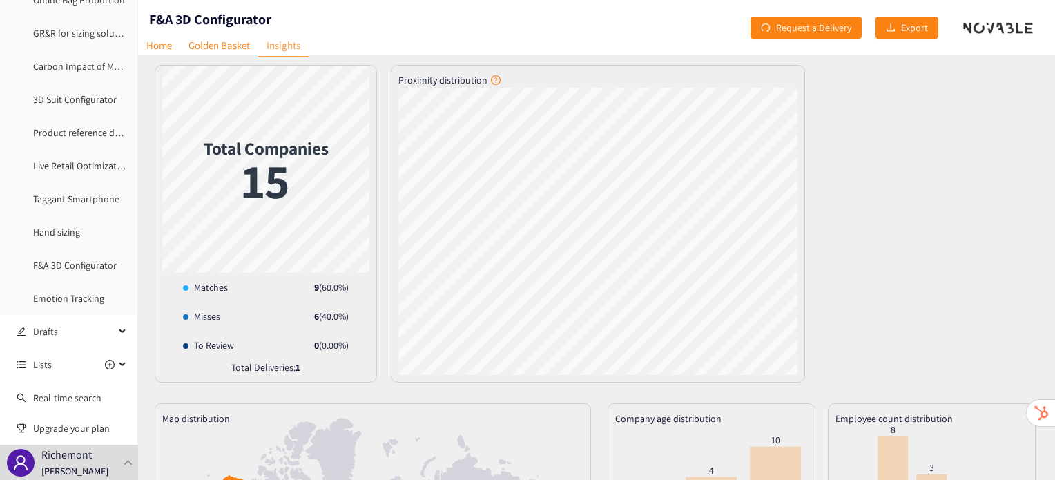
scroll to position [8, 0]
click at [64, 238] on link "Hand sizing" at bounding box center [56, 232] width 47 height 12
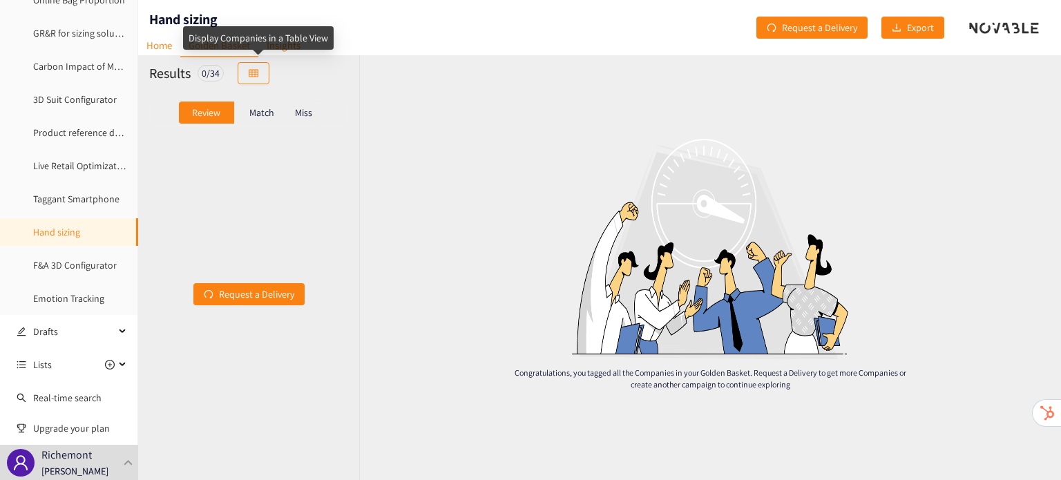
click at [282, 49] on div "Display Companies in a Table View" at bounding box center [258, 37] width 151 height 23
click at [291, 41] on link "Insights" at bounding box center [283, 45] width 50 height 21
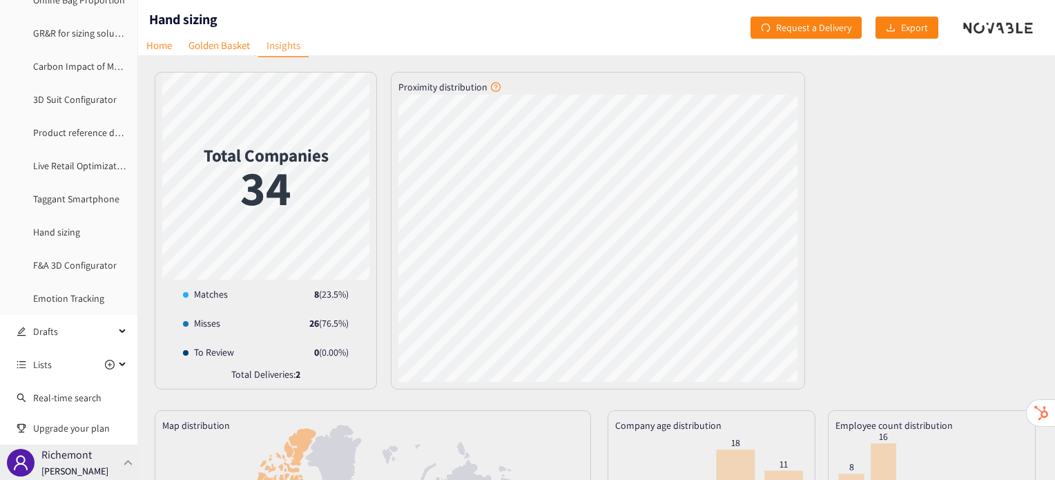
click at [116, 457] on div "Richemont [PERSON_NAME]" at bounding box center [69, 462] width 138 height 35
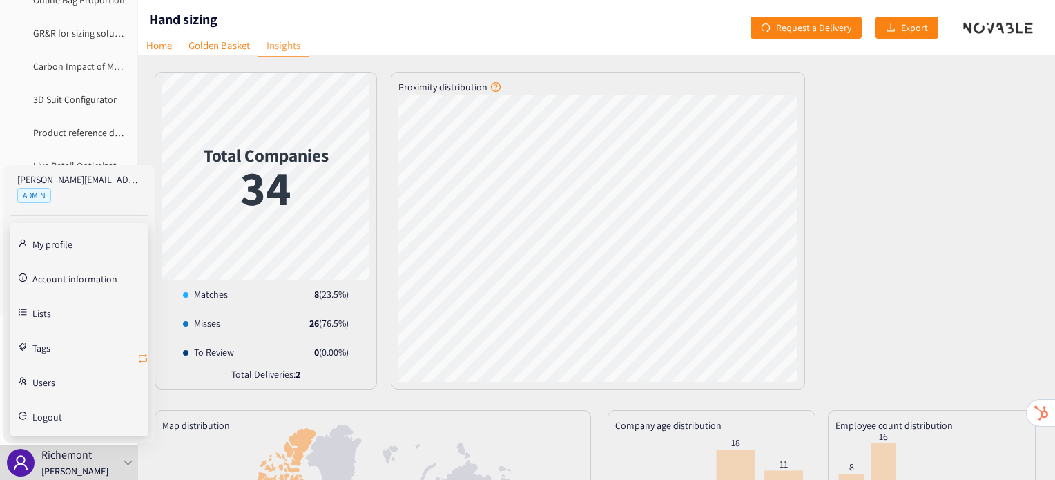
click at [146, 358] on icon "retweet" at bounding box center [142, 358] width 11 height 11
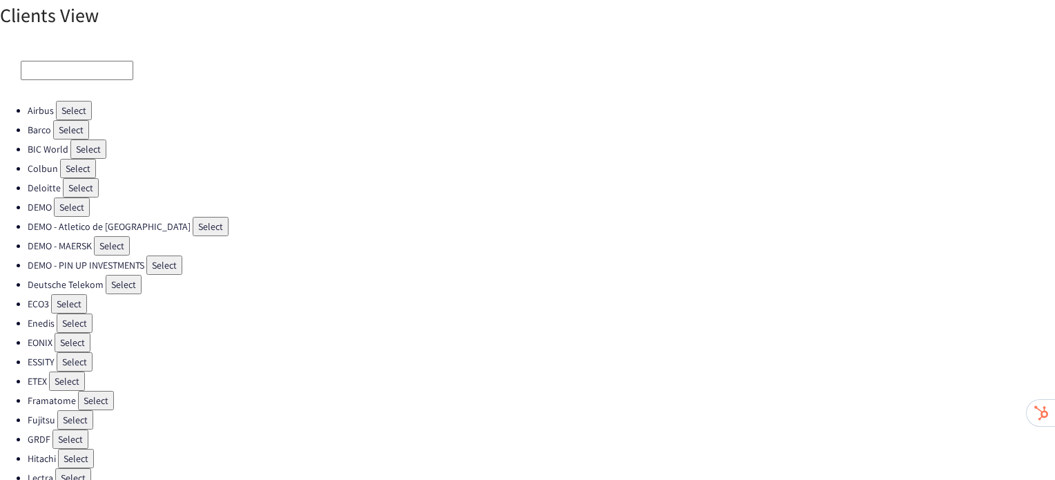
click at [66, 356] on button "Select" at bounding box center [75, 361] width 36 height 19
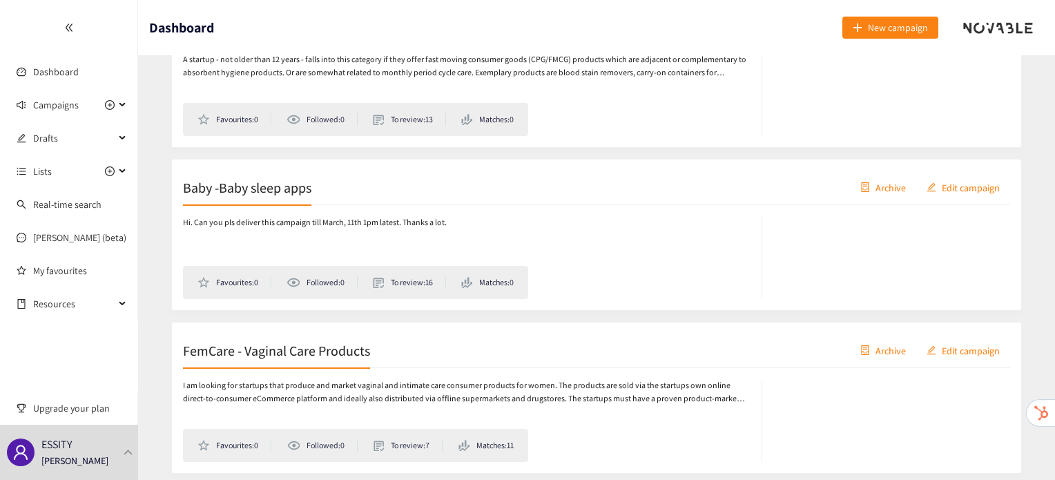
scroll to position [489, 0]
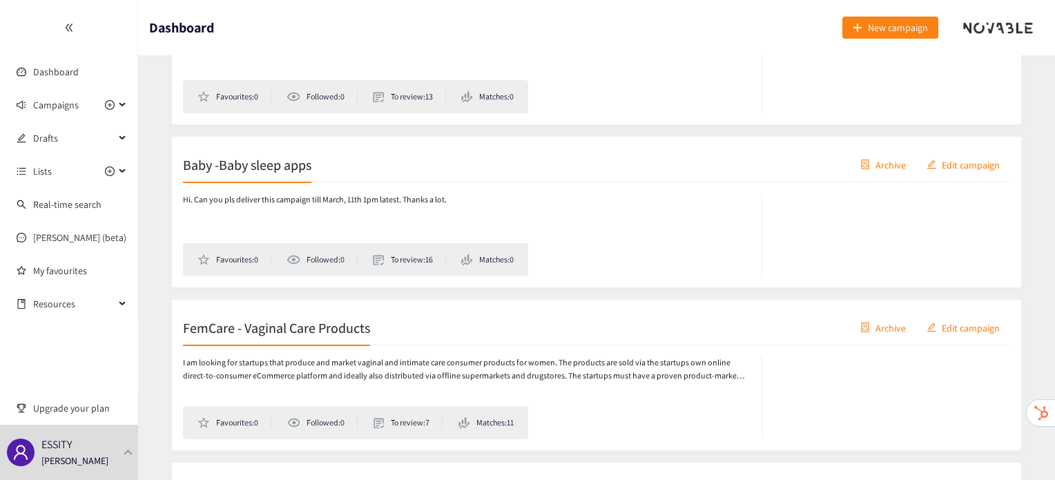
click at [322, 325] on h2 "FemCare - Vaginal Care Products" at bounding box center [276, 327] width 187 height 19
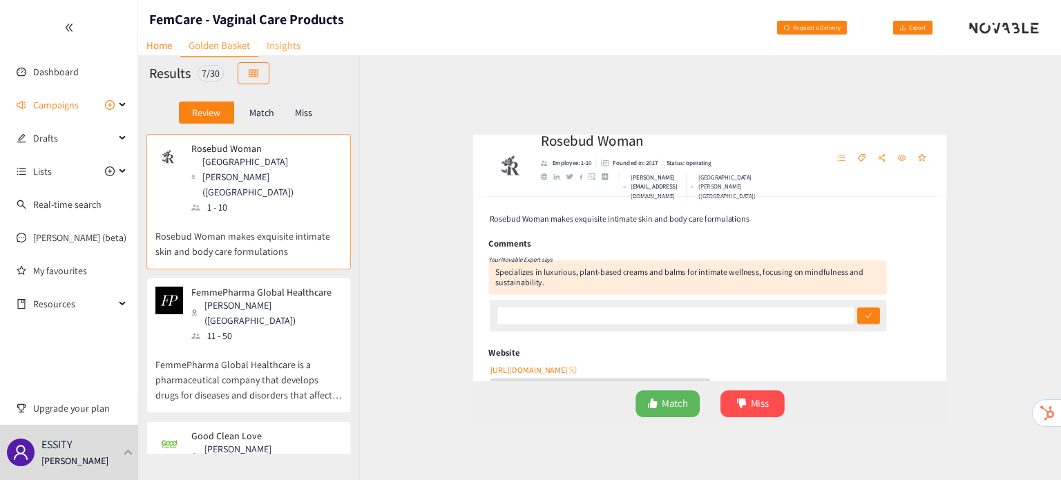
click at [290, 39] on link "Insights" at bounding box center [283, 45] width 50 height 21
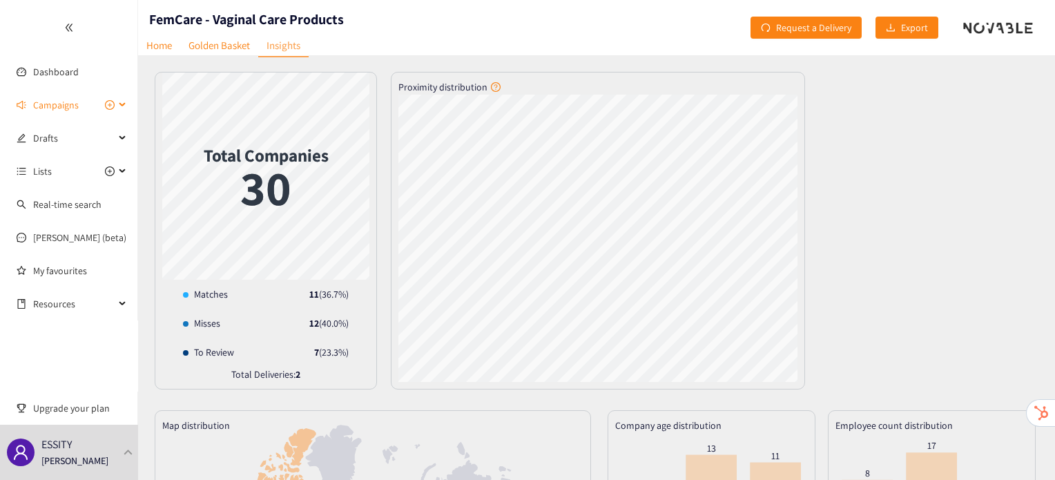
click at [64, 108] on span "Campaigns" at bounding box center [56, 105] width 46 height 28
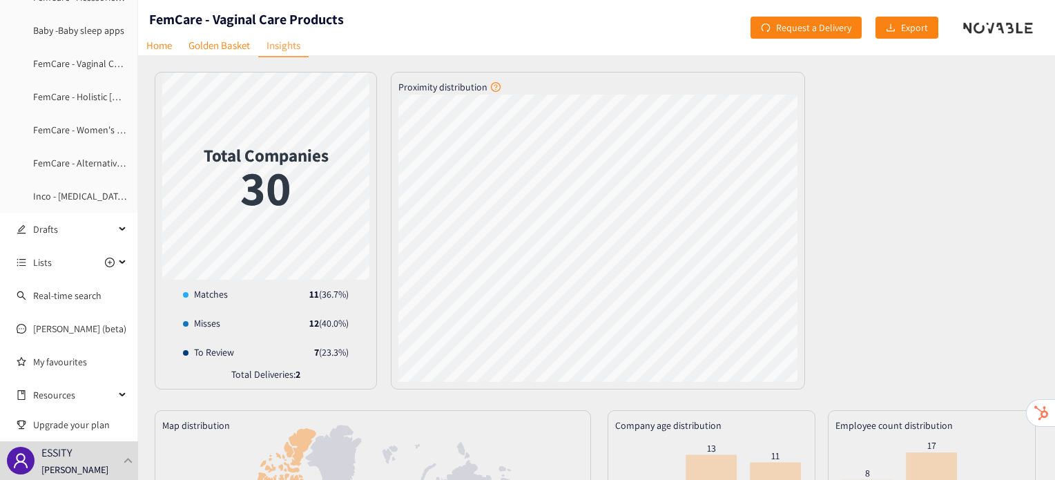
scroll to position [174, 0]
click at [64, 201] on link "Inco - [MEDICAL_DATA] Exercises" at bounding box center [98, 196] width 131 height 12
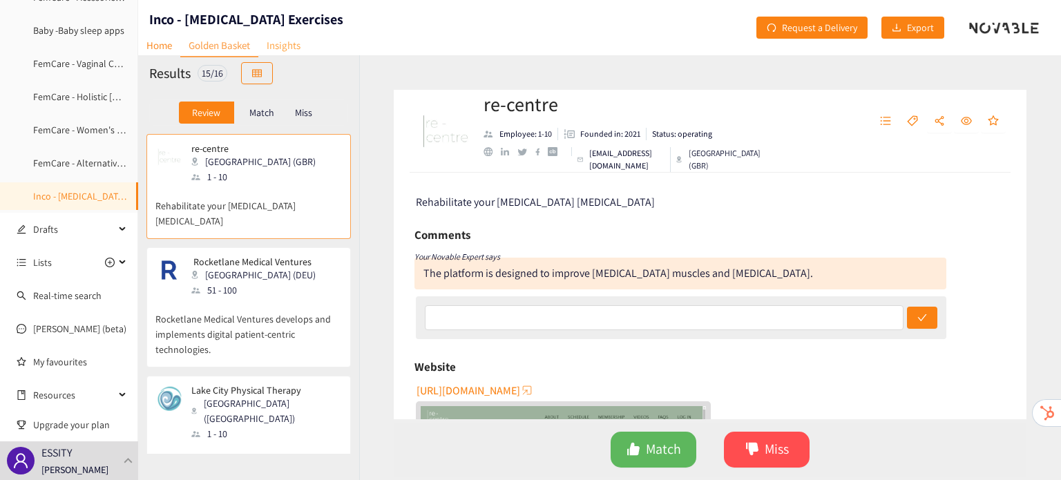
click at [296, 42] on link "Insights" at bounding box center [283, 45] width 50 height 21
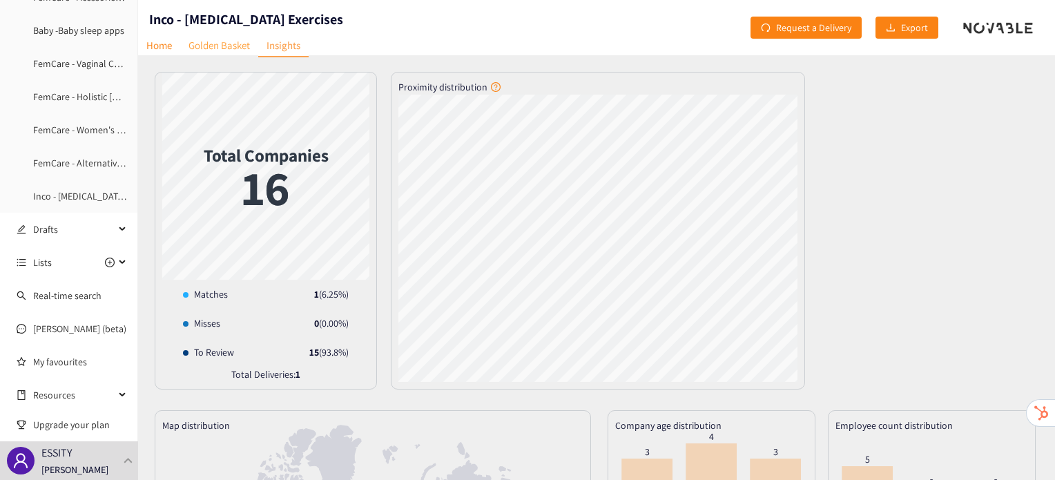
click at [201, 46] on link "Golden Basket" at bounding box center [219, 45] width 78 height 21
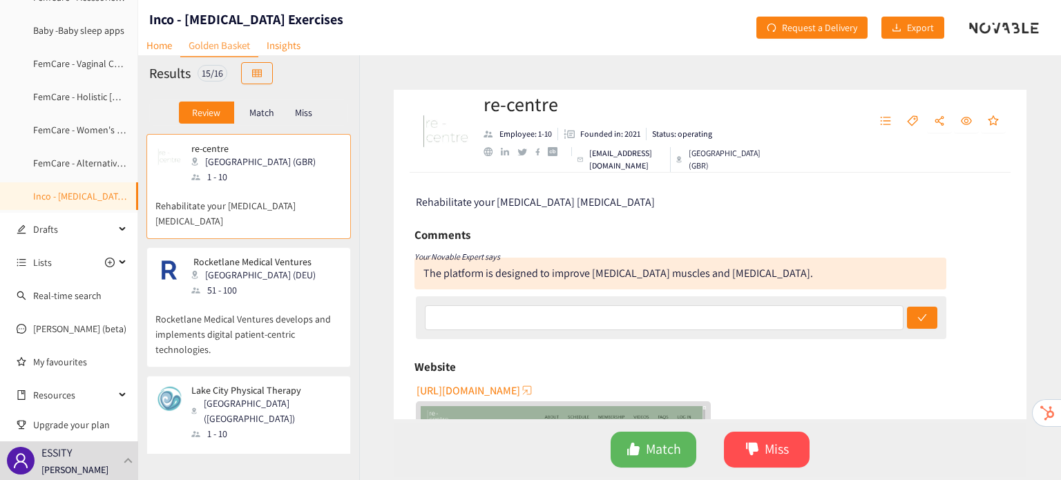
click at [248, 117] on div "Match" at bounding box center [261, 113] width 55 height 22
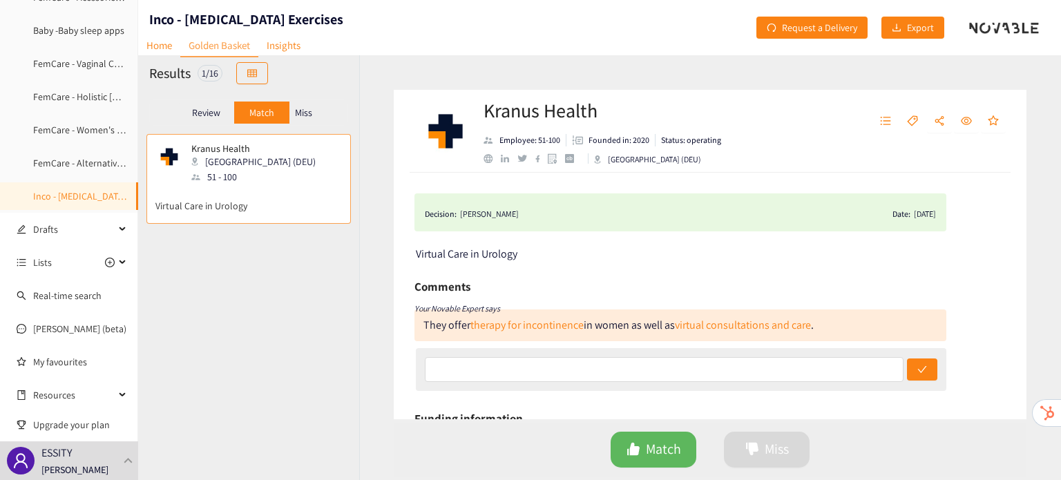
click at [213, 113] on p "Review" at bounding box center [206, 112] width 28 height 11
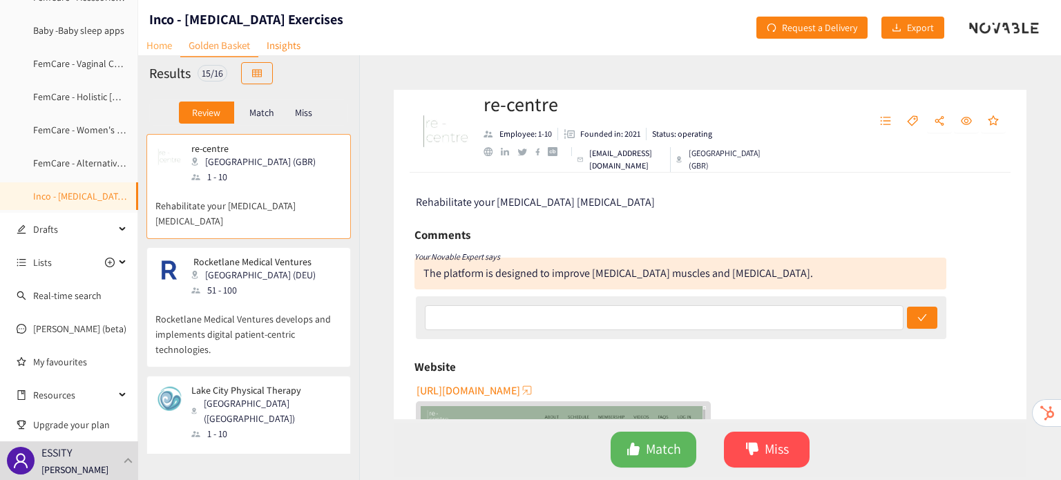
click at [149, 44] on link "Home" at bounding box center [159, 45] width 42 height 21
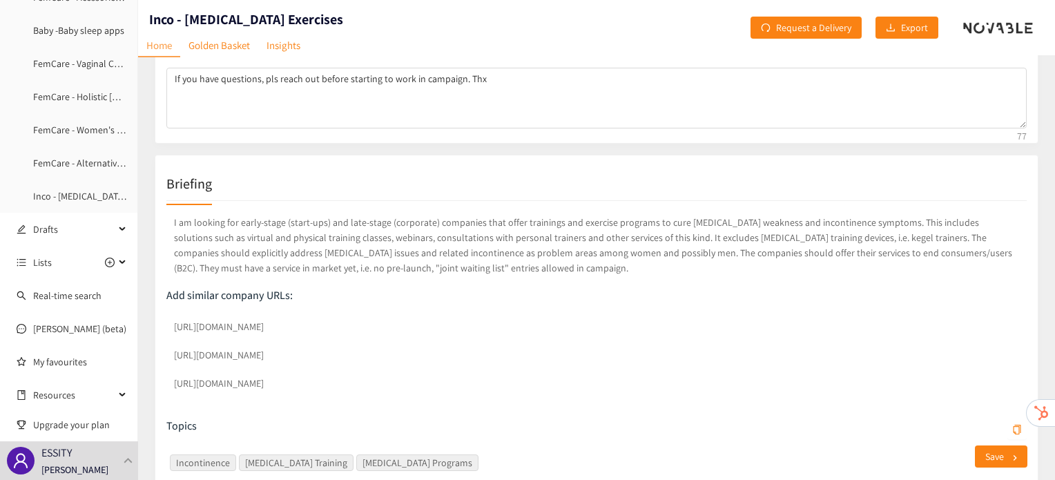
scroll to position [149, 0]
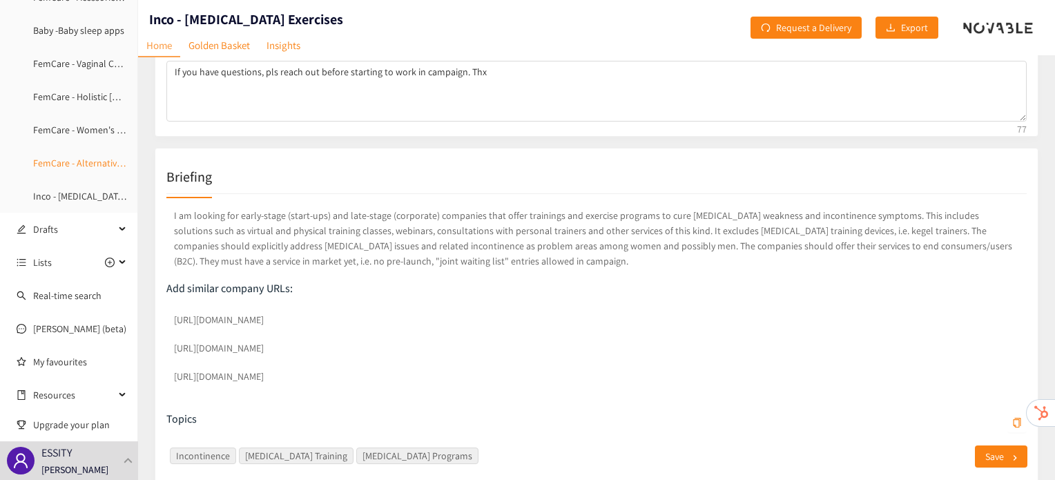
click at [80, 169] on link "FemCare - Alternative Eco-Friendly Materials" at bounding box center [123, 163] width 180 height 12
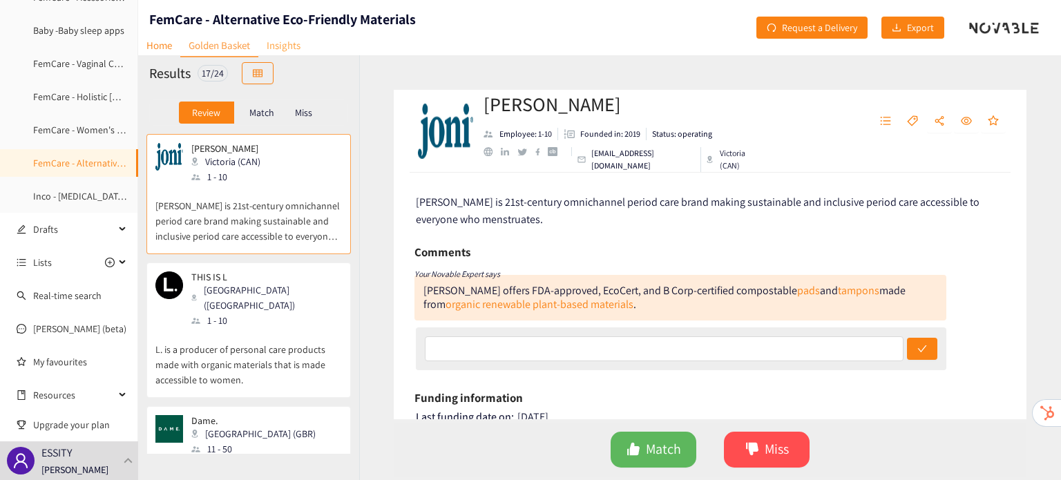
click at [282, 49] on link "Insights" at bounding box center [283, 45] width 50 height 21
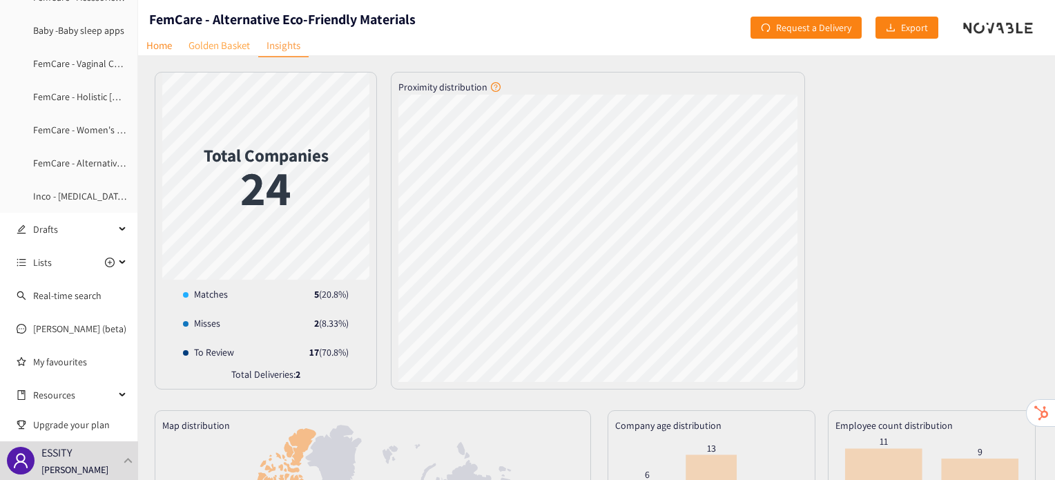
click at [227, 43] on link "Golden Basket" at bounding box center [219, 45] width 78 height 21
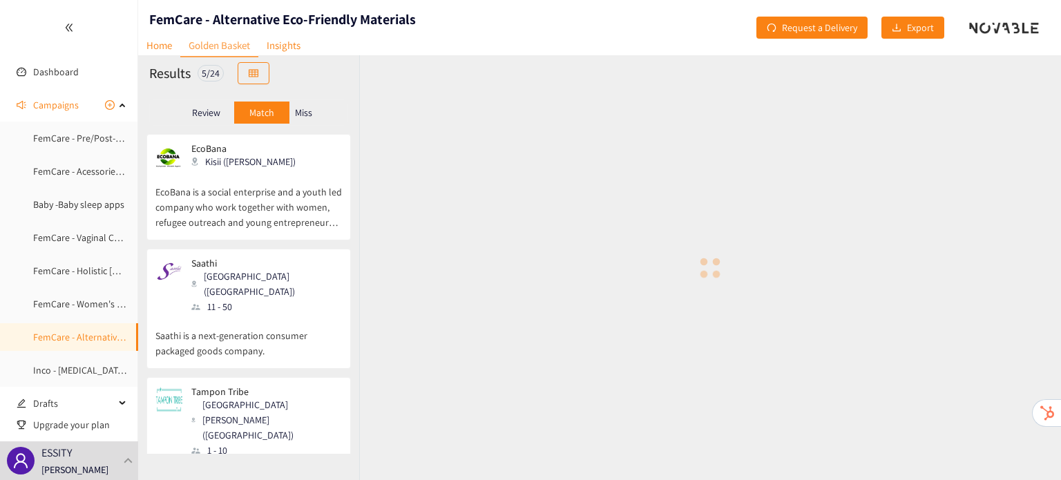
scroll to position [174, 0]
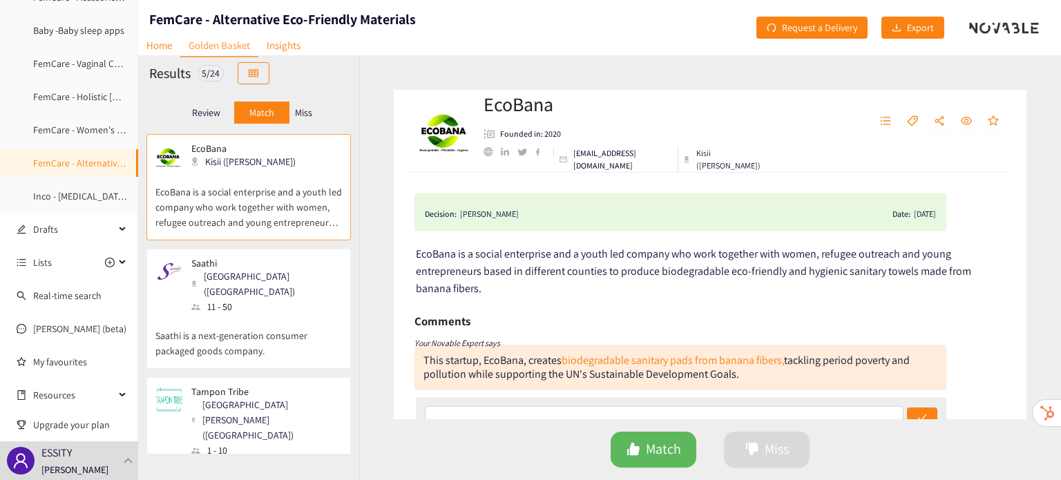
click at [282, 270] on div "Saathi Ahmedabad (IND) 11 - 50" at bounding box center [248, 286] width 186 height 57
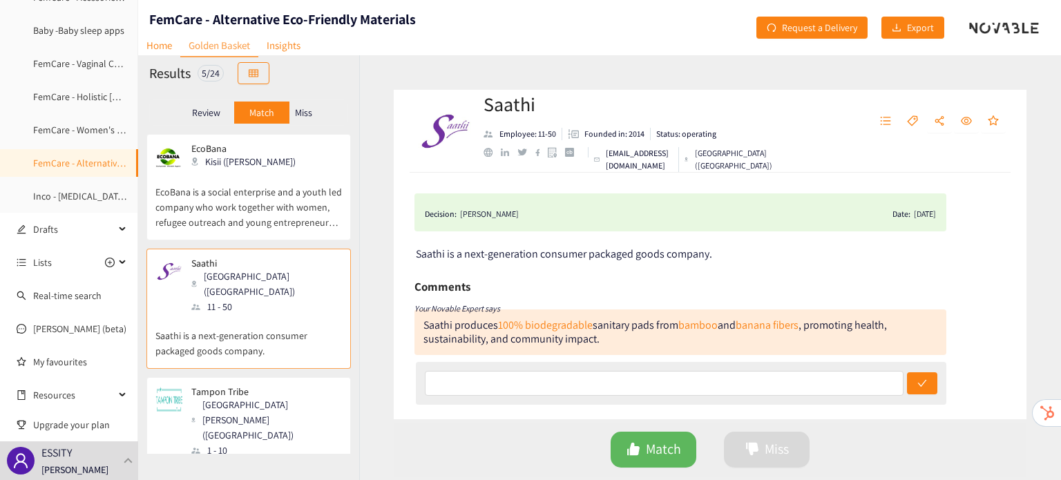
scroll to position [276, 0]
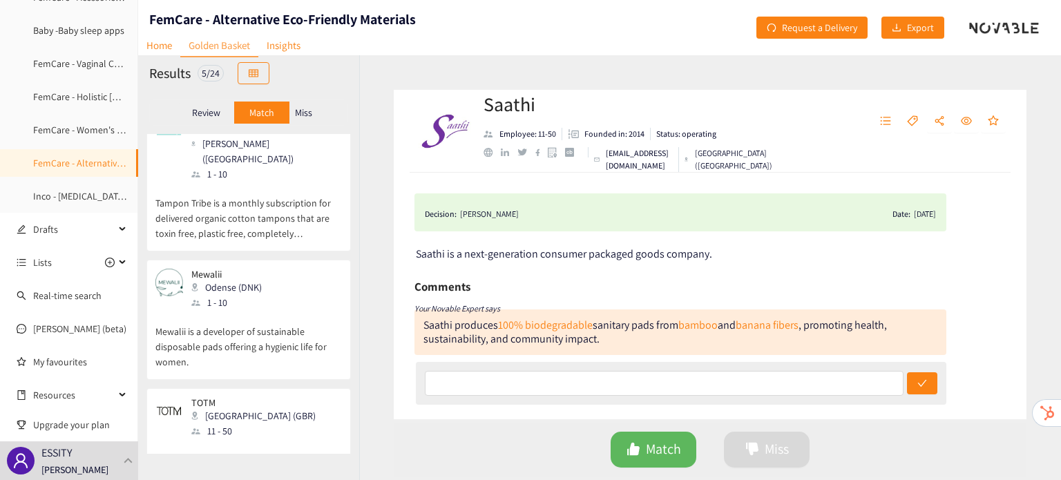
click at [315, 106] on div "Miss" at bounding box center [303, 113] width 29 height 22
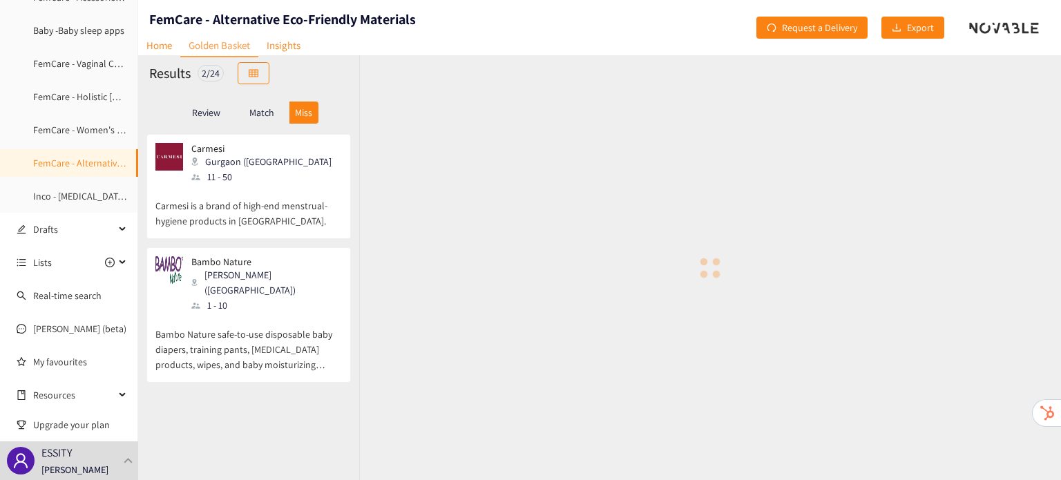
scroll to position [0, 0]
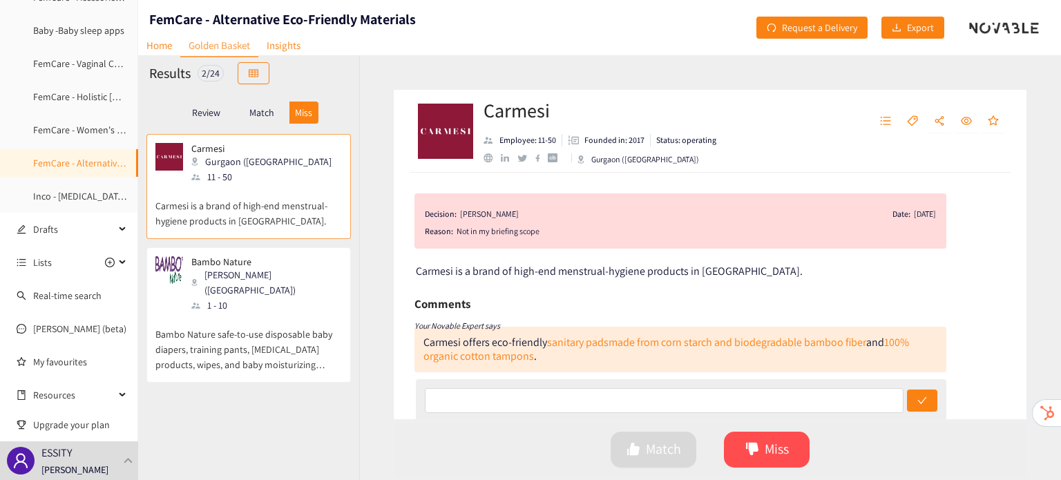
click at [258, 328] on p "Bambo Nature safe-to-use disposable baby diapers, training pants, [MEDICAL_DATA…" at bounding box center [248, 342] width 186 height 59
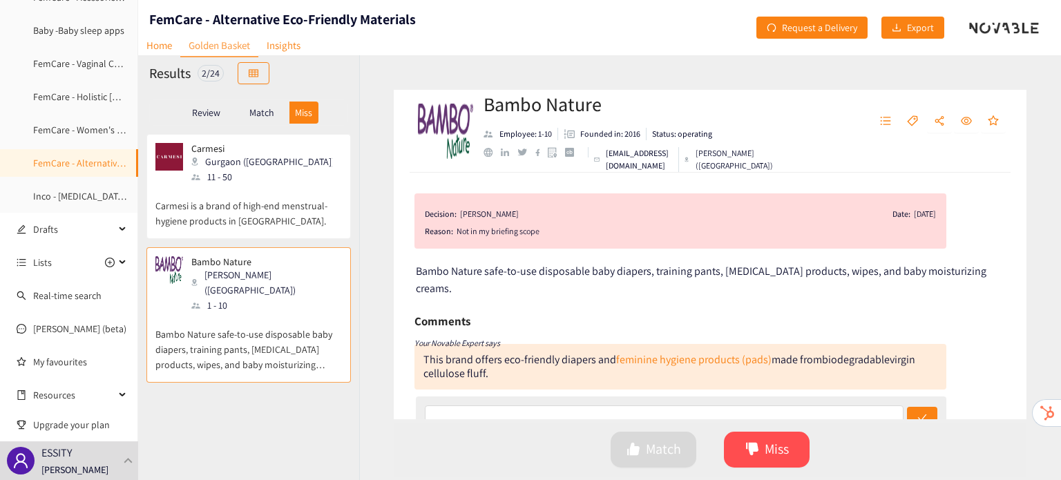
click at [265, 109] on p "Match" at bounding box center [261, 112] width 25 height 11
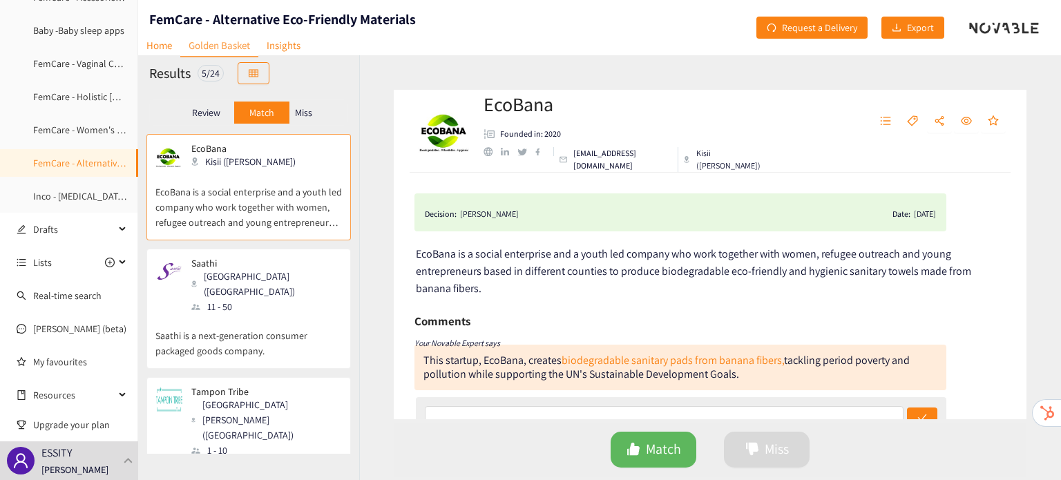
click at [229, 314] on p "Saathi is a next-generation consumer packaged goods company." at bounding box center [248, 336] width 186 height 44
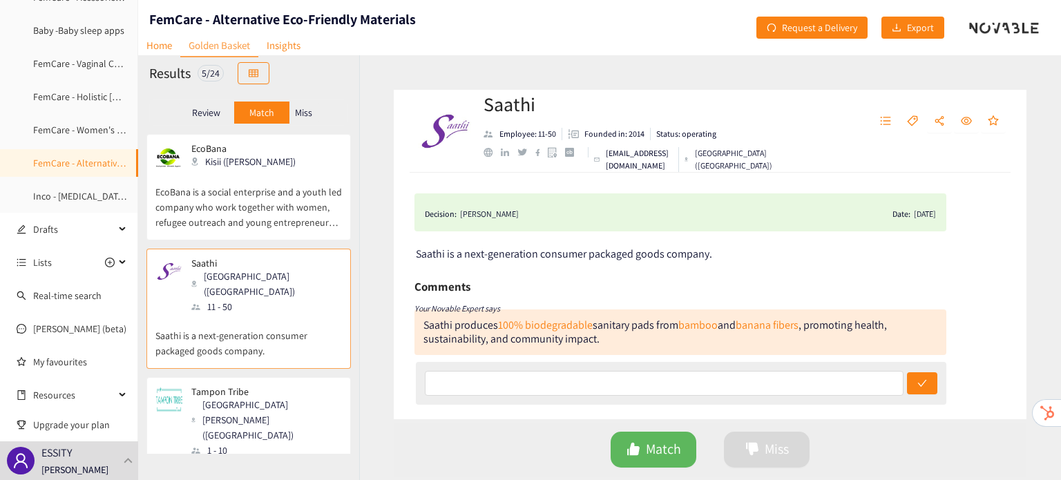
scroll to position [276, 0]
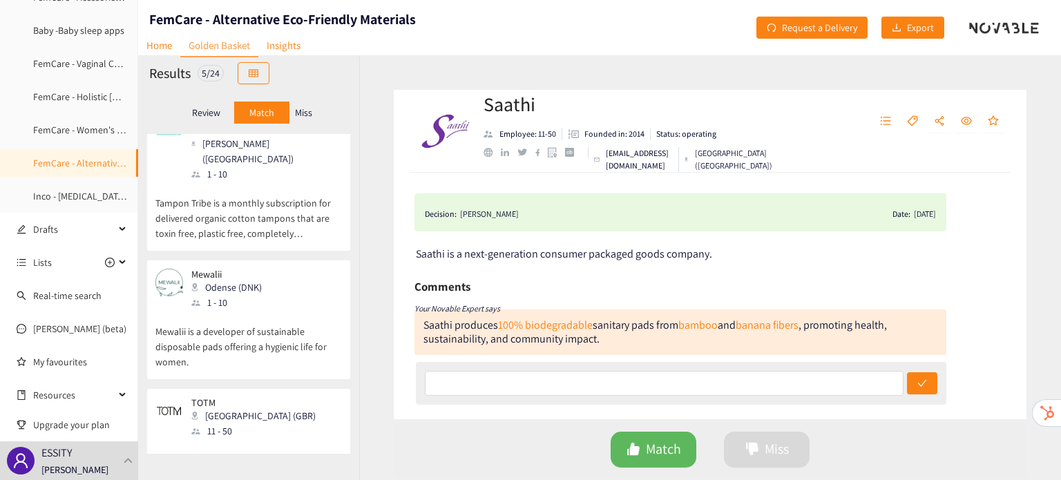
click at [229, 280] on div "Odense (DNK)" at bounding box center [230, 287] width 79 height 15
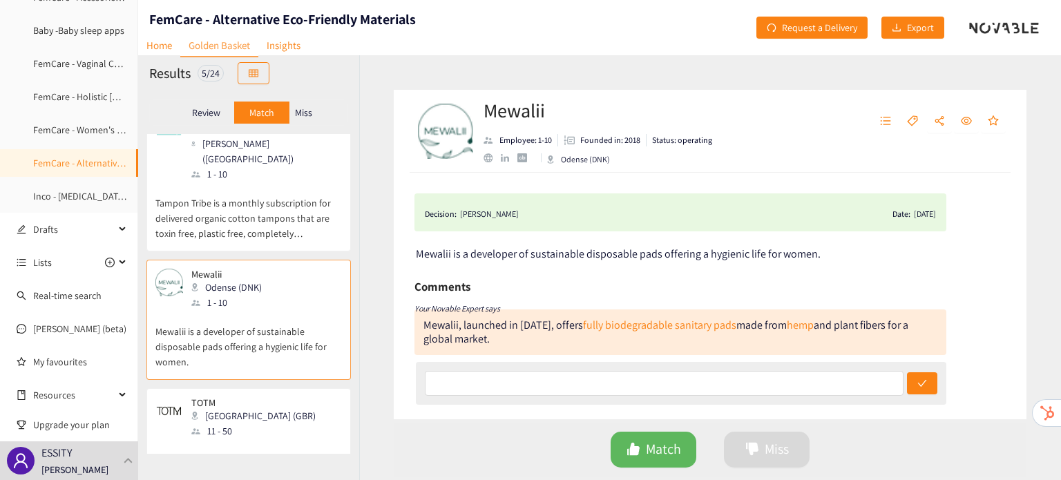
click at [200, 110] on p "Review" at bounding box center [206, 112] width 28 height 11
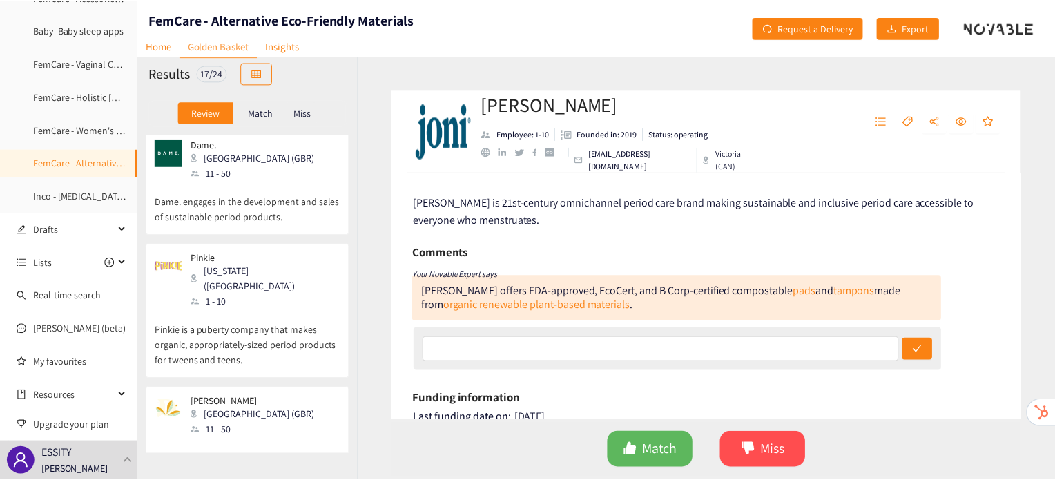
scroll to position [0, 0]
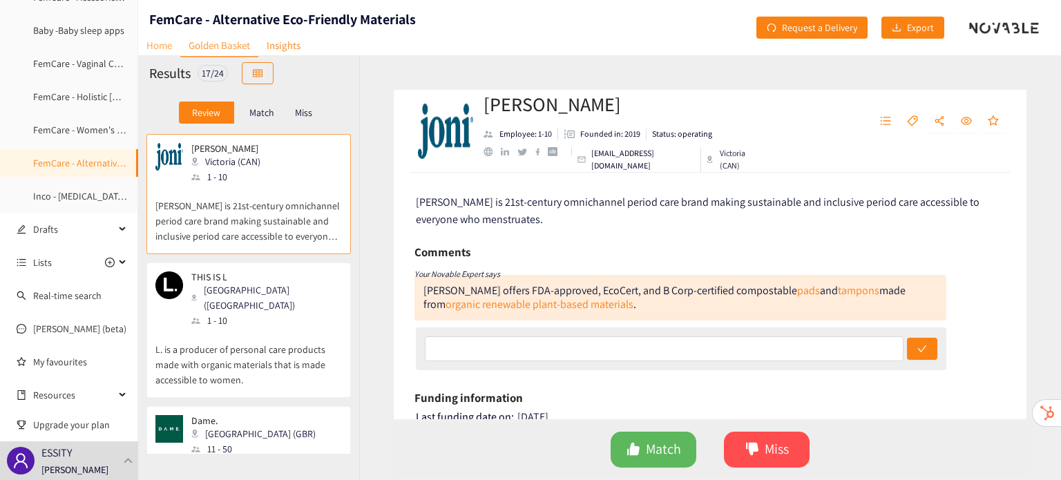
click at [169, 41] on link "Home" at bounding box center [159, 45] width 42 height 21
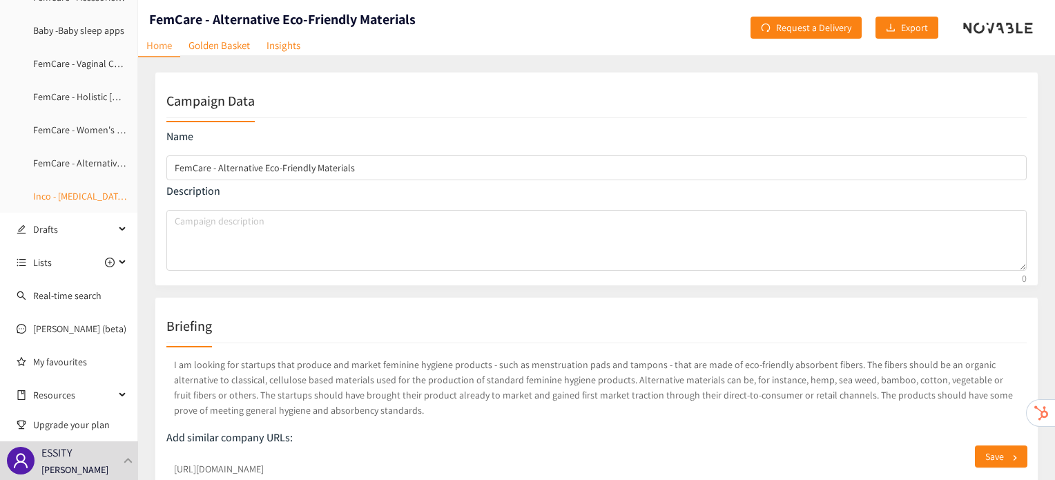
click at [50, 202] on link "Inco - [MEDICAL_DATA] Exercises" at bounding box center [98, 196] width 131 height 12
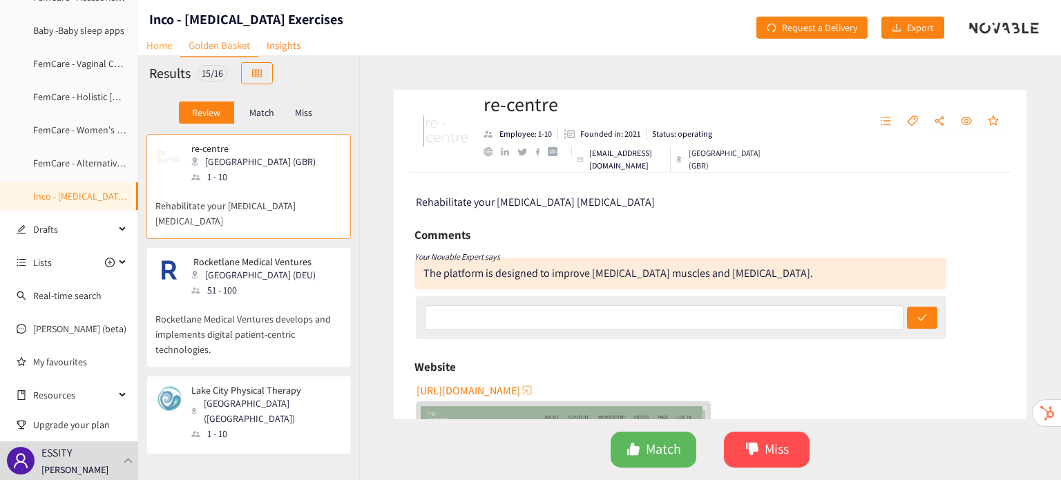
click at [166, 50] on link "Home" at bounding box center [159, 45] width 42 height 21
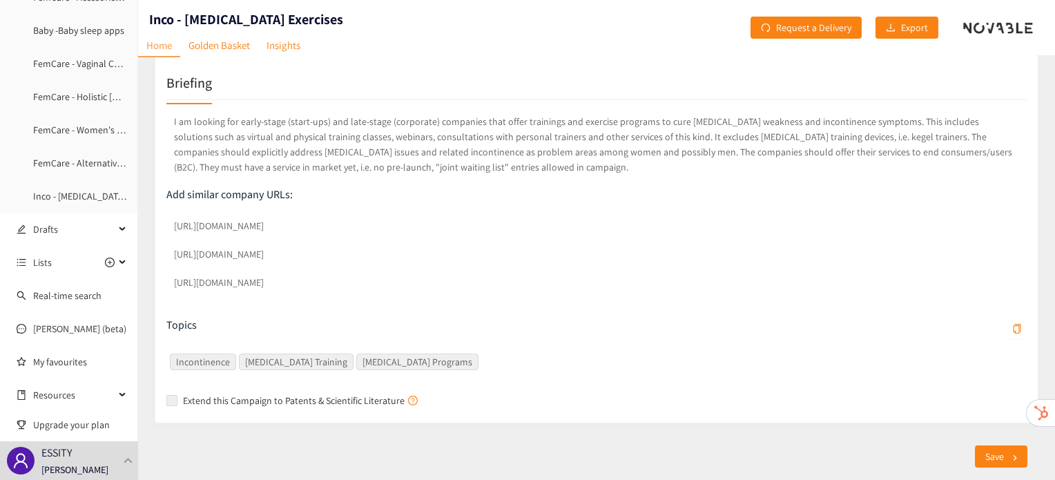
scroll to position [243, 0]
